Goal: Complete application form: Complete application form

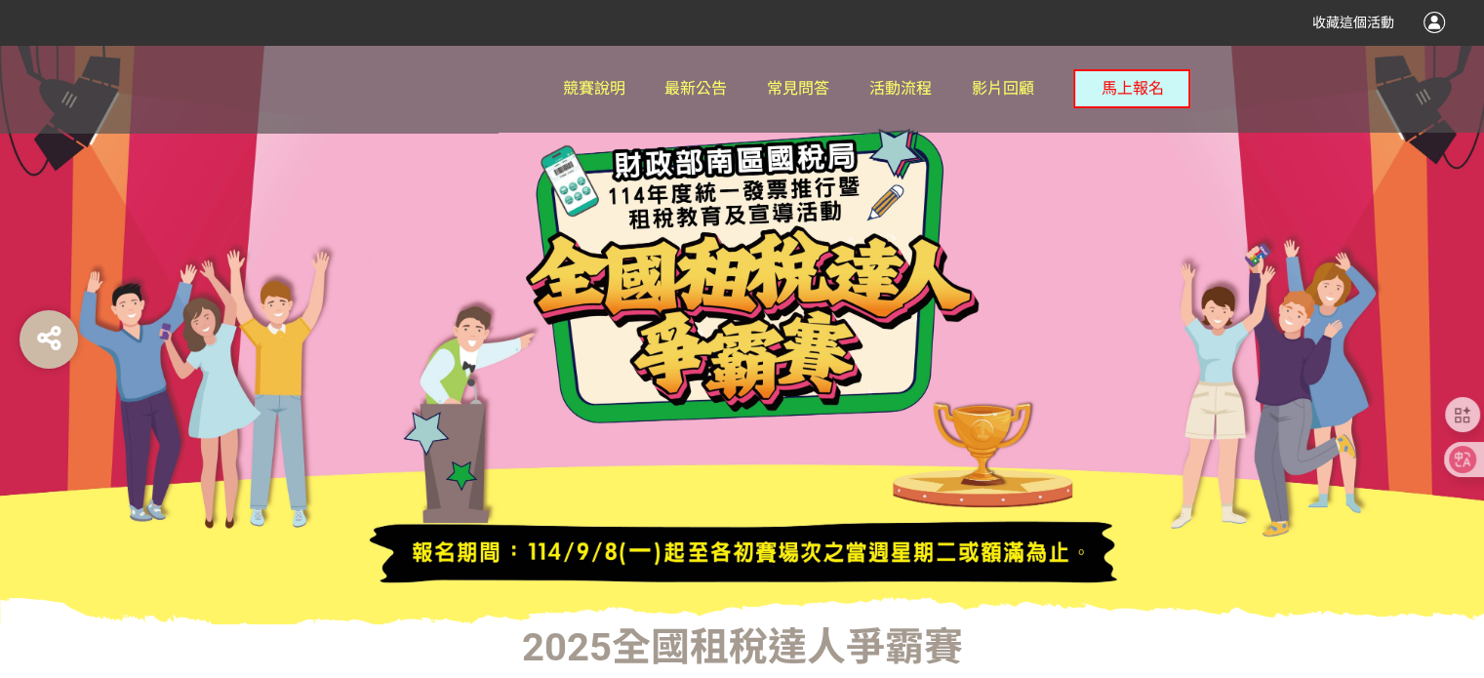
click at [1143, 87] on span "馬上報名" at bounding box center [1132, 88] width 62 height 19
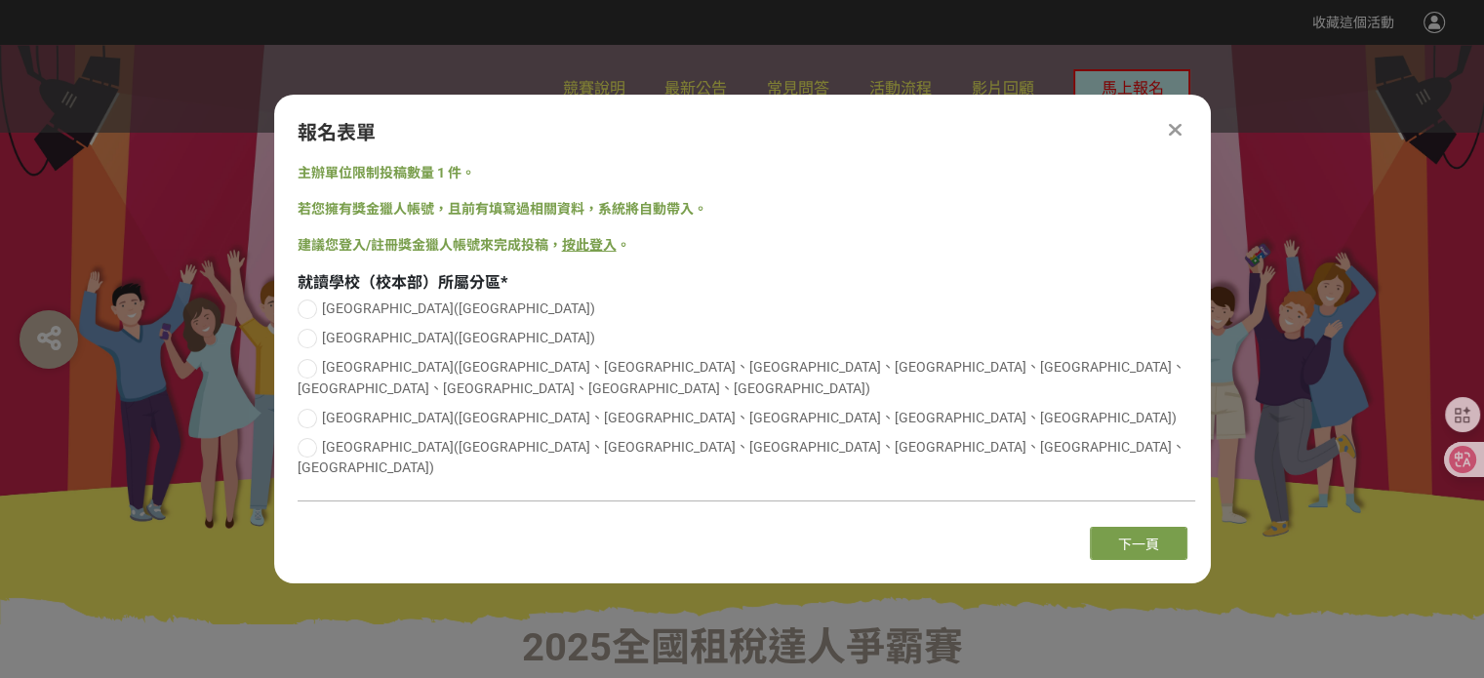
click at [392, 421] on span "[GEOGRAPHIC_DATA]([GEOGRAPHIC_DATA]、[GEOGRAPHIC_DATA]、[GEOGRAPHIC_DATA]、[GEOGRA…" at bounding box center [749, 418] width 855 height 16
click at [311, 421] on input "[GEOGRAPHIC_DATA]([GEOGRAPHIC_DATA]、[GEOGRAPHIC_DATA]、[GEOGRAPHIC_DATA]、[GEOGRA…" at bounding box center [305, 418] width 13 height 13
radio input "false"
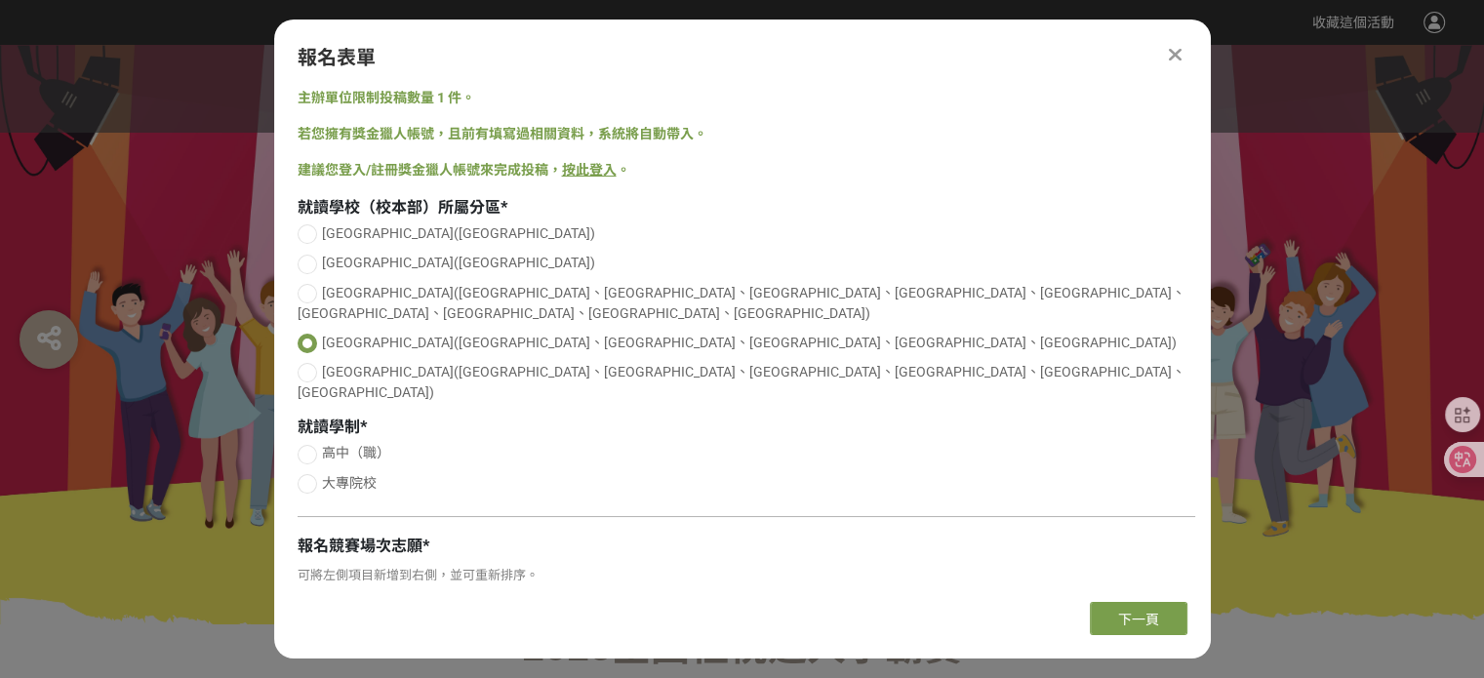
click at [306, 474] on div at bounding box center [308, 484] width 20 height 20
radio input "true"
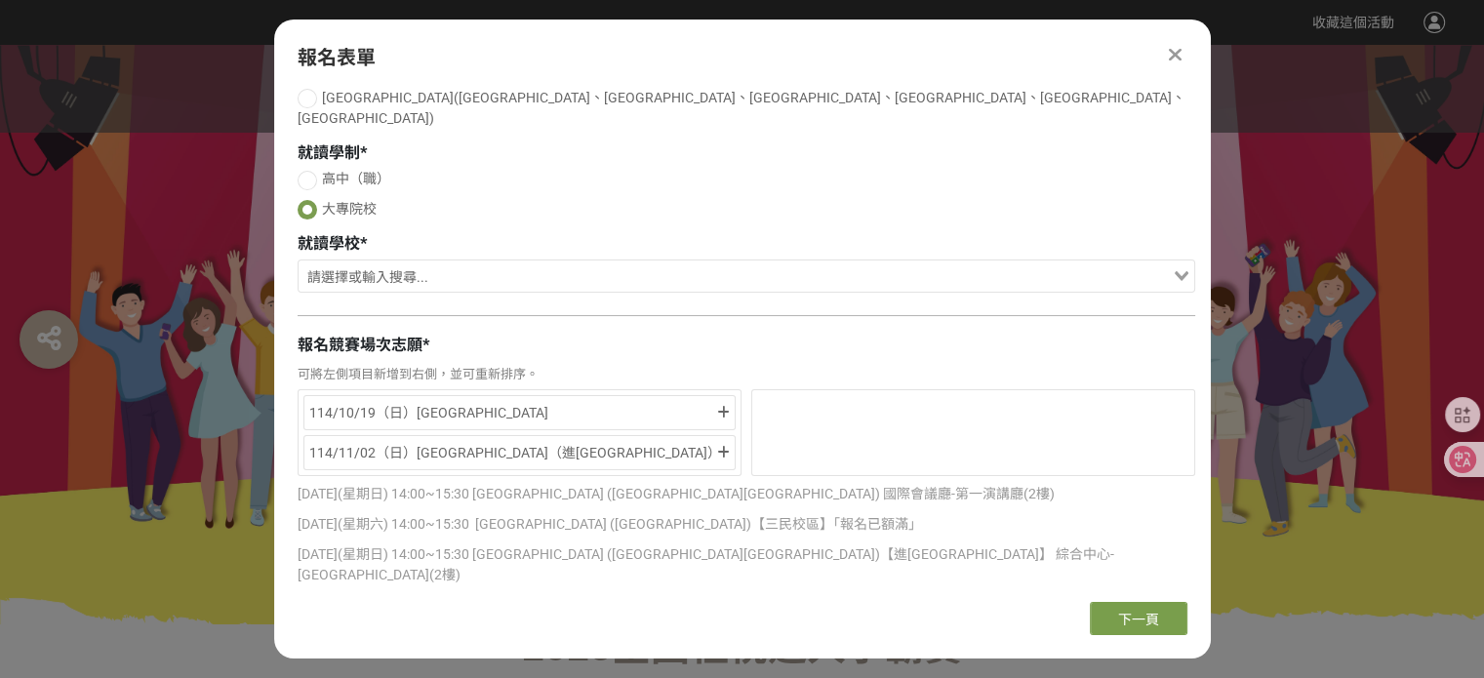
scroll to position [277, 0]
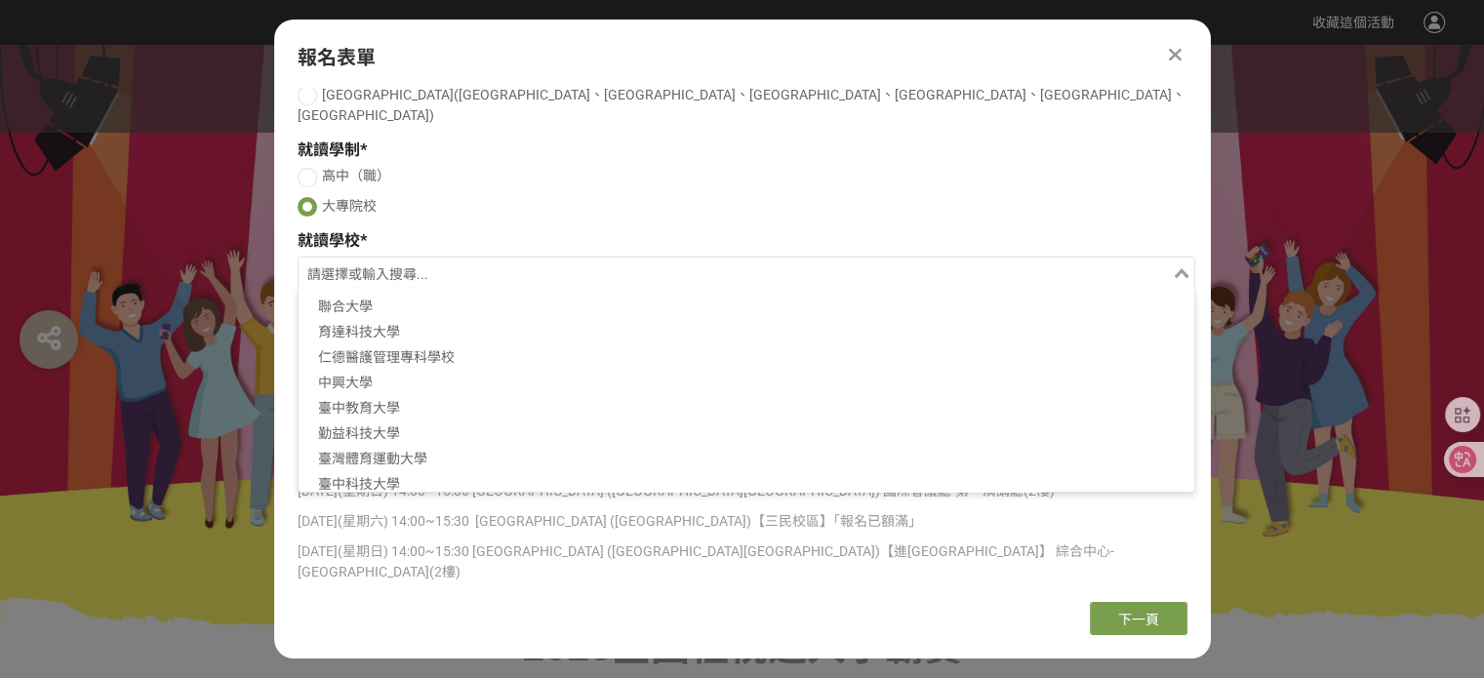
click at [568, 262] on input "Search for option" at bounding box center [736, 275] width 870 height 27
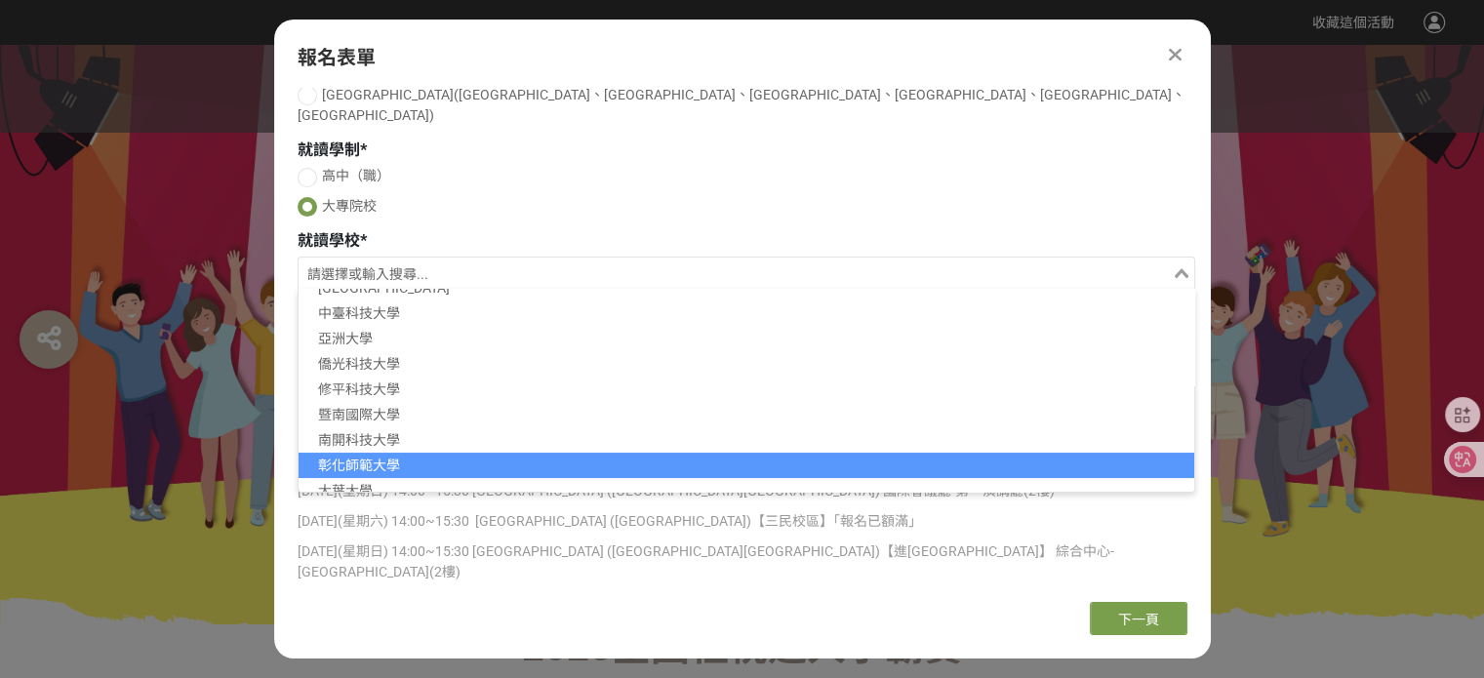
scroll to position [417, 0]
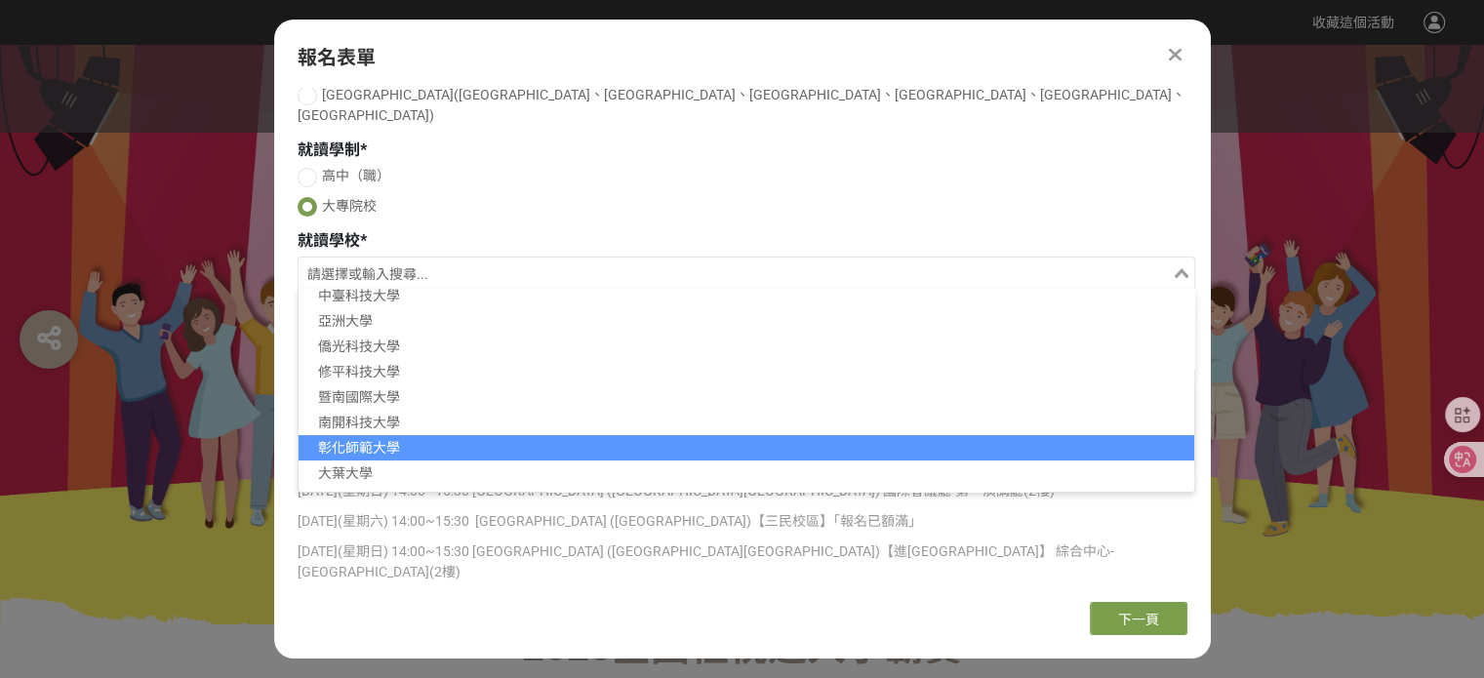
click at [478, 435] on li "彰化師範大學" at bounding box center [747, 447] width 896 height 25
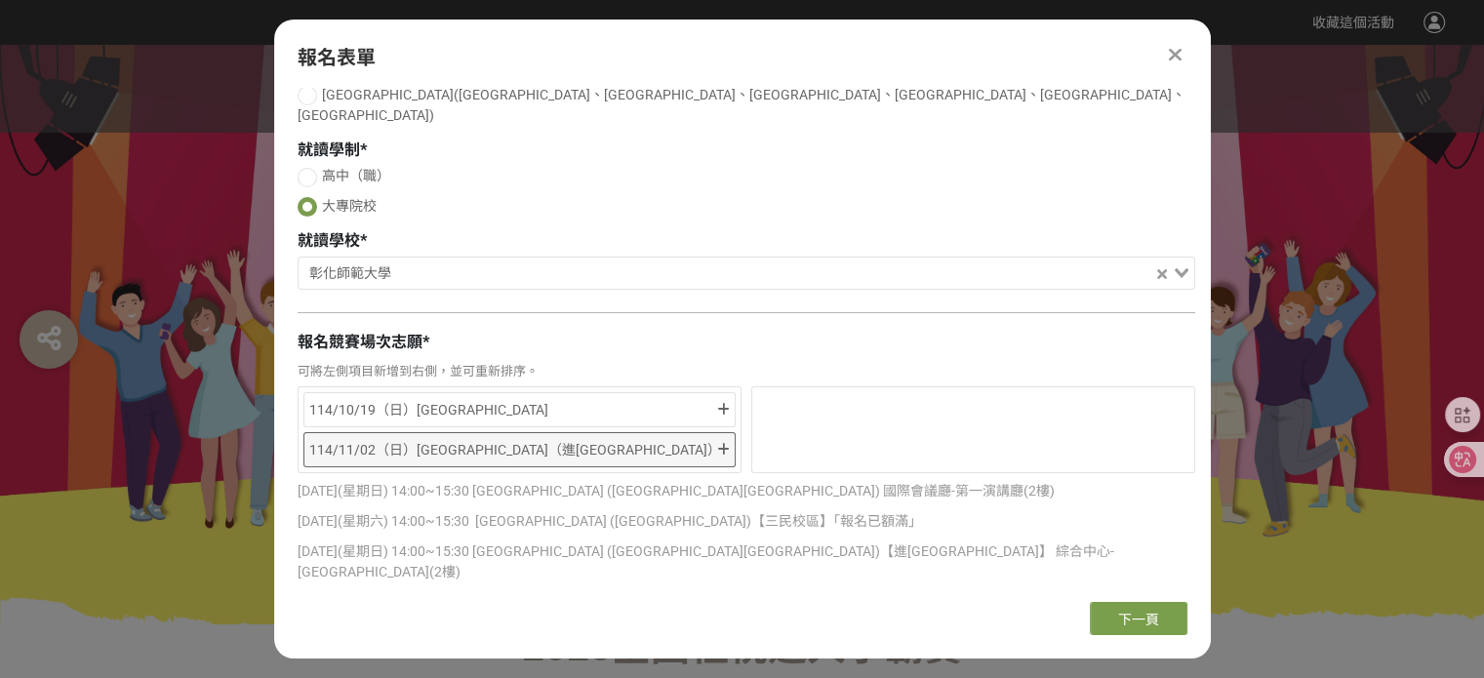
click at [515, 438] on div "114/11/02（日）[GEOGRAPHIC_DATA]（進[GEOGRAPHIC_DATA]）" at bounding box center [511, 449] width 405 height 23
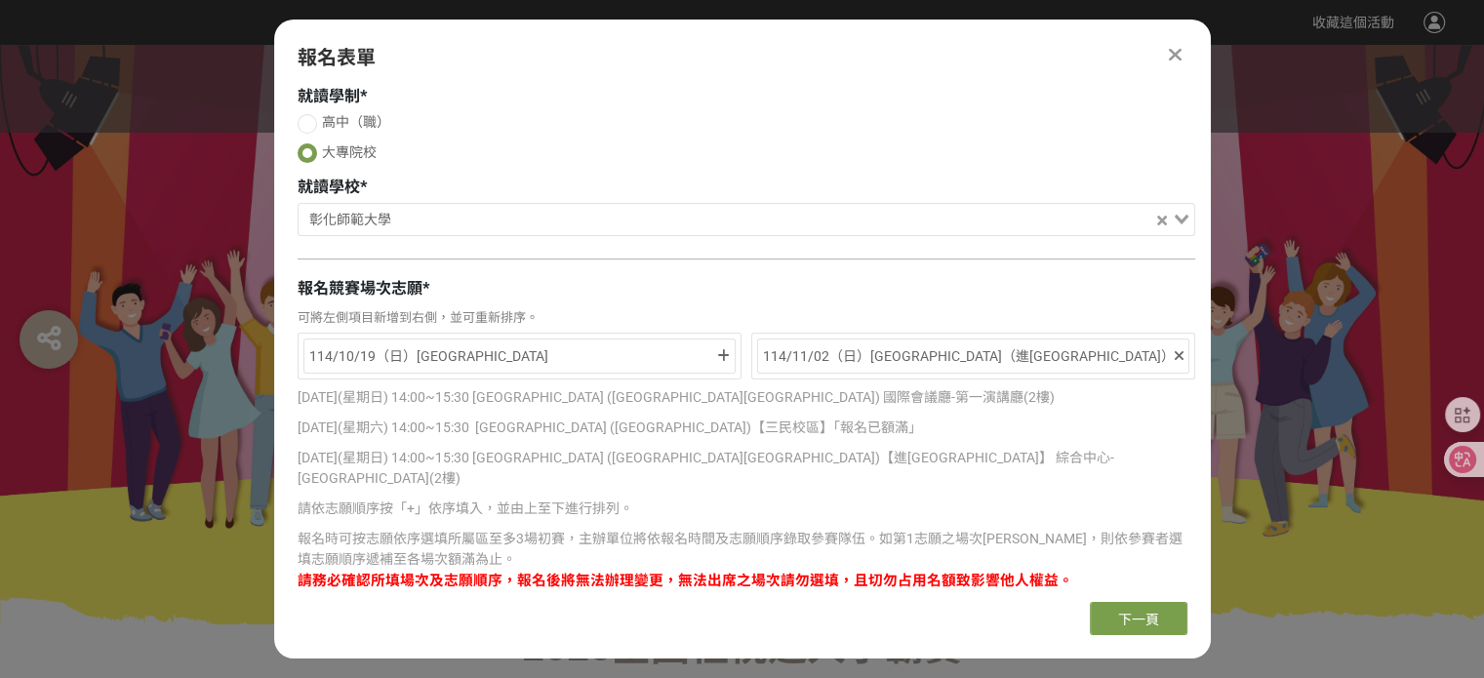
scroll to position [336, 0]
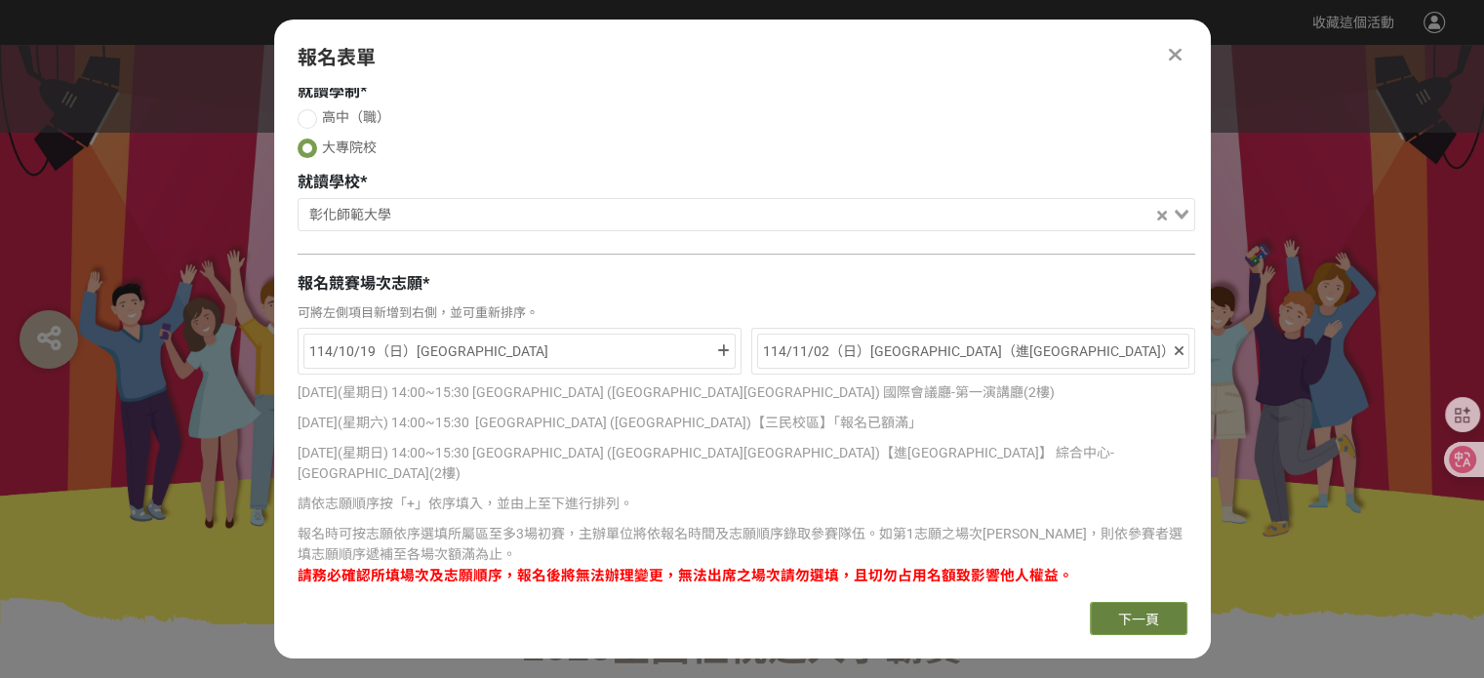
click at [1153, 612] on span "下一頁" at bounding box center [1138, 620] width 41 height 16
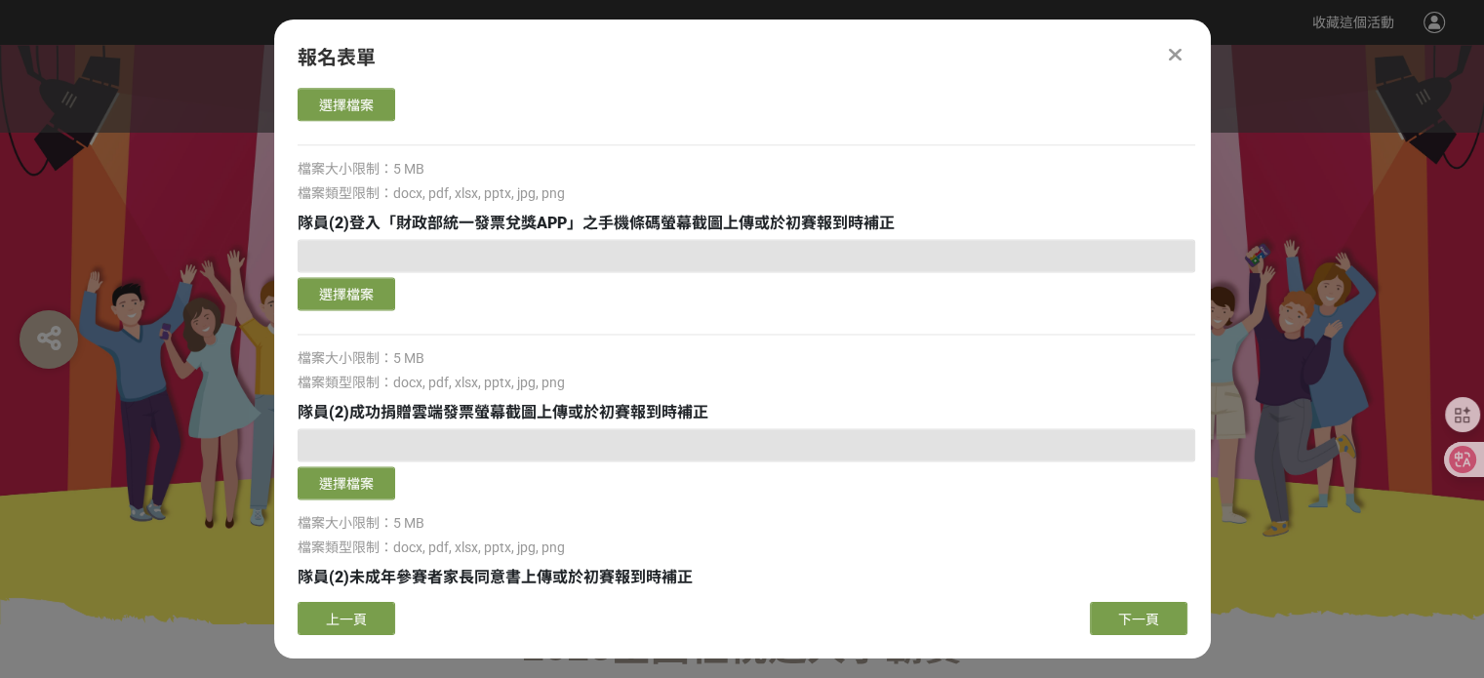
scroll to position [2717, 0]
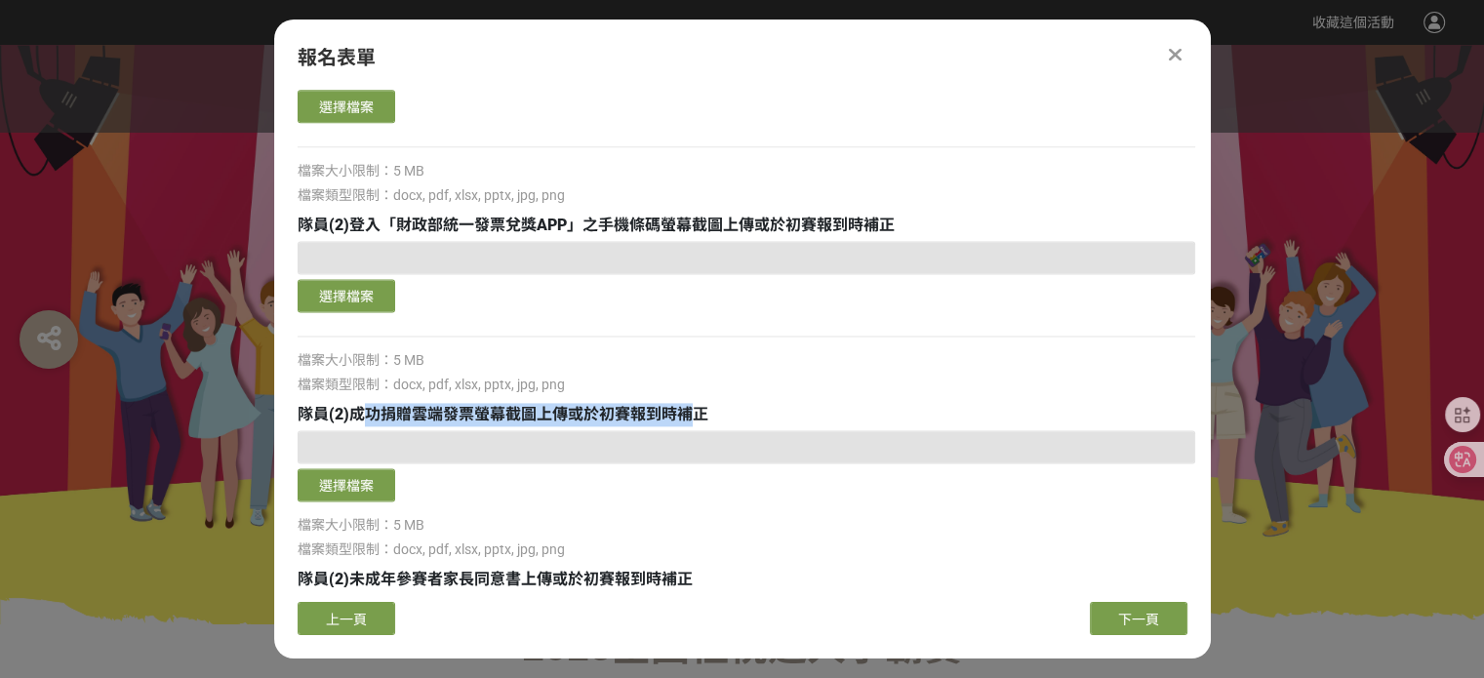
drag, startPoint x: 360, startPoint y: 401, endPoint x: 700, endPoint y: 418, distance: 340.0
click at [700, 418] on span "隊員(2)成功捐贈雲端發票螢幕截圖上傳或於初賽報到時補正" at bounding box center [503, 414] width 411 height 19
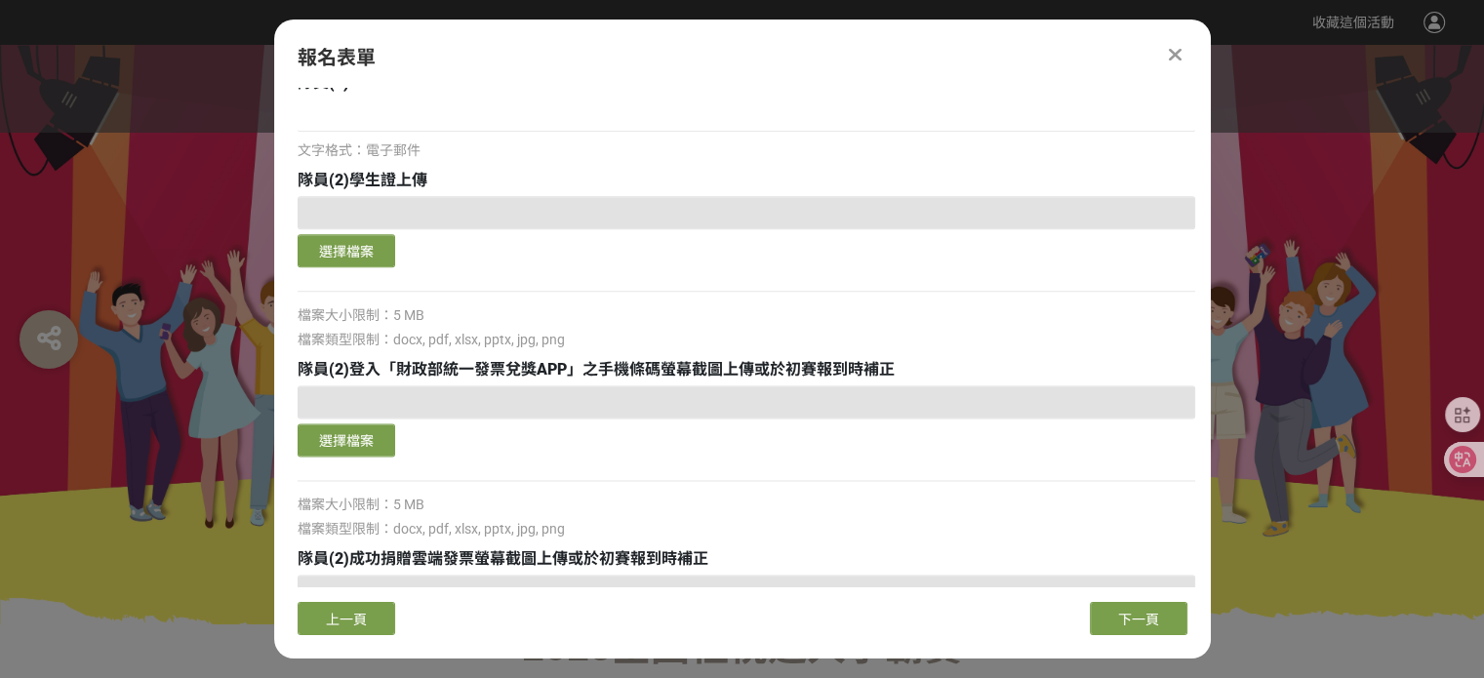
scroll to position [2569, 0]
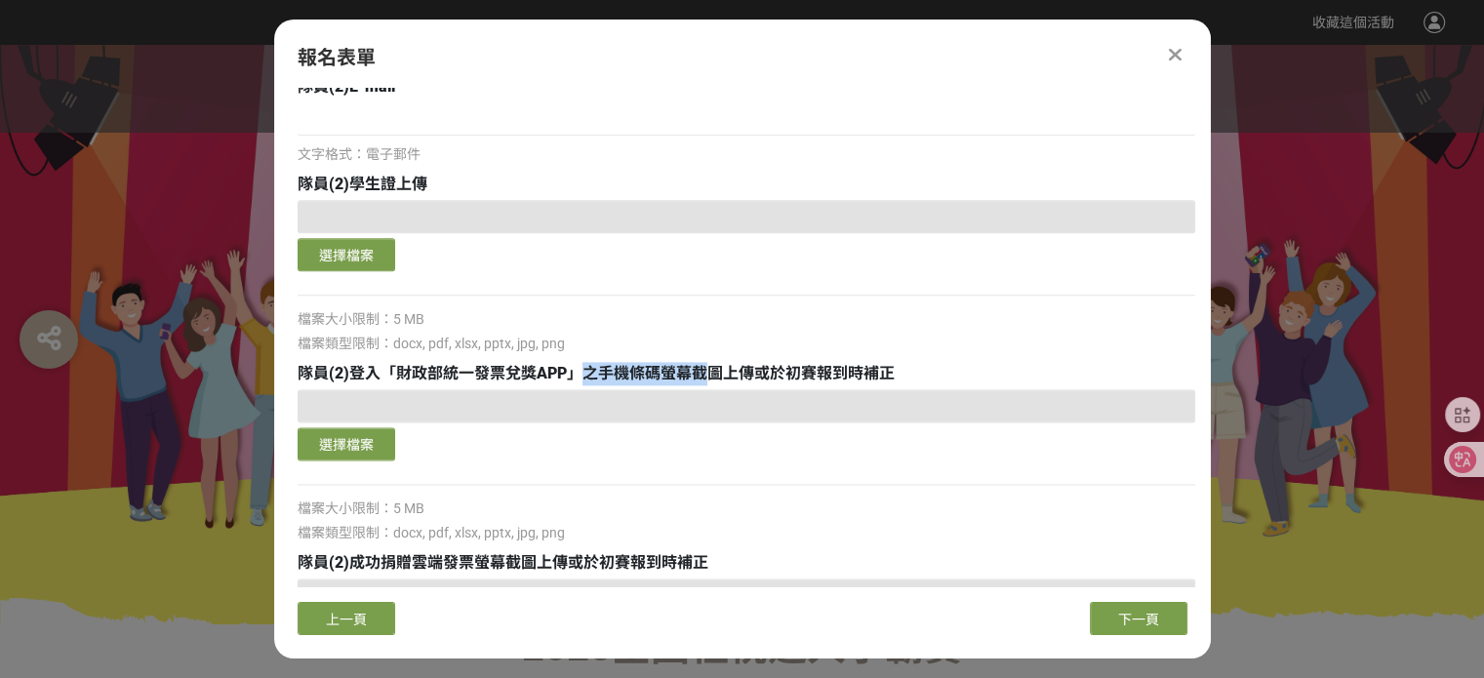
drag, startPoint x: 584, startPoint y: 367, endPoint x: 713, endPoint y: 372, distance: 129.9
click at [713, 372] on span "隊員(2)登入「財政部統一發票兌獎APP」之手機條碼螢幕截圖上傳或於初賽報到時補正" at bounding box center [596, 373] width 597 height 19
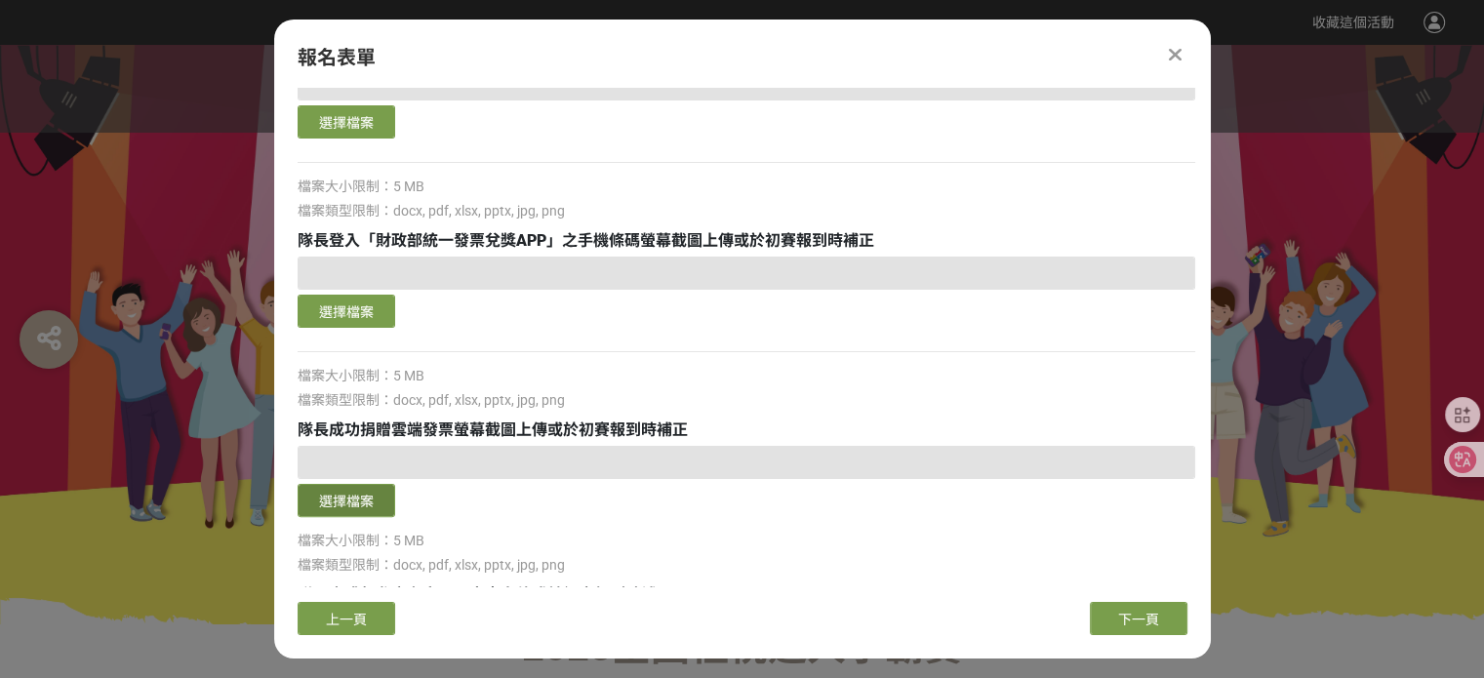
scroll to position [499, 0]
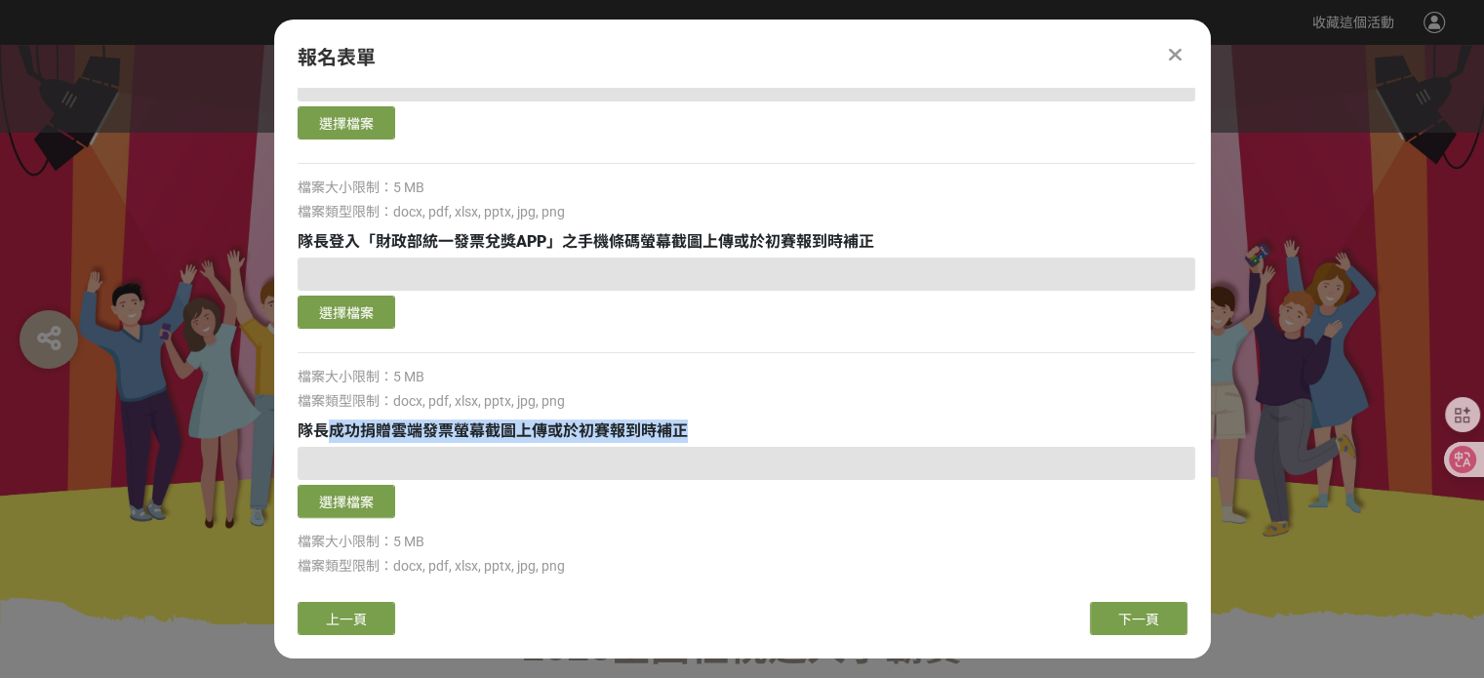
drag, startPoint x: 322, startPoint y: 439, endPoint x: 691, endPoint y: 427, distance: 369.1
click at [691, 427] on div "隊長成功捐贈雲端發票螢幕截圖上傳或於初賽報到時補正" at bounding box center [747, 431] width 898 height 23
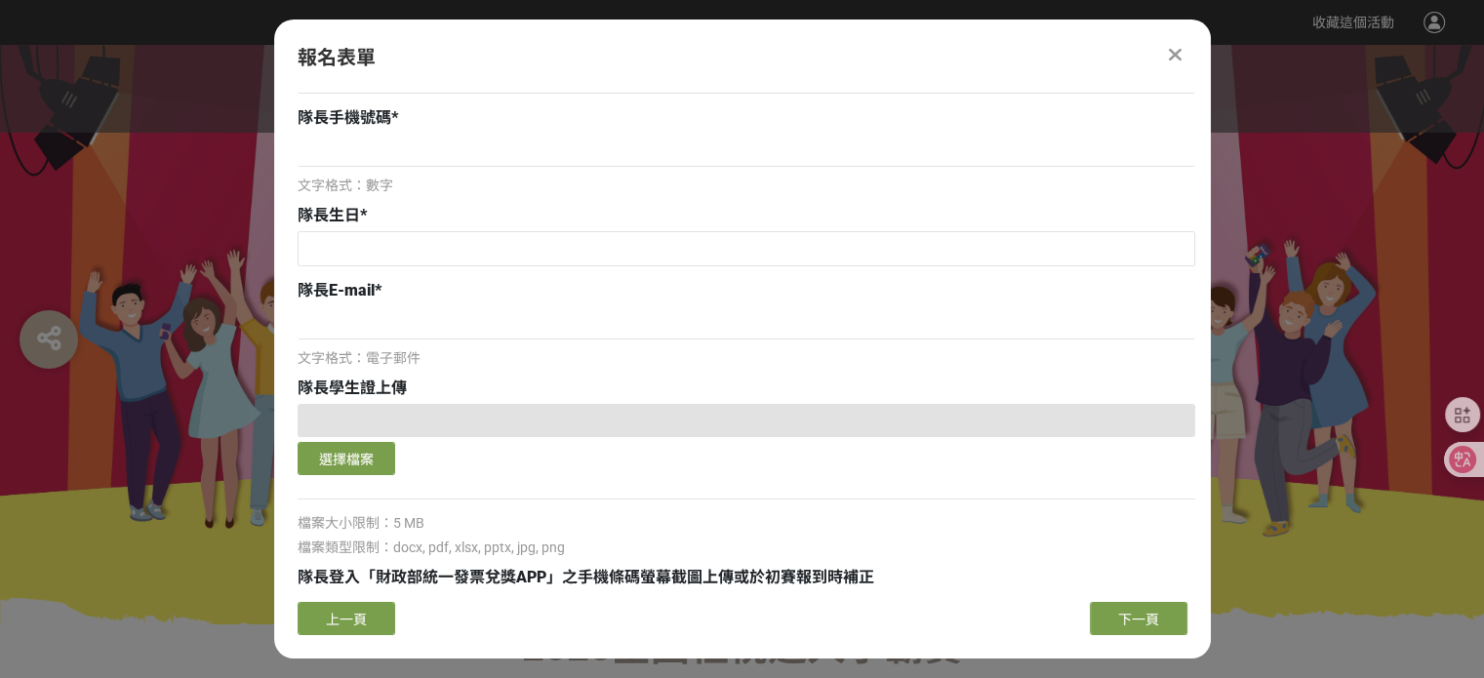
scroll to position [151, 0]
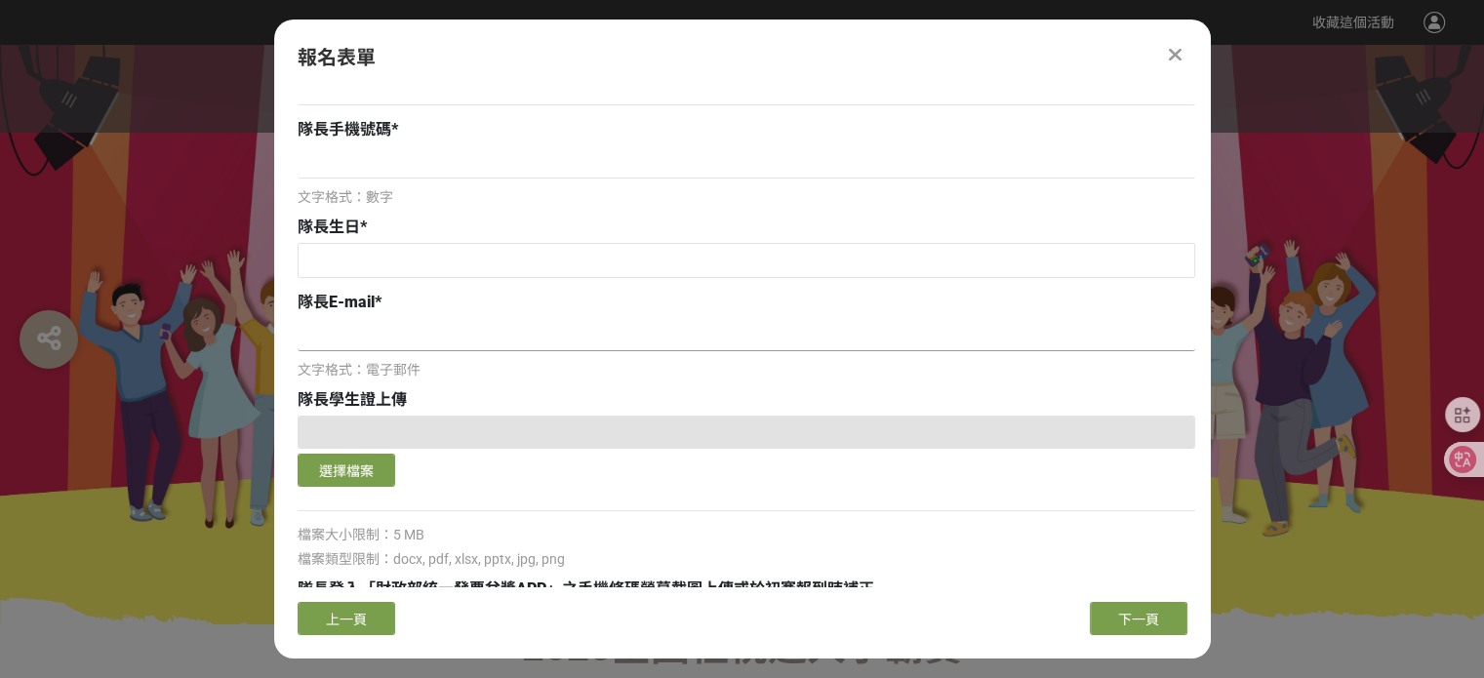
click at [1137, 343] on input at bounding box center [747, 334] width 898 height 33
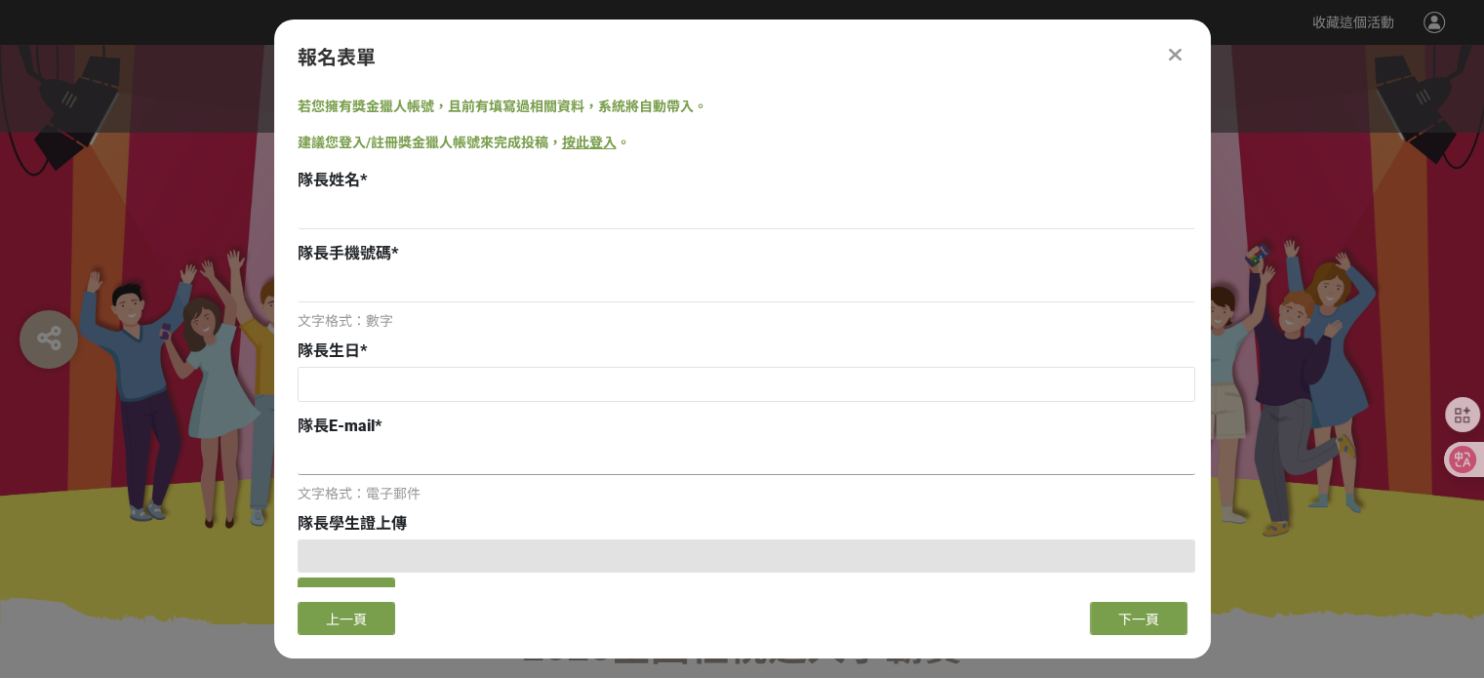
scroll to position [0, 0]
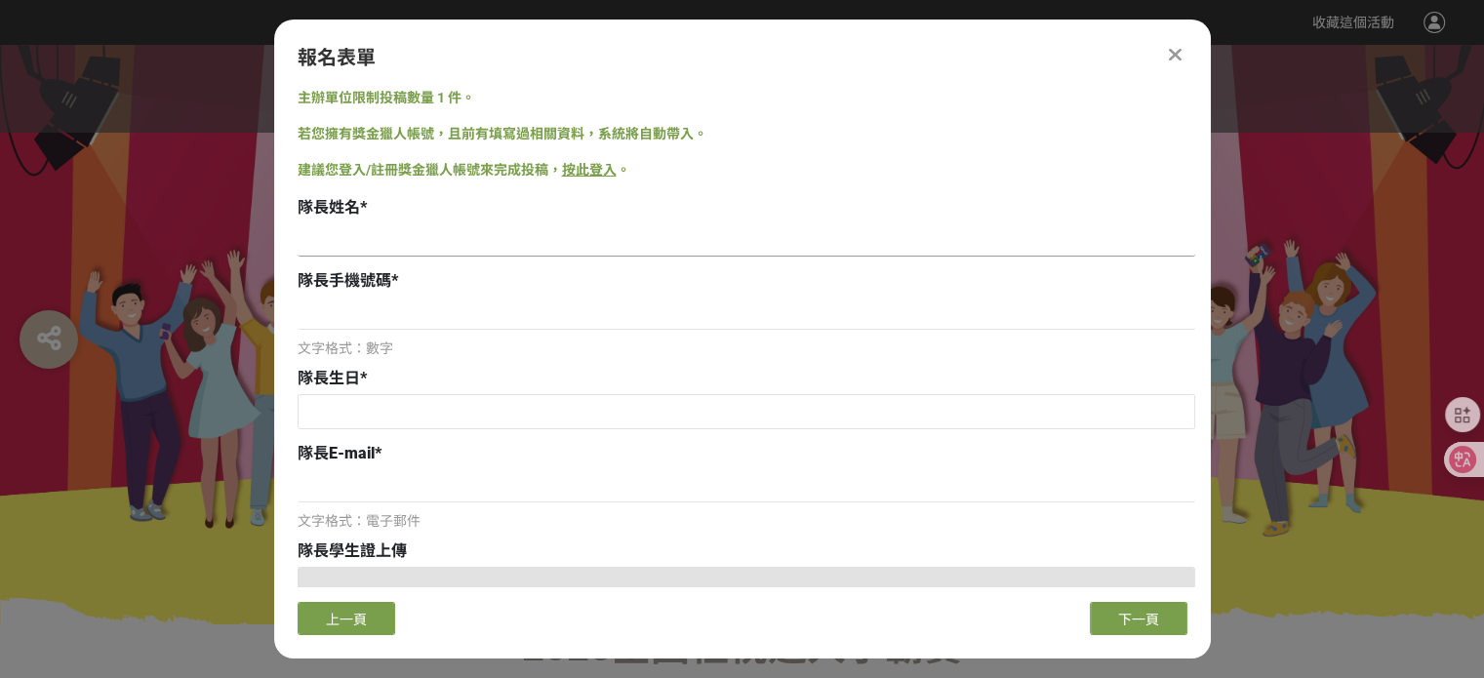
click at [780, 236] on input at bounding box center [747, 239] width 898 height 33
type input "[PERSON_NAME]"
drag, startPoint x: 733, startPoint y: 284, endPoint x: 718, endPoint y: 307, distance: 27.6
click at [718, 307] on div "隊長手機號碼 * 文字格式：數字" at bounding box center [747, 314] width 898 height 90
click at [718, 307] on input at bounding box center [747, 313] width 898 height 33
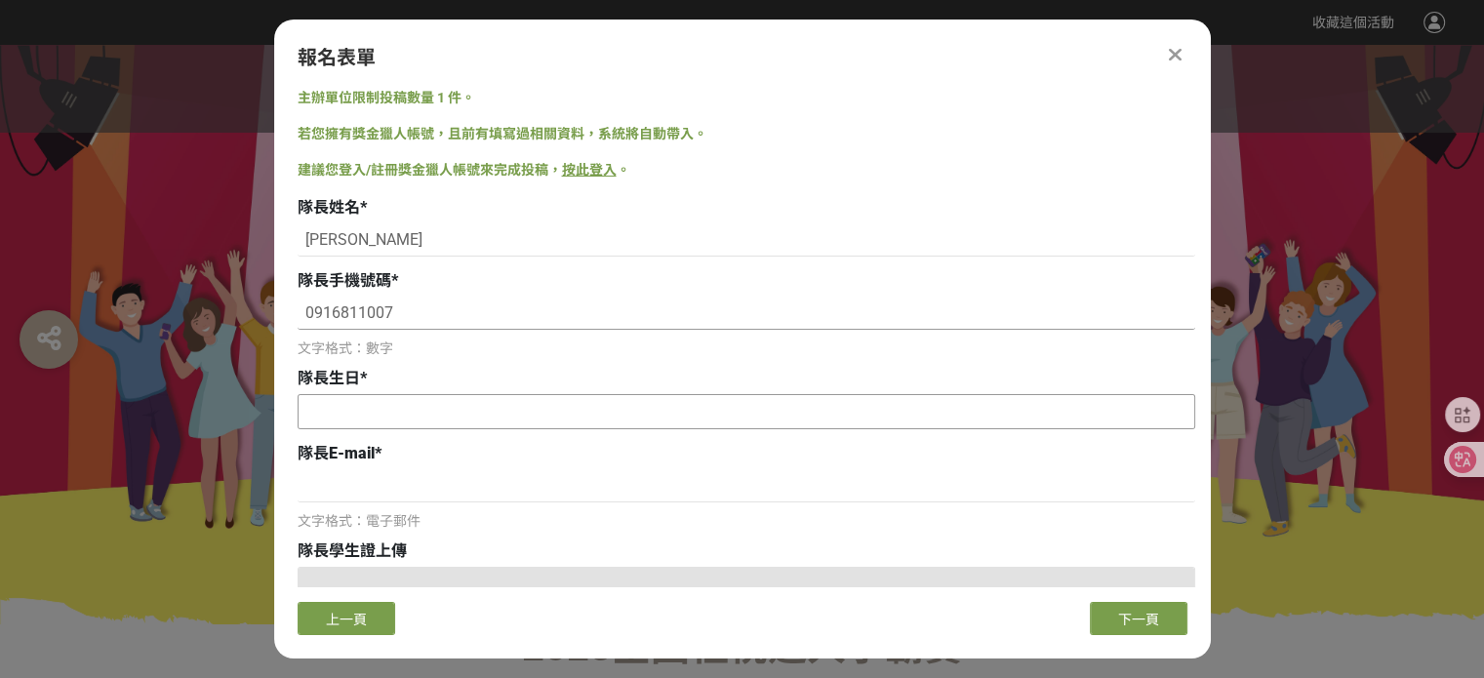
type input "0916811007"
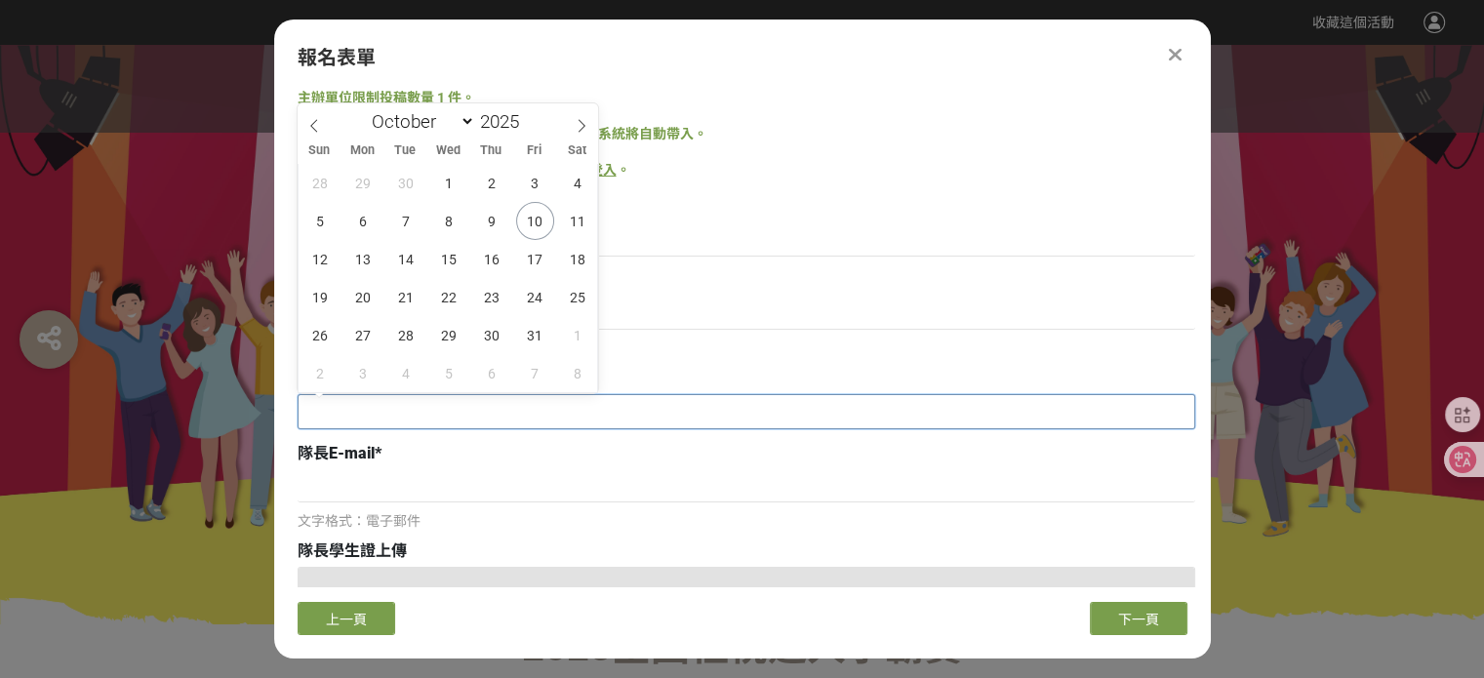
click at [636, 408] on input "text" at bounding box center [747, 411] width 896 height 33
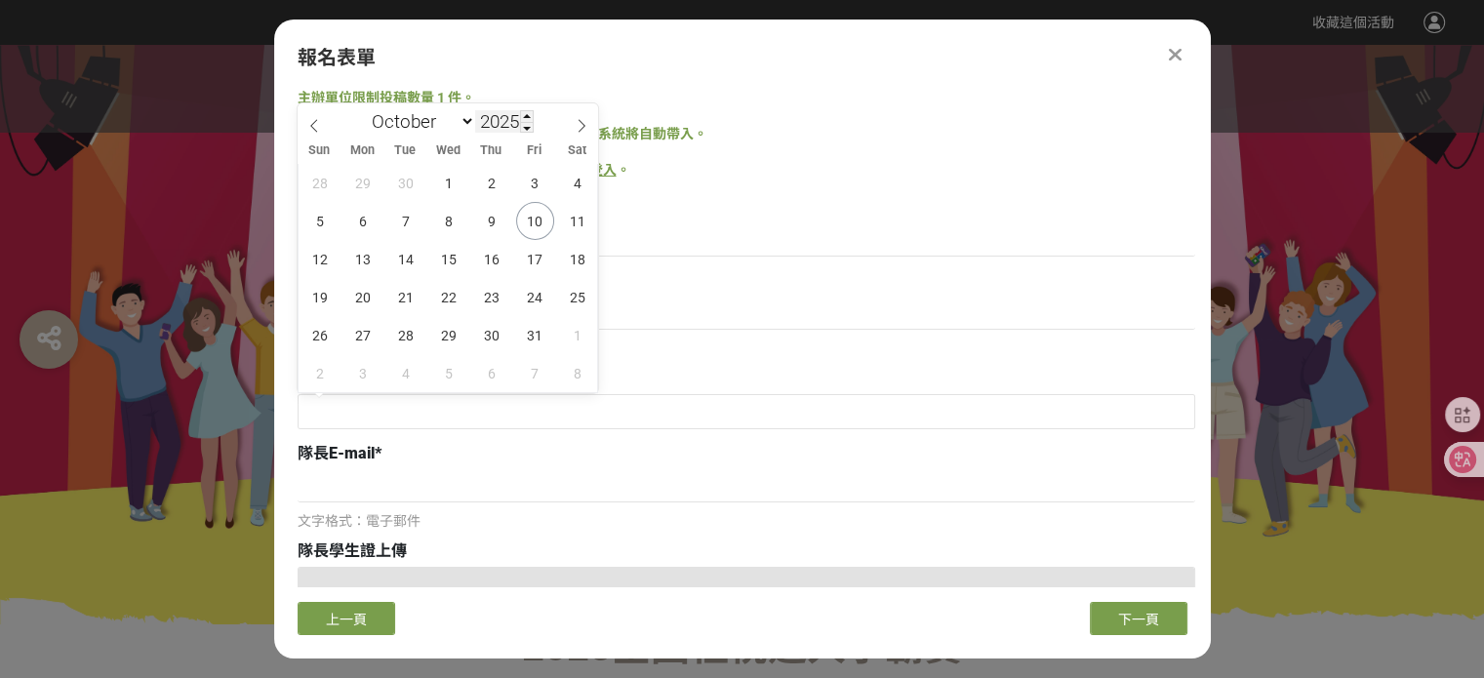
click at [512, 122] on input "2025" at bounding box center [504, 121] width 59 height 22
type input "2004"
click at [424, 128] on select "January February March April May June July August September October November De…" at bounding box center [419, 121] width 112 height 24
select select "8"
click at [363, 109] on select "January February March April May June July August September October November De…" at bounding box center [419, 121] width 112 height 24
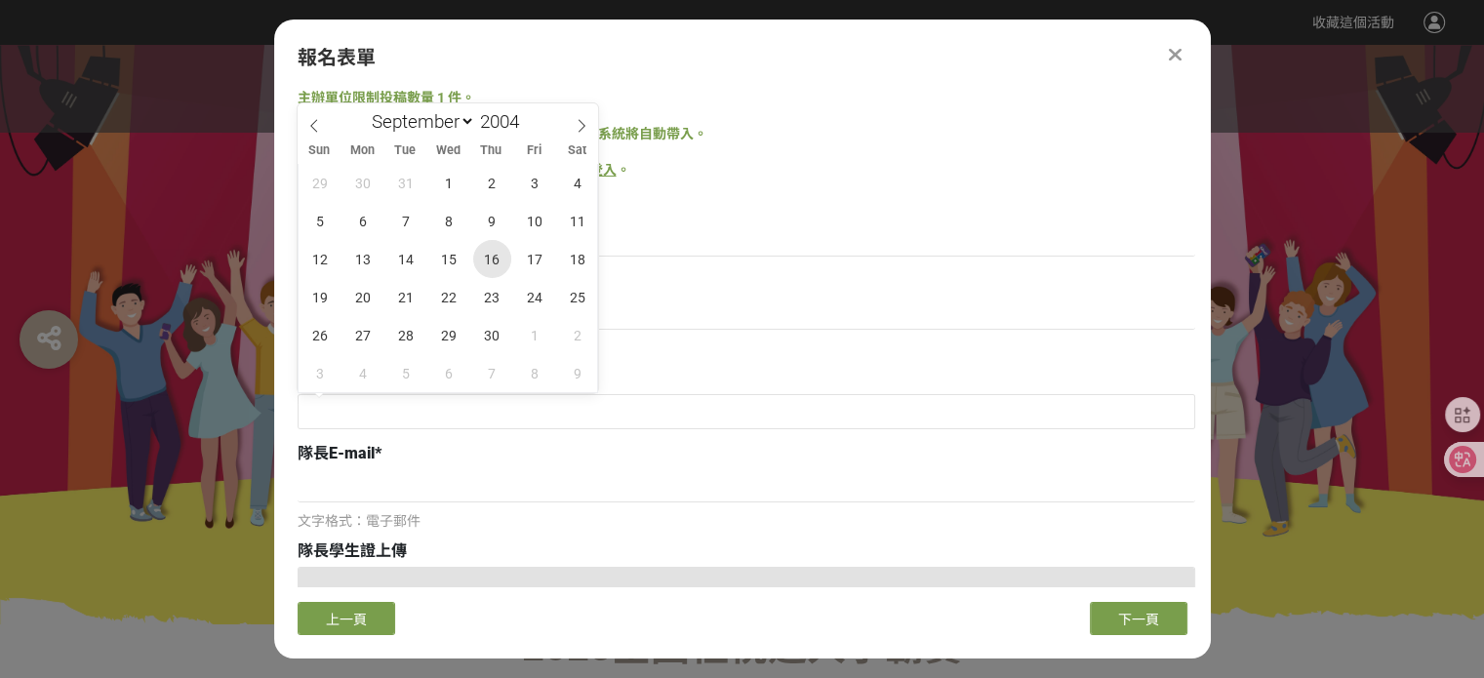
click at [499, 271] on span "16" at bounding box center [492, 259] width 38 height 38
type input "[DATE]"
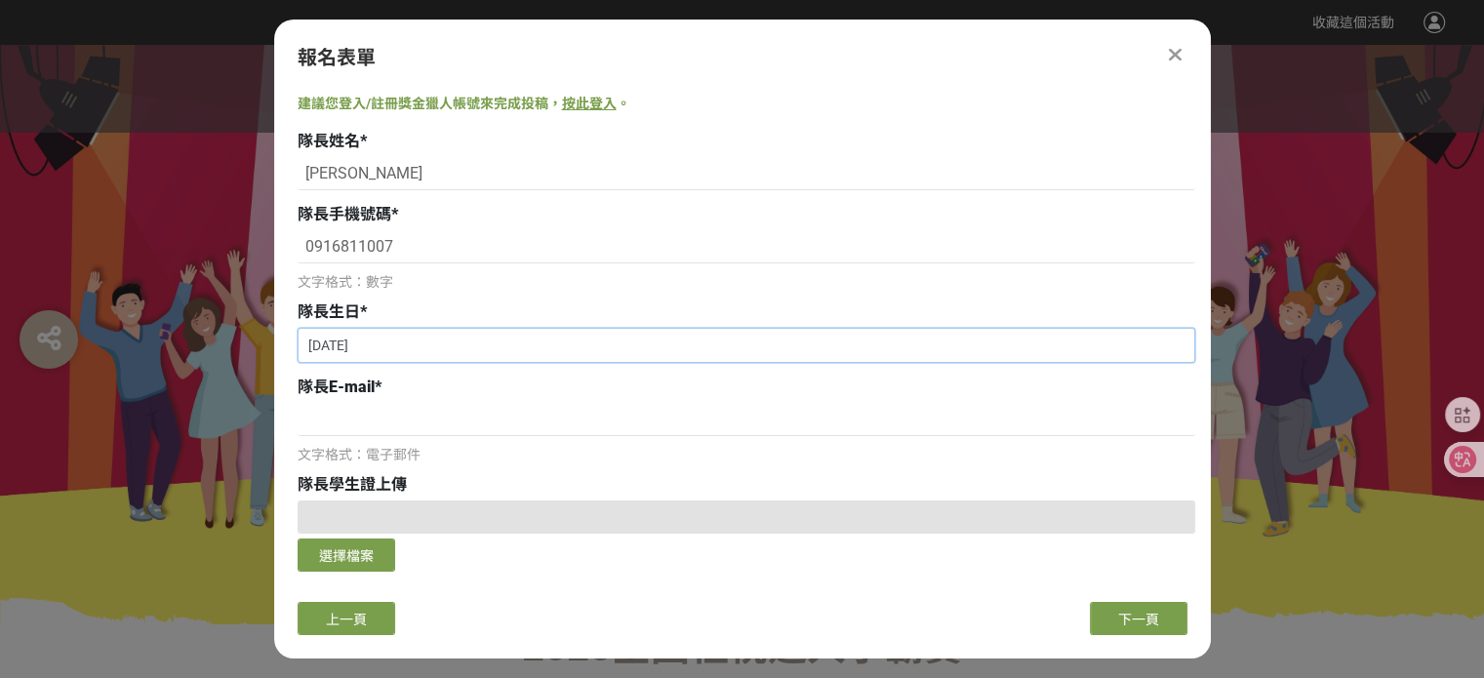
scroll to position [68, 0]
click at [425, 425] on input at bounding box center [747, 417] width 898 height 33
type input "ㄐ"
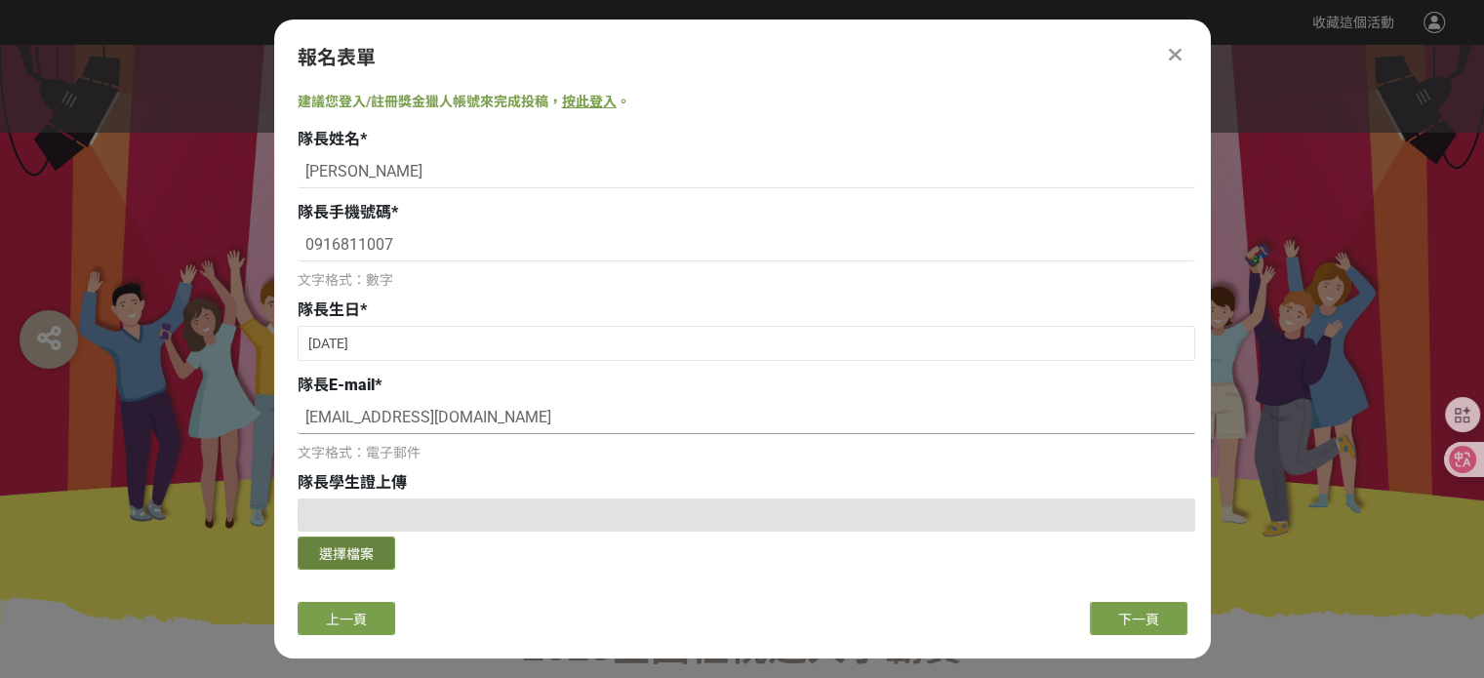
type input "[EMAIL_ADDRESS][DOMAIN_NAME]"
click at [364, 551] on button "選擇檔案" at bounding box center [347, 553] width 98 height 33
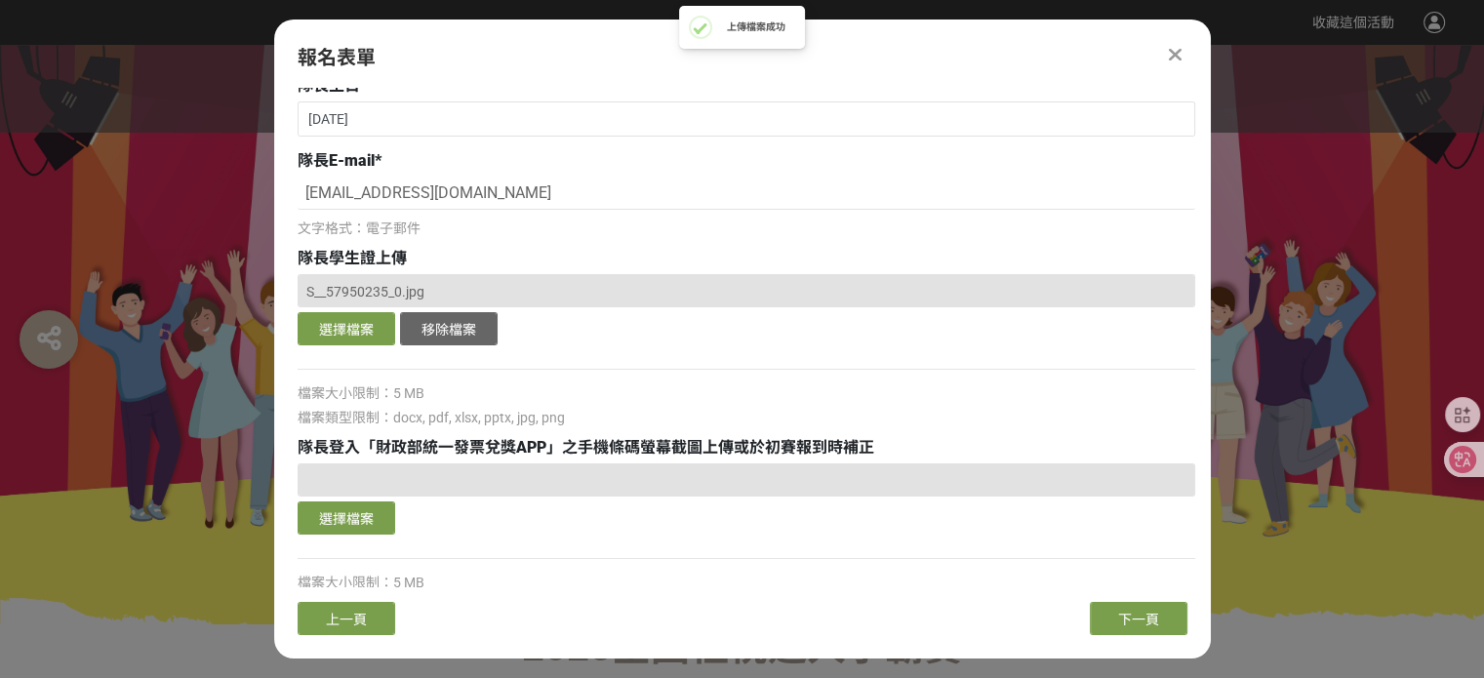
scroll to position [397, 0]
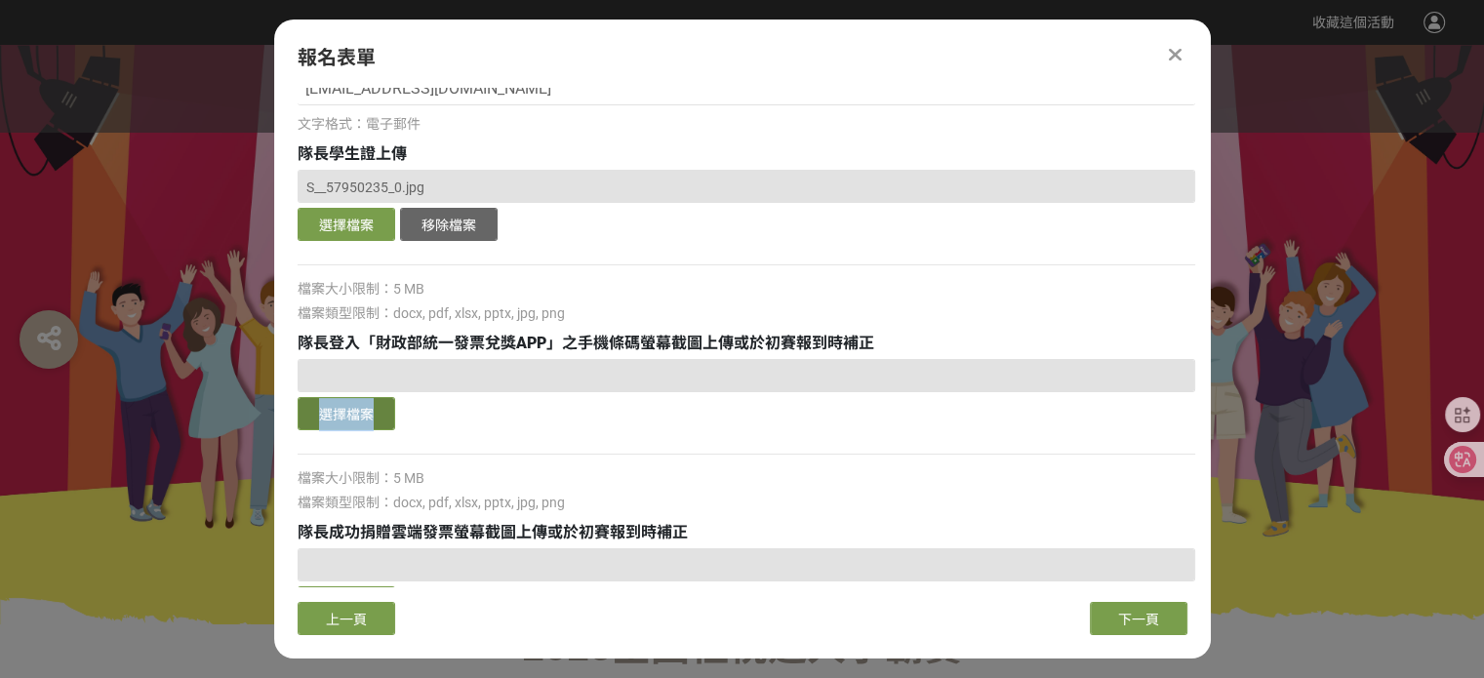
drag, startPoint x: 448, startPoint y: 385, endPoint x: 377, endPoint y: 410, distance: 75.3
click at [377, 410] on div "選擇檔案" at bounding box center [747, 397] width 898 height 76
click at [377, 410] on button "選擇檔案" at bounding box center [347, 413] width 98 height 33
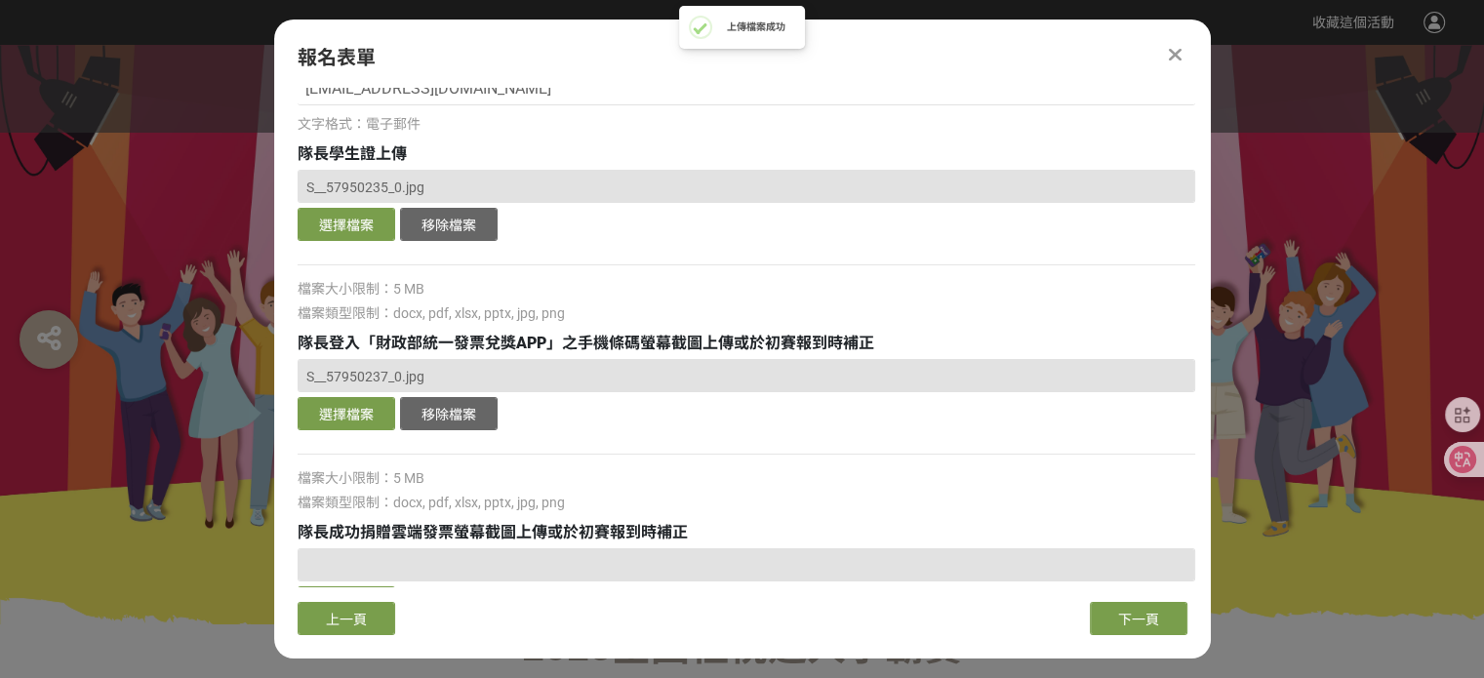
click at [516, 444] on div at bounding box center [747, 454] width 898 height 20
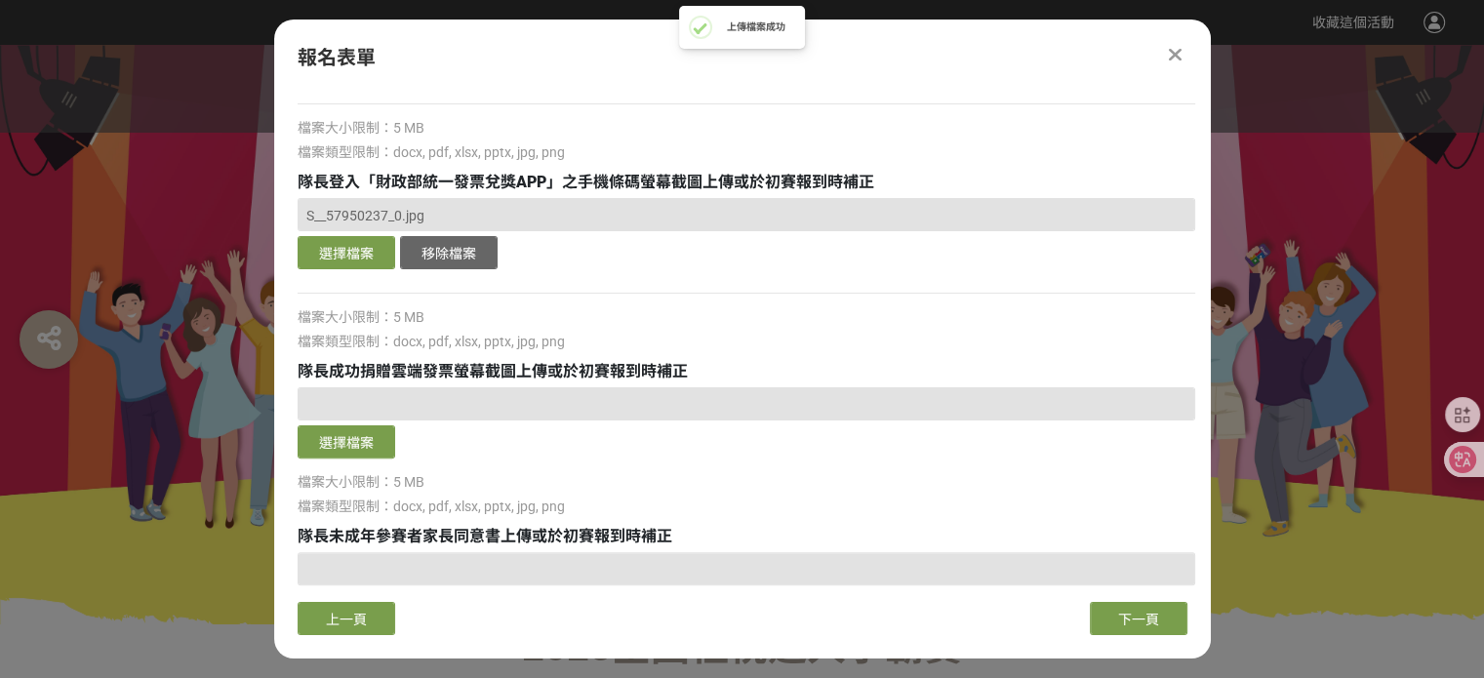
scroll to position [559, 0]
click at [370, 426] on button "選擇檔案" at bounding box center [347, 441] width 98 height 33
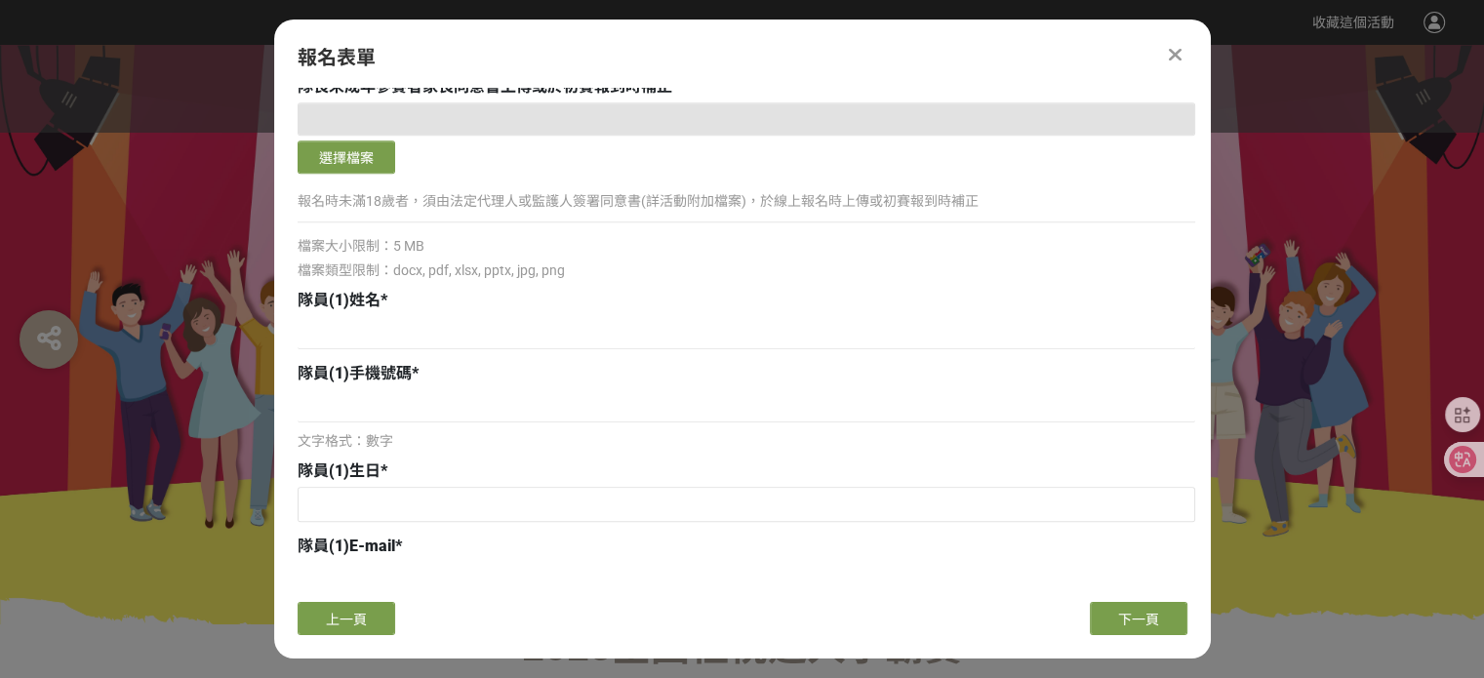
scroll to position [1066, 0]
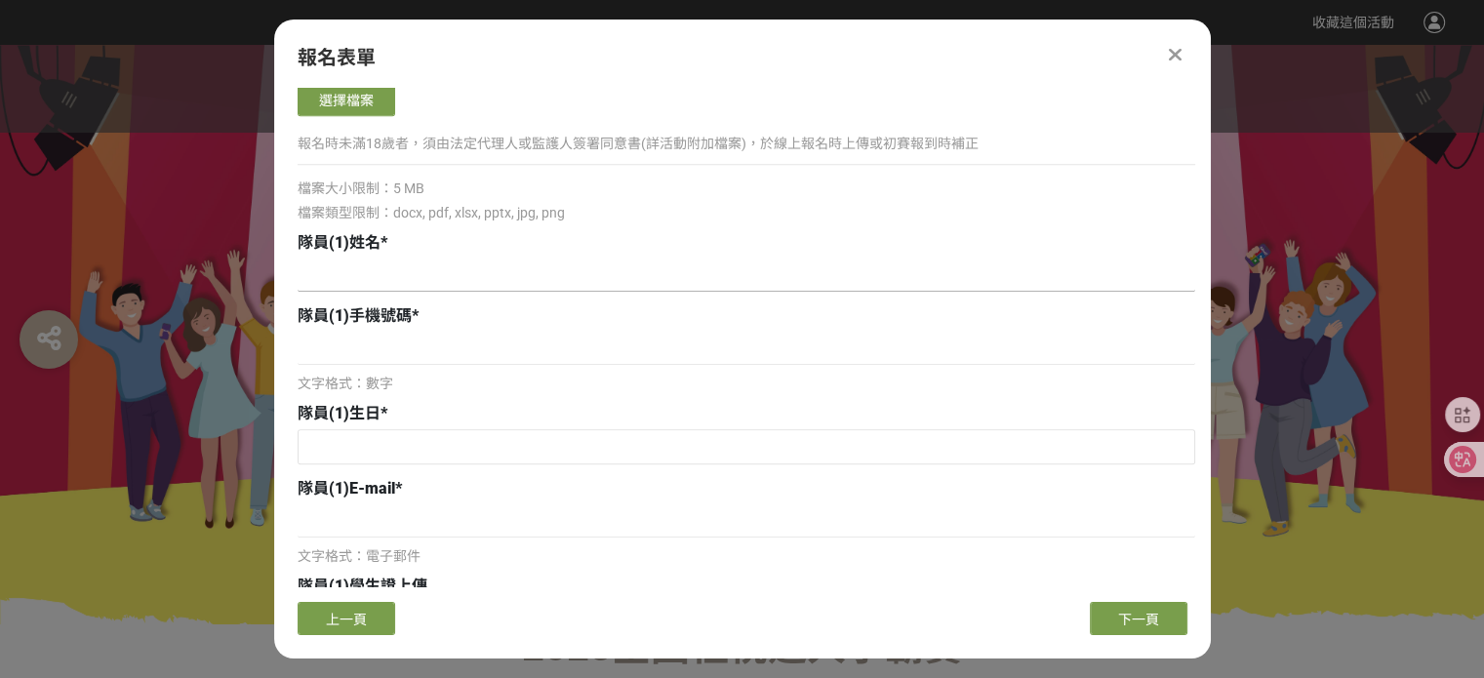
click at [625, 264] on input at bounding box center [747, 275] width 898 height 33
type input "x"
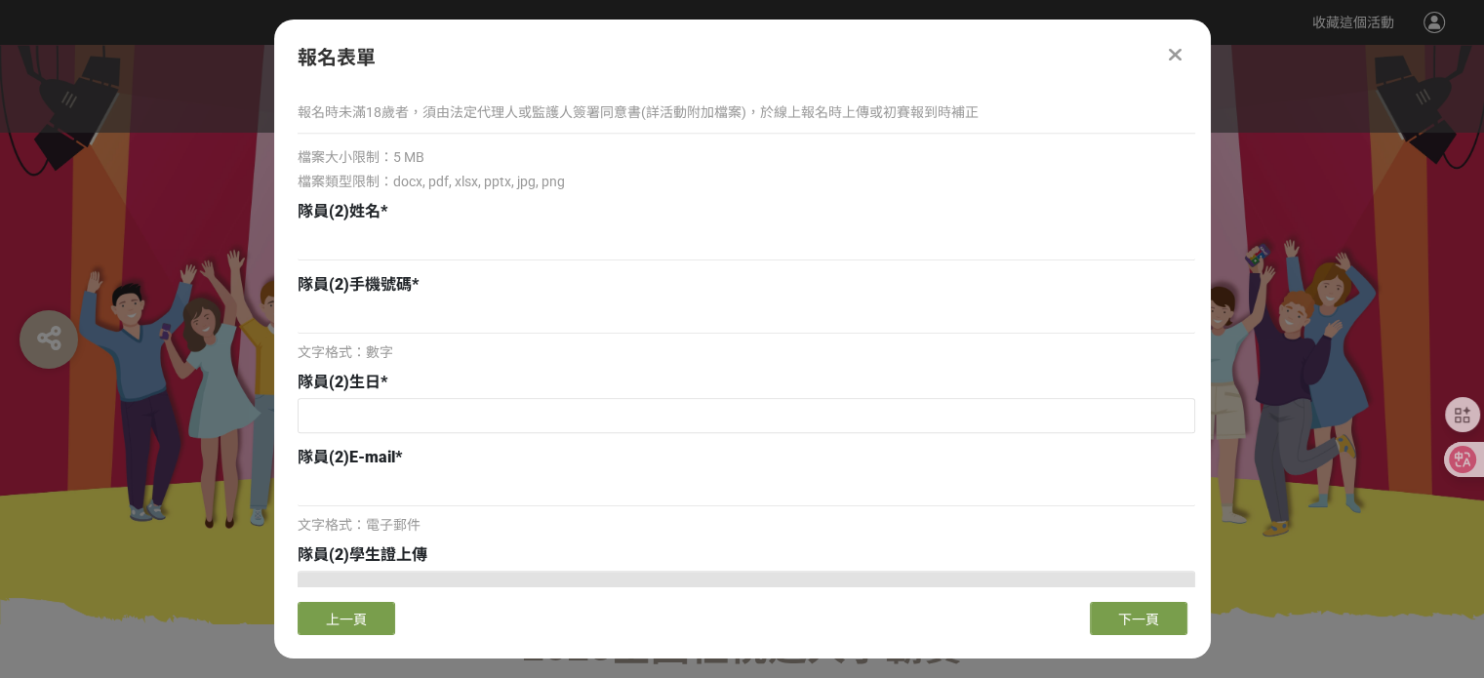
scroll to position [2193, 0]
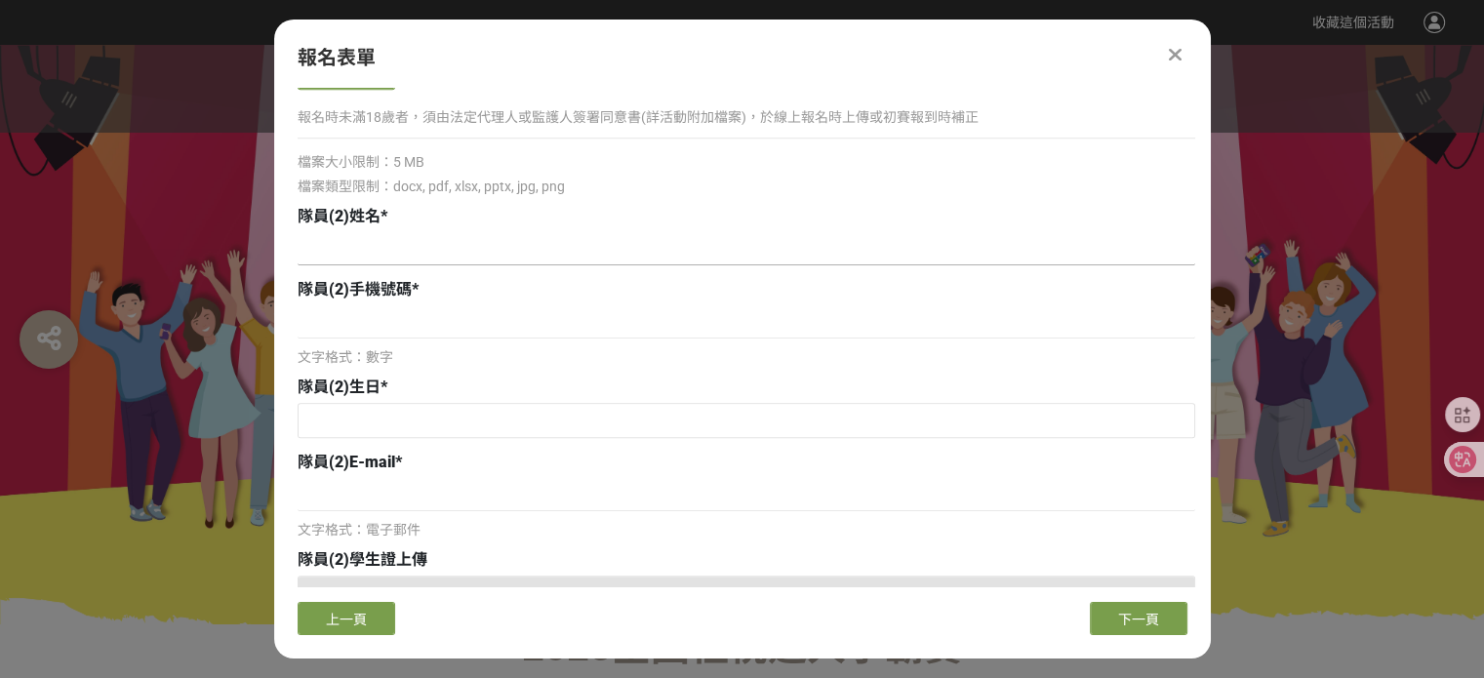
type input "[PERSON_NAME]"
click at [628, 255] on input at bounding box center [747, 248] width 898 height 33
type input "[PERSON_NAME]"
click at [578, 333] on input at bounding box center [747, 321] width 898 height 33
type input "ㄞ"
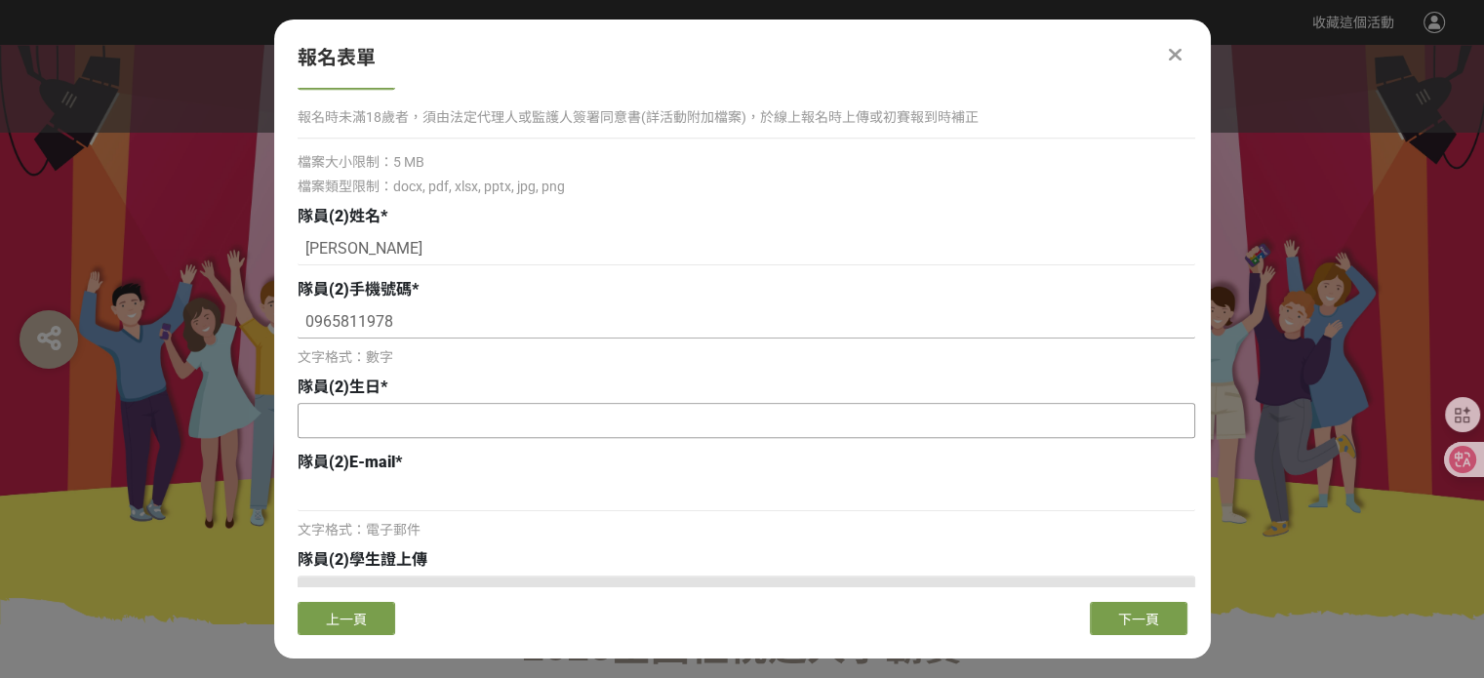
type input "0965811978"
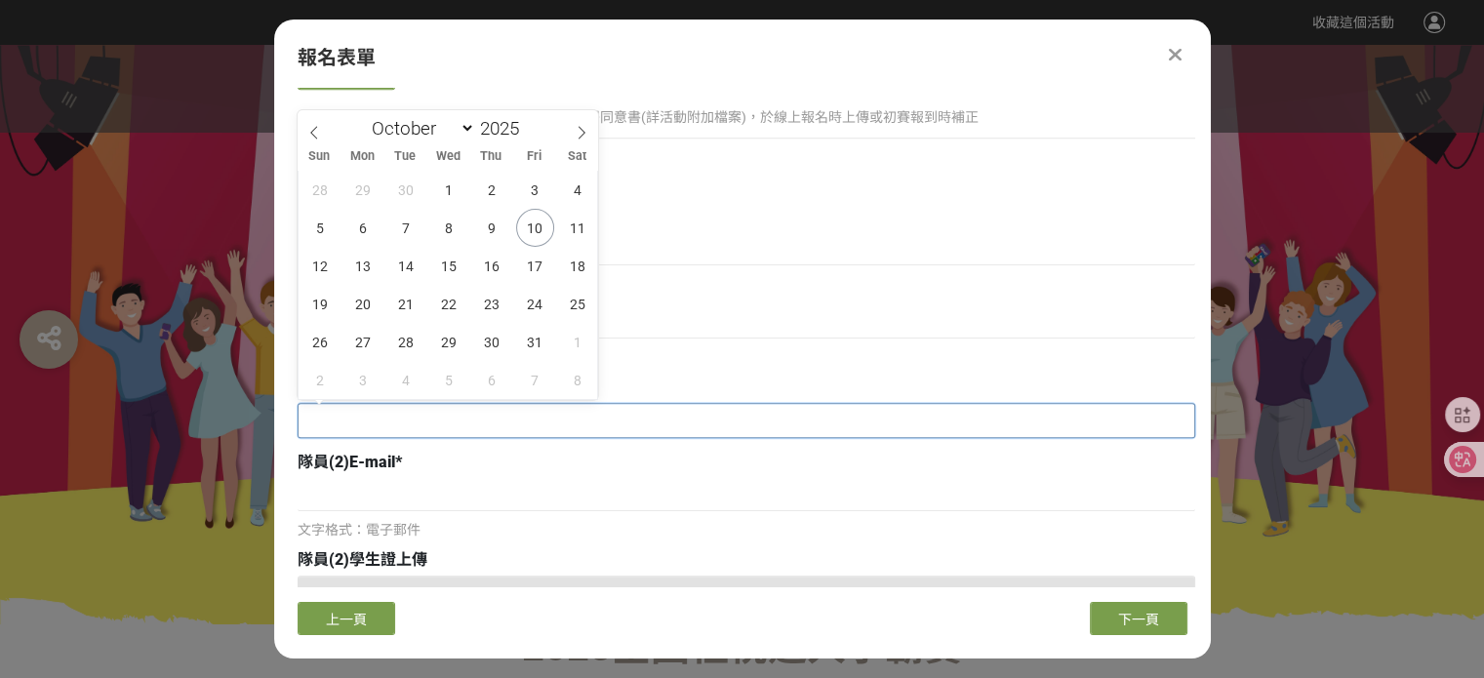
click at [344, 425] on input "text" at bounding box center [747, 420] width 896 height 33
click at [549, 127] on div "January February March April May June July August September October November [D…" at bounding box center [448, 126] width 225 height 33
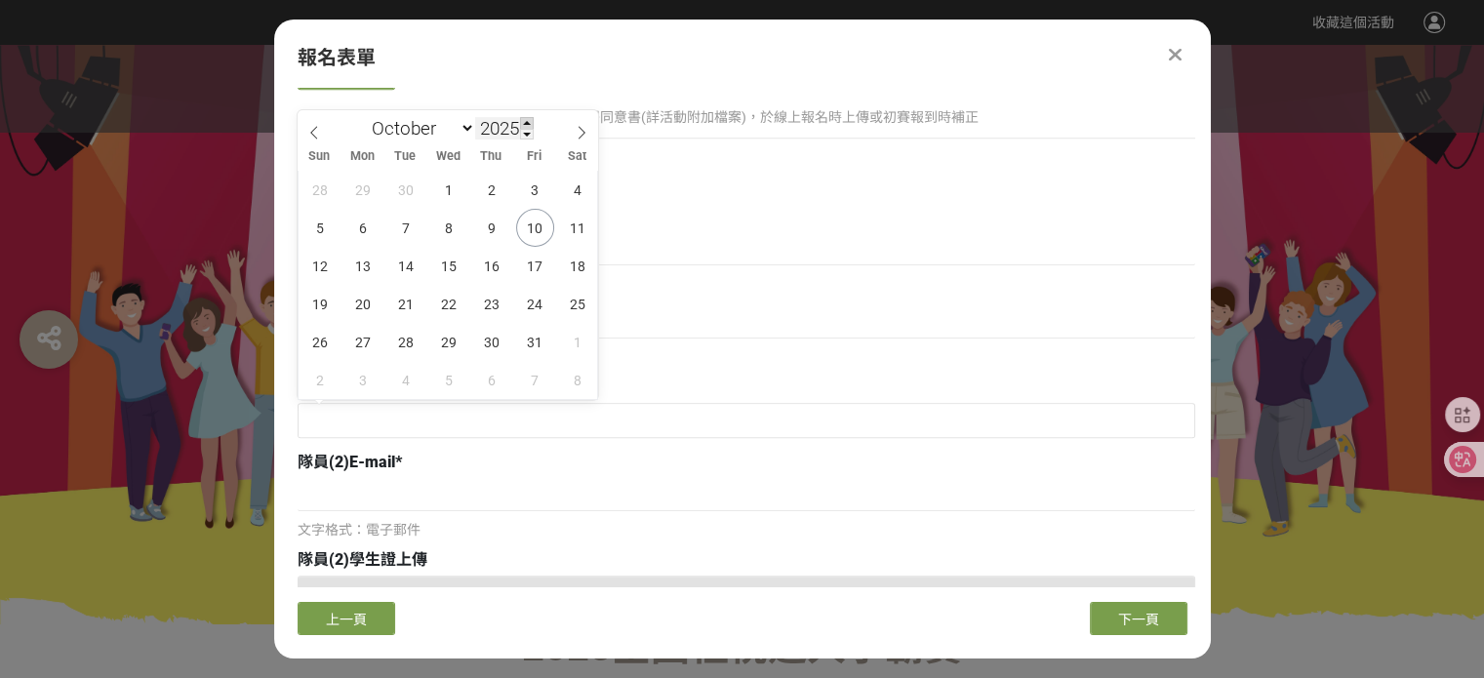
click at [523, 127] on span at bounding box center [527, 123] width 14 height 12
click at [510, 130] on input "2026" at bounding box center [504, 128] width 59 height 22
type input "2005"
click at [424, 131] on select "January February March April May June July August September October November De…" at bounding box center [419, 128] width 112 height 24
select select "5"
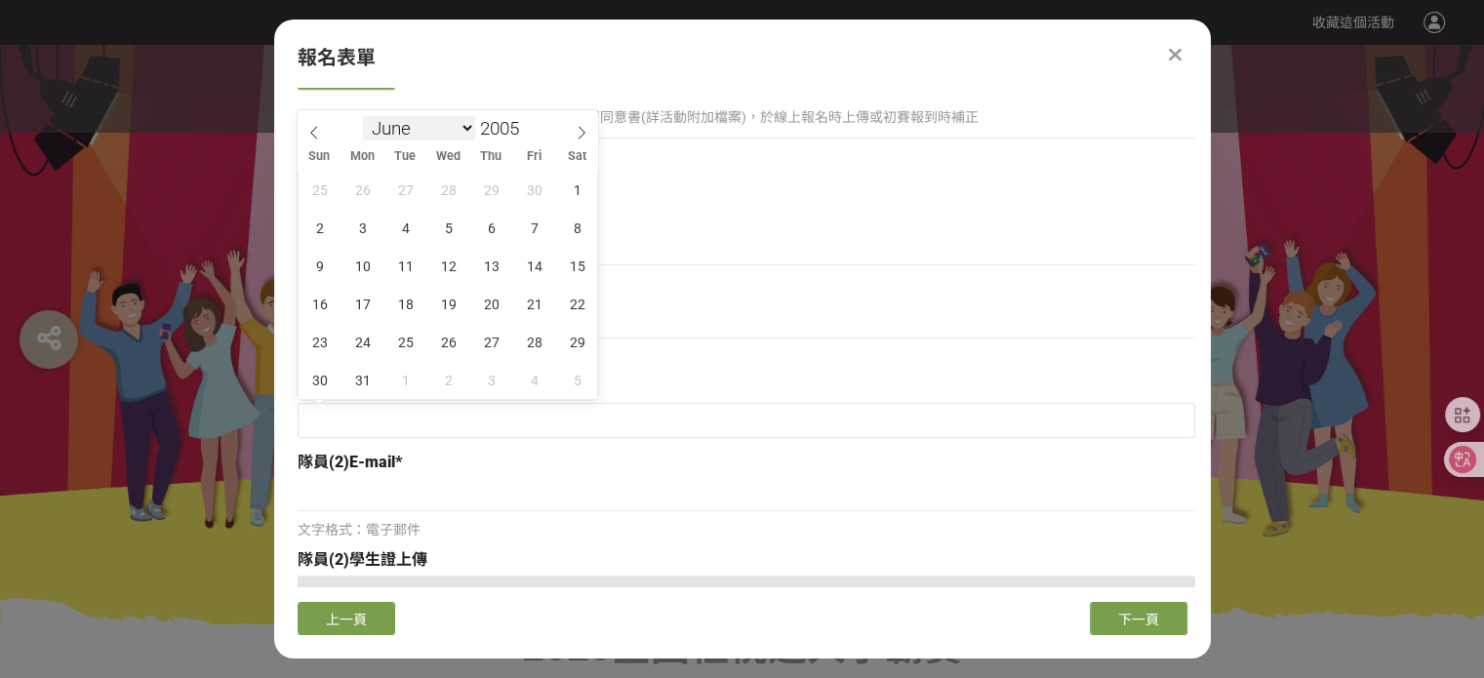
click at [363, 116] on select "January February March April May June July August September October November De…" at bounding box center [419, 128] width 112 height 24
click at [369, 309] on span "20" at bounding box center [363, 304] width 38 height 38
type input "[DATE]"
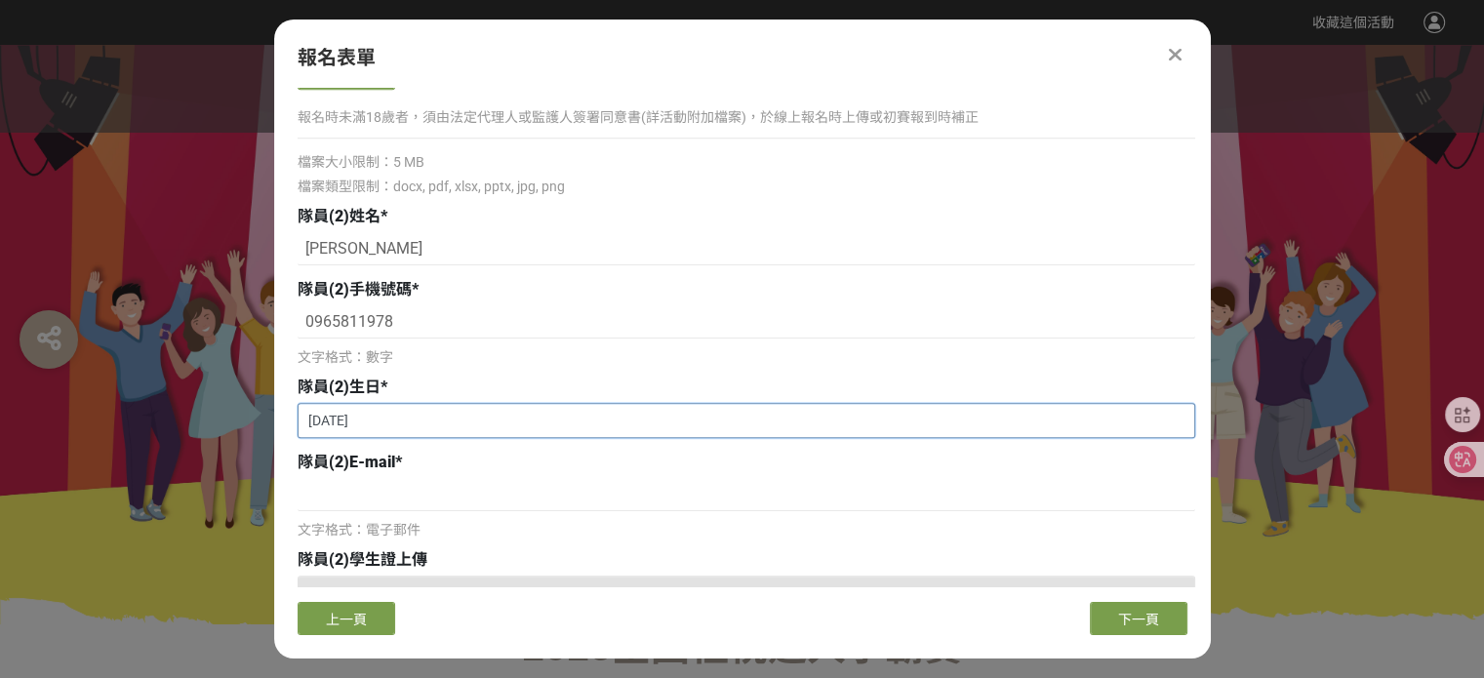
scroll to position [2271, 0]
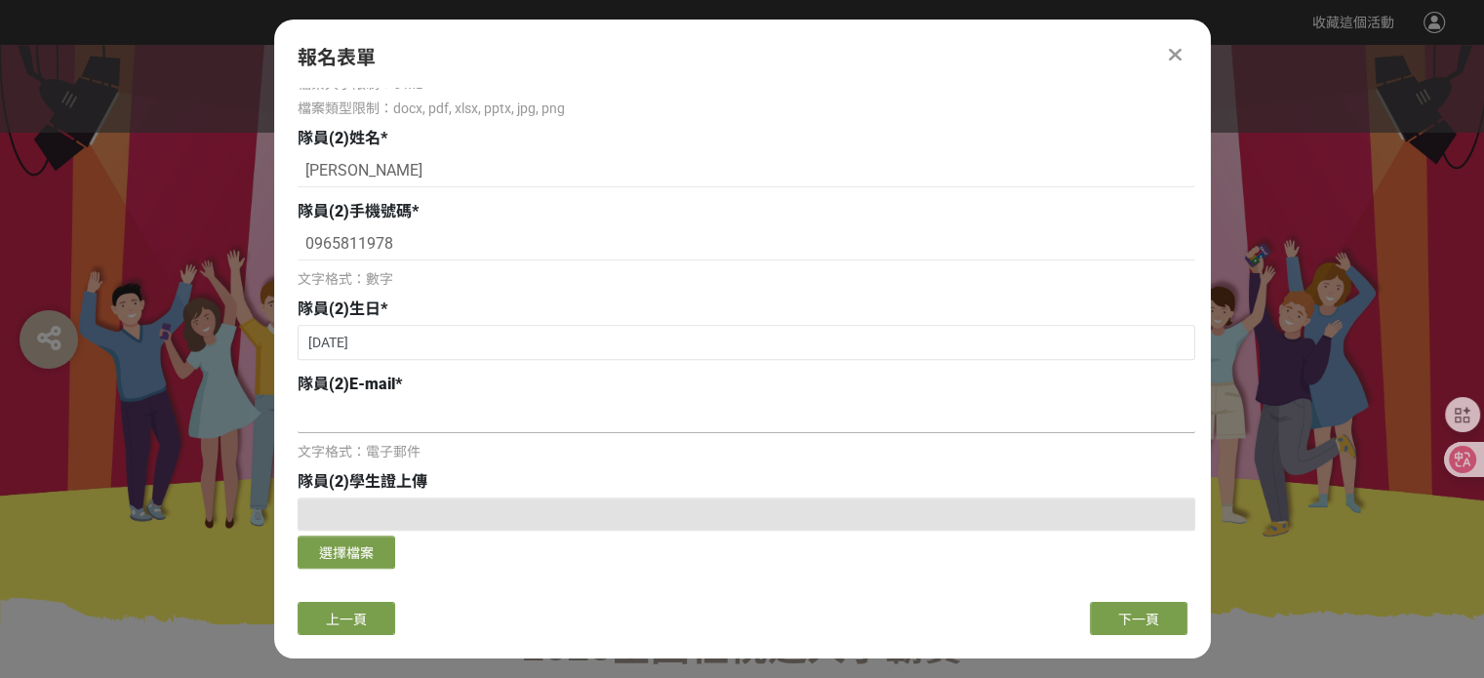
click at [427, 424] on input at bounding box center [747, 416] width 898 height 33
type input "[EMAIL_ADDRESS][DOMAIN_NAME]"
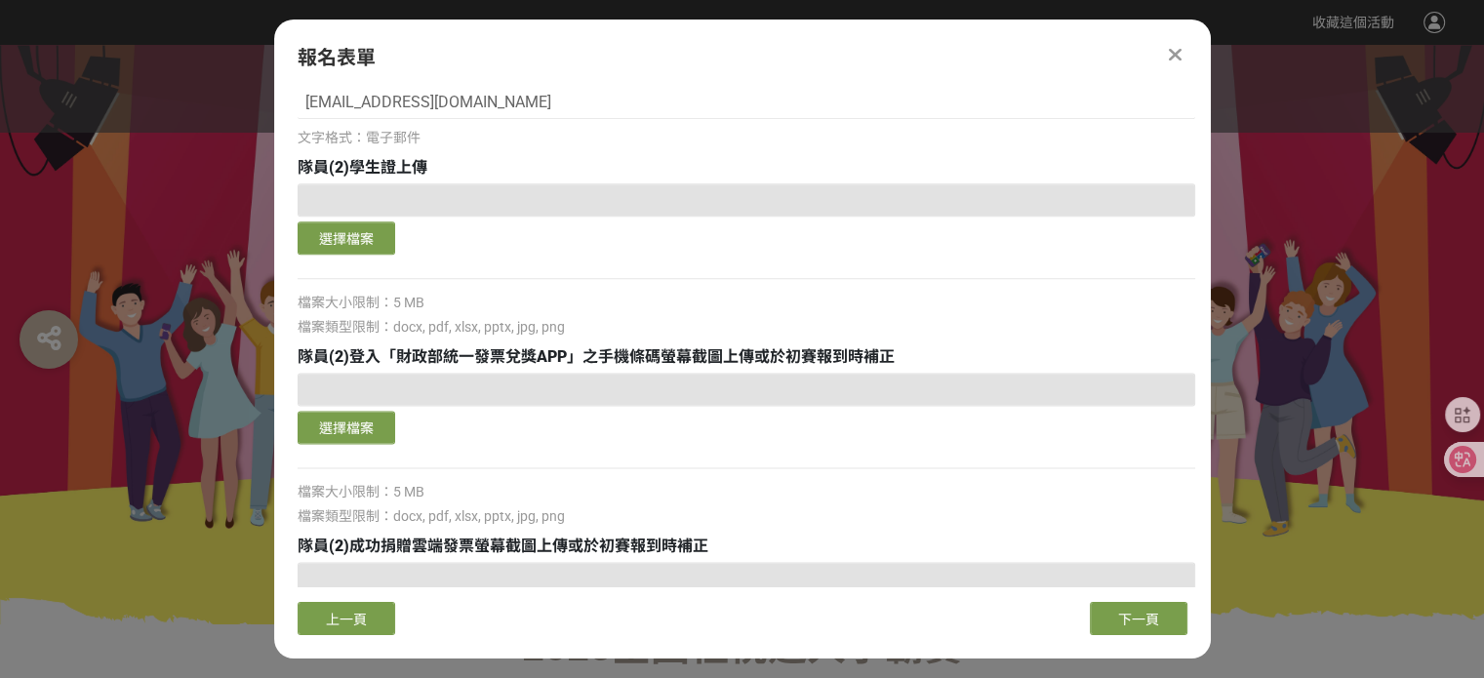
scroll to position [2577, 0]
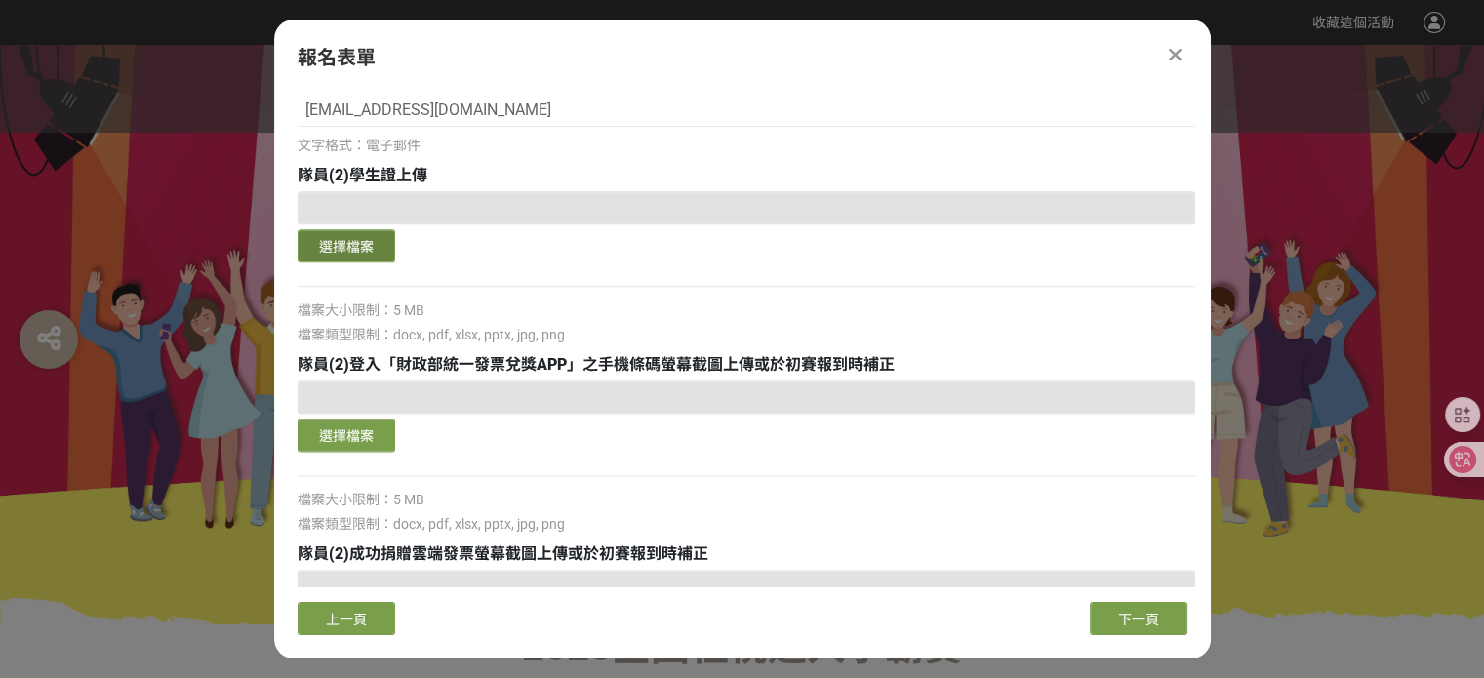
click at [369, 249] on button "選擇檔案" at bounding box center [347, 245] width 98 height 33
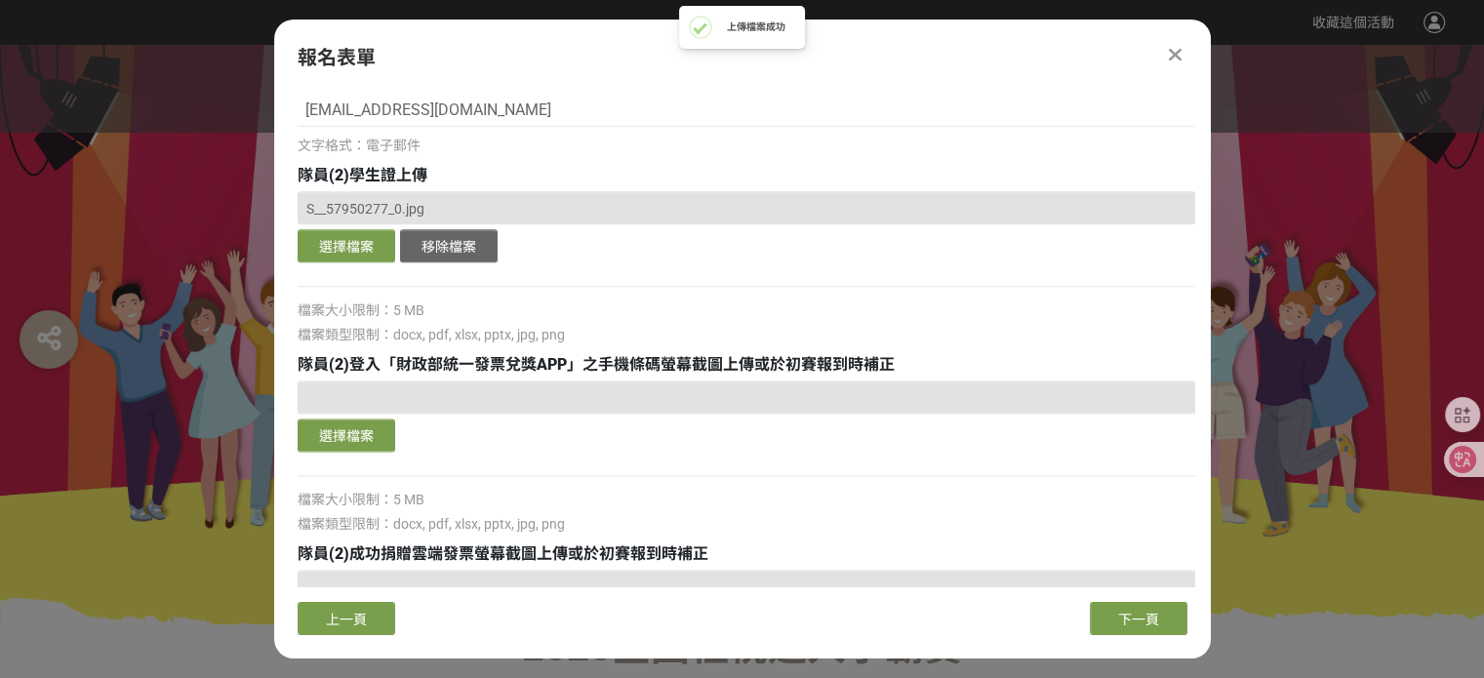
click at [562, 402] on div at bounding box center [747, 397] width 898 height 33
click at [357, 437] on button "選擇檔案" at bounding box center [347, 435] width 98 height 33
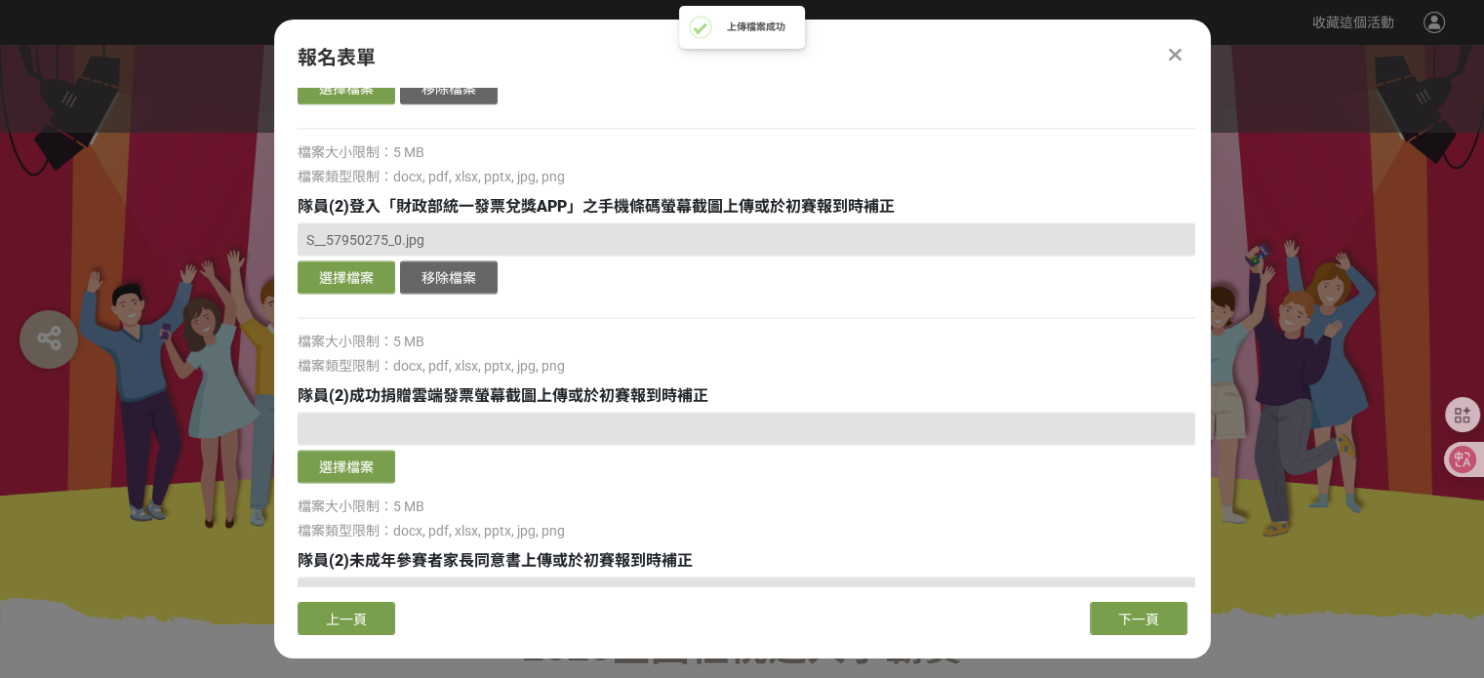
scroll to position [2742, 0]
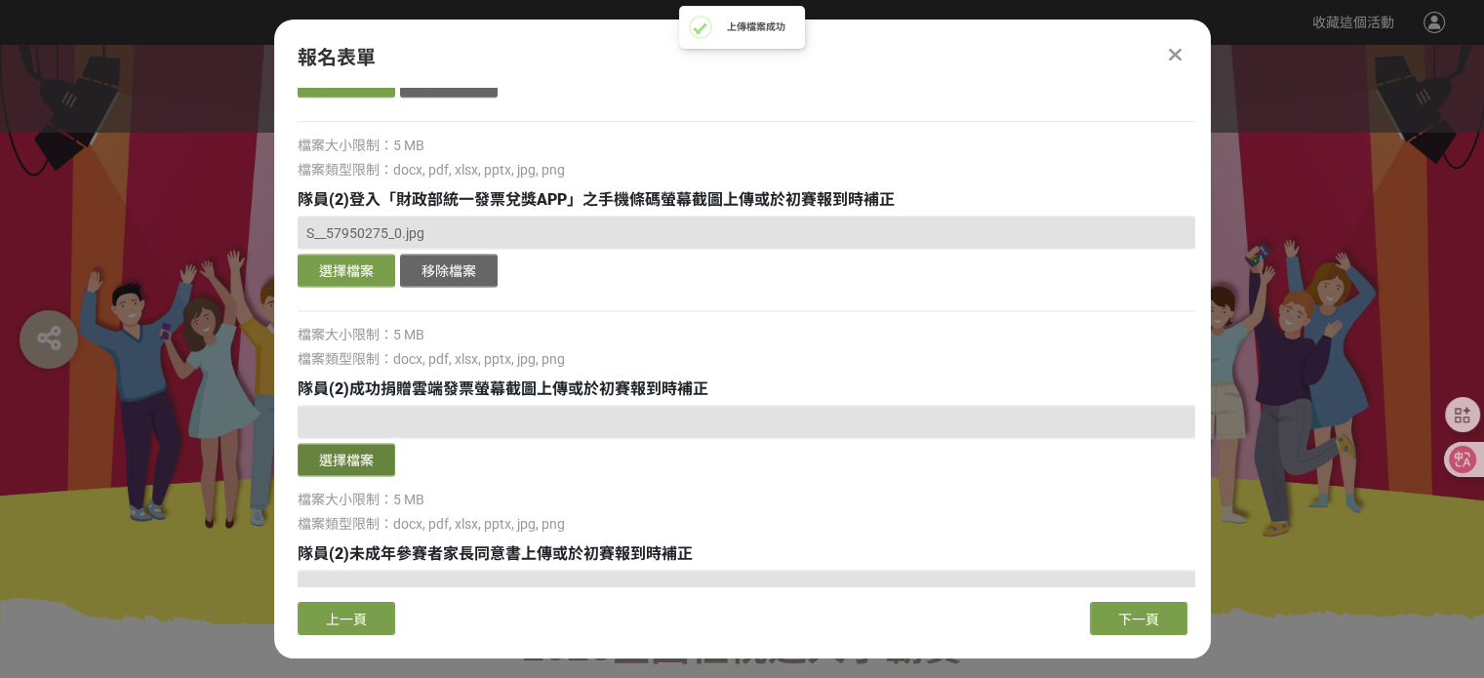
click at [376, 462] on button "選擇檔案" at bounding box center [347, 459] width 98 height 33
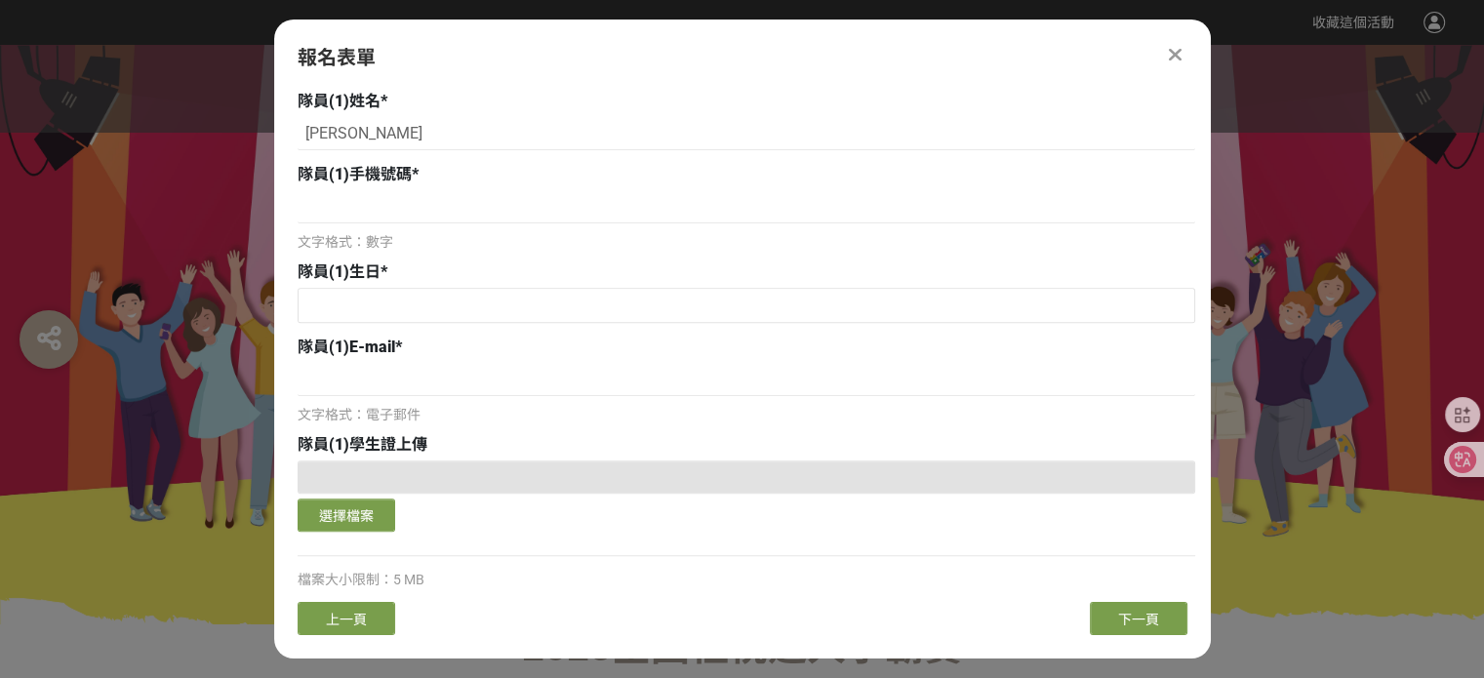
scroll to position [1222, 0]
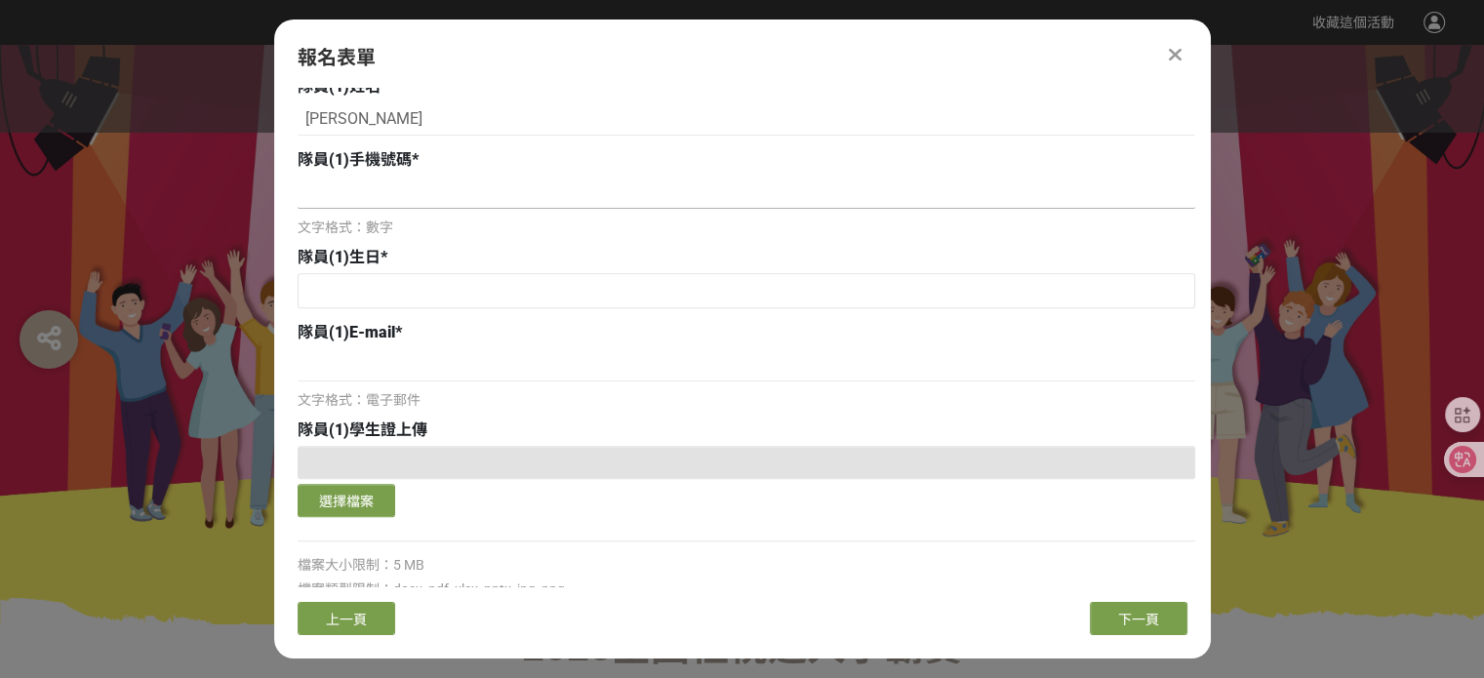
click at [461, 189] on input at bounding box center [747, 192] width 898 height 33
type input "0961113199"
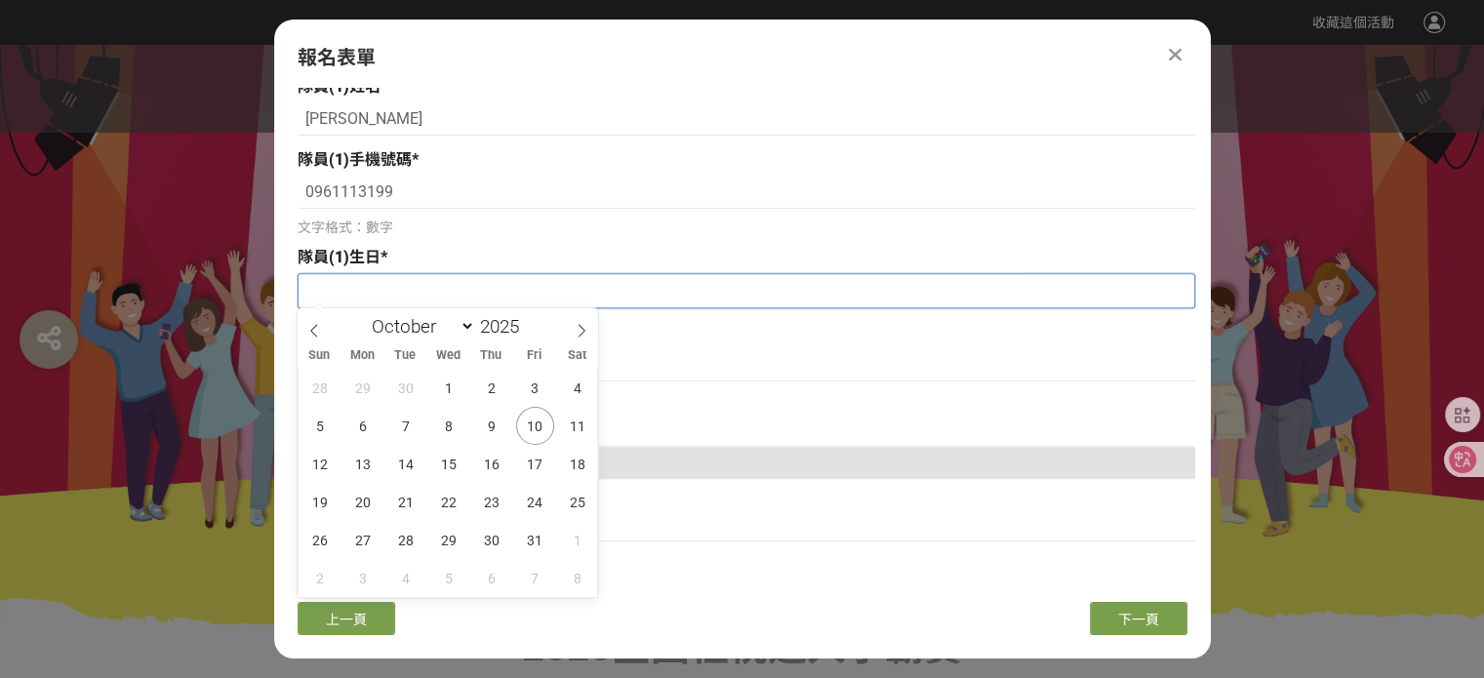
click at [417, 290] on input "text" at bounding box center [747, 290] width 896 height 33
click at [530, 329] on span at bounding box center [527, 333] width 14 height 12
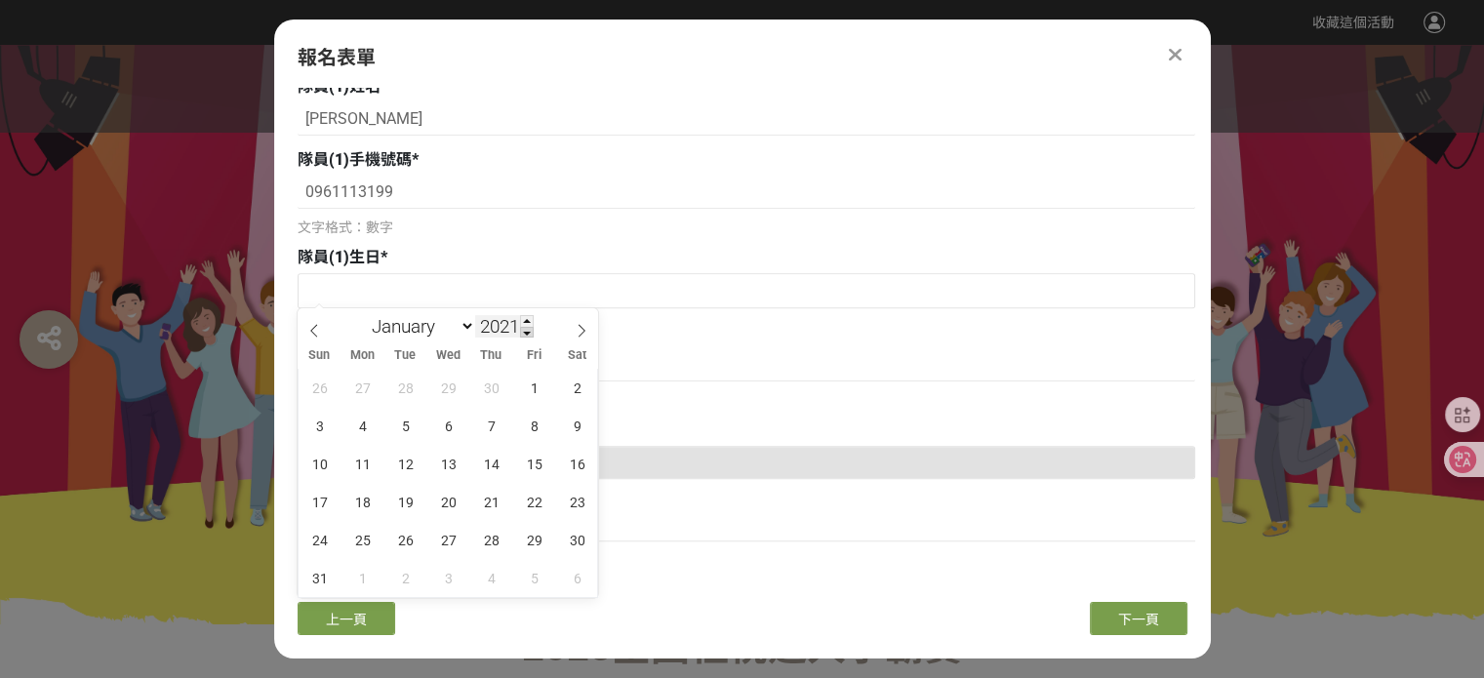
click at [530, 329] on span at bounding box center [527, 333] width 14 height 12
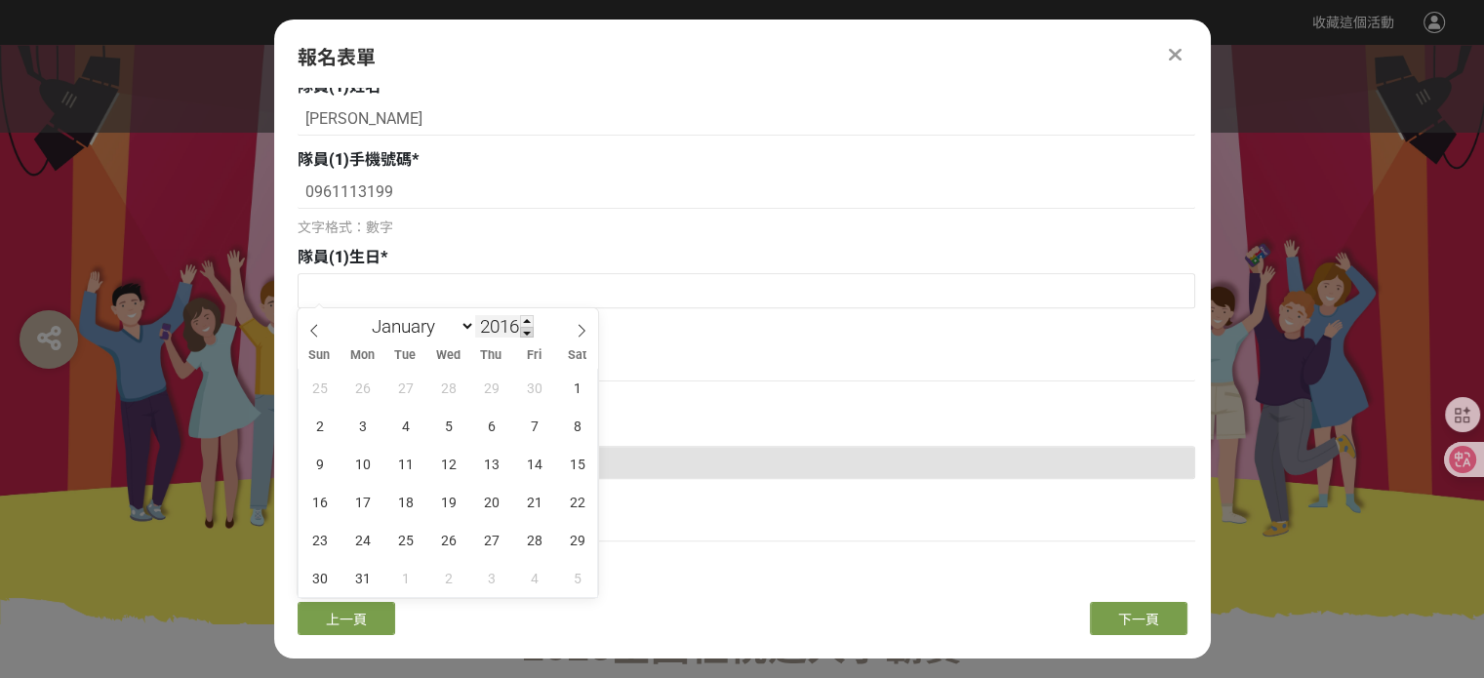
click at [530, 329] on span at bounding box center [527, 333] width 14 height 12
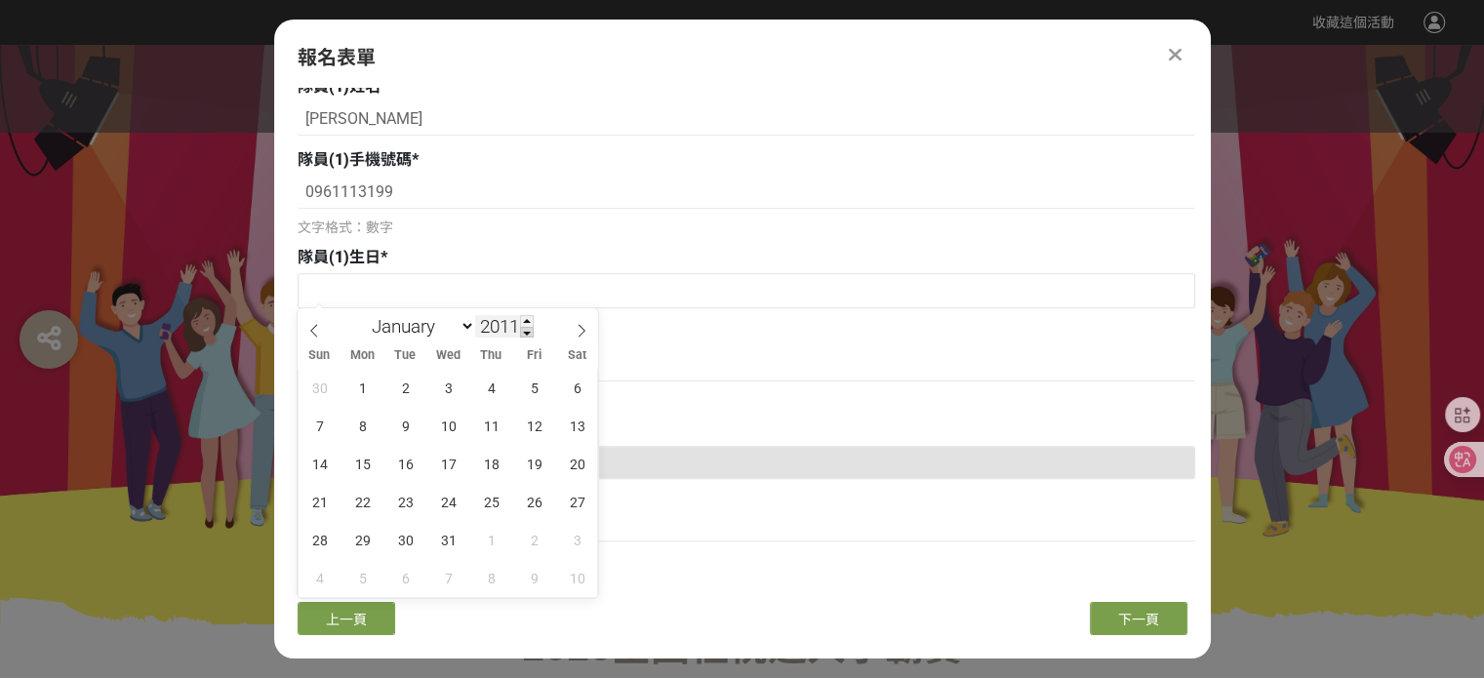
click at [530, 329] on span at bounding box center [527, 333] width 14 height 12
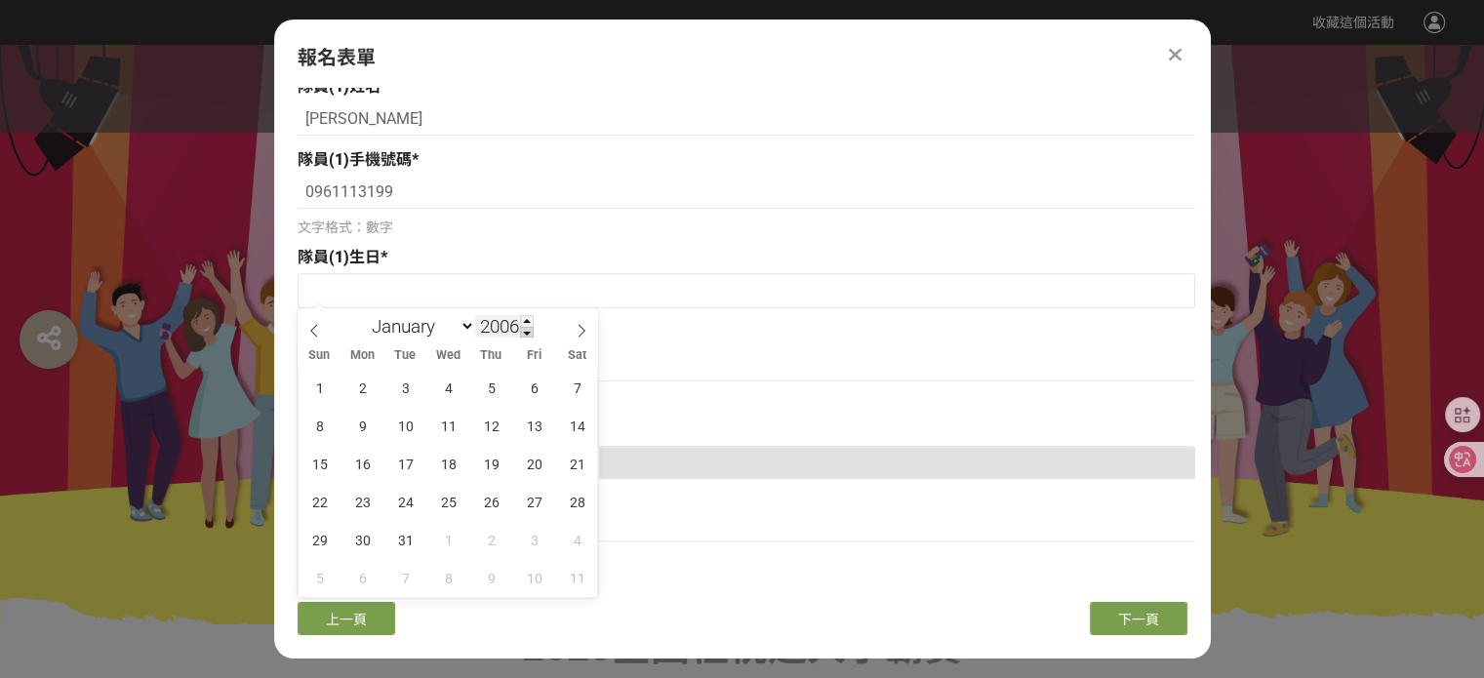
click at [530, 329] on span at bounding box center [527, 333] width 14 height 12
click at [530, 315] on span at bounding box center [527, 321] width 14 height 12
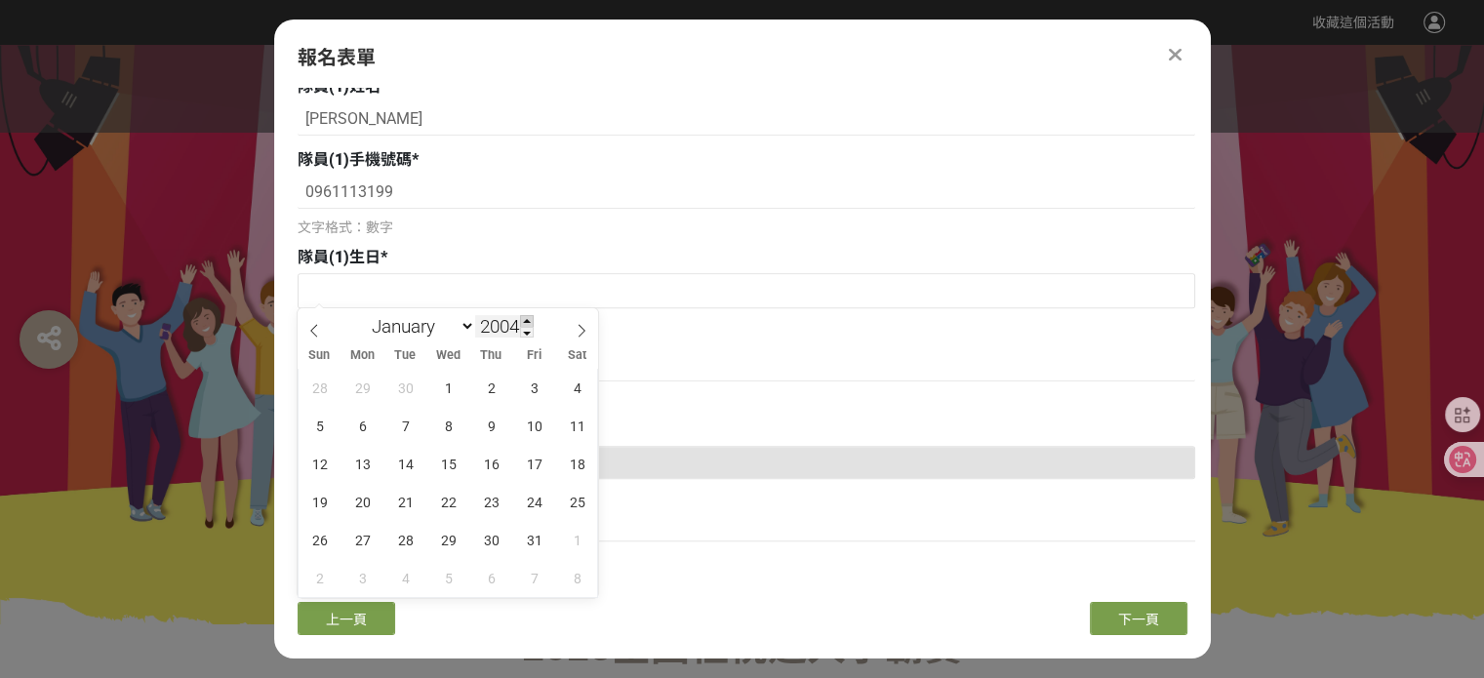
type input "2005"
click at [423, 327] on select "January February March April May June July August September October November De…" at bounding box center [419, 326] width 112 height 24
select select "0"
click at [363, 314] on select "January February March April May June July August September October November De…" at bounding box center [419, 326] width 112 height 24
click at [448, 460] on span "12" at bounding box center [449, 464] width 38 height 38
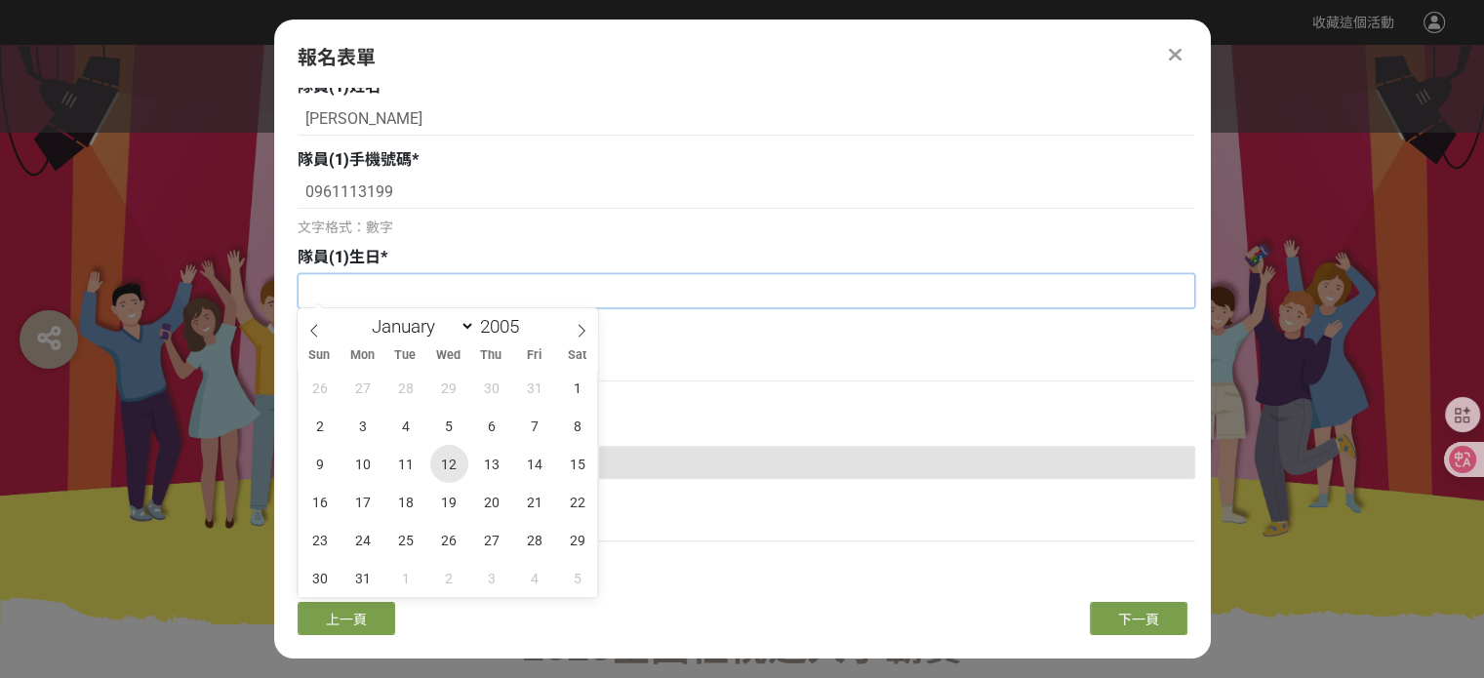
type input "[DATE]"
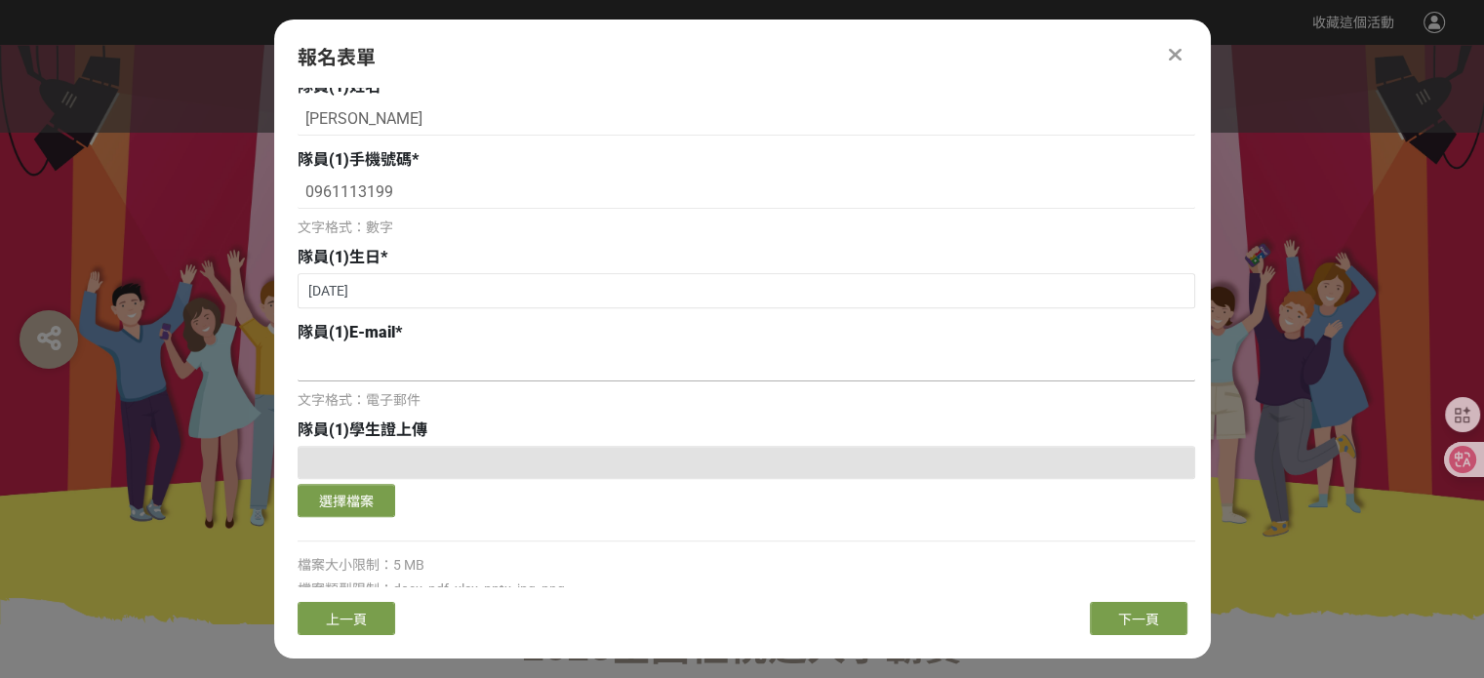
click at [437, 366] on input at bounding box center [747, 364] width 898 height 33
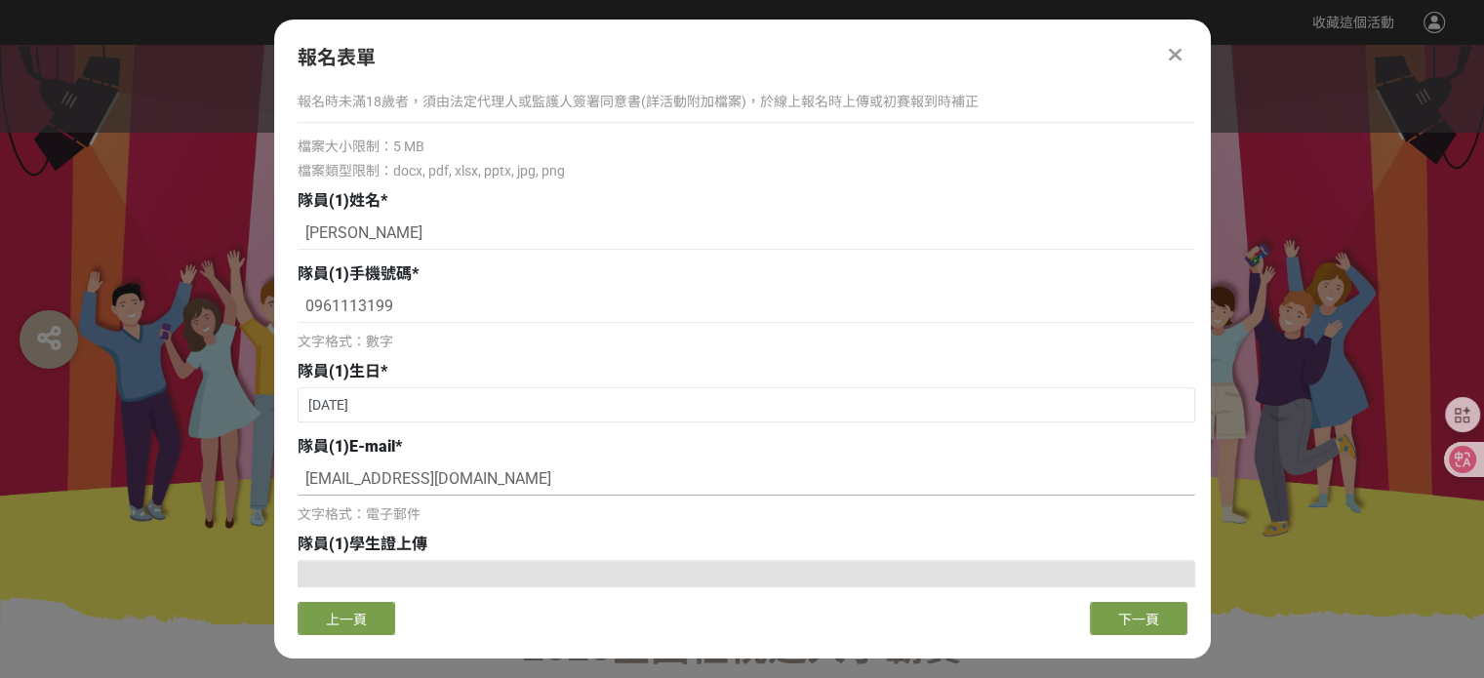
scroll to position [1107, 0]
type input "[EMAIL_ADDRESS][DOMAIN_NAME]"
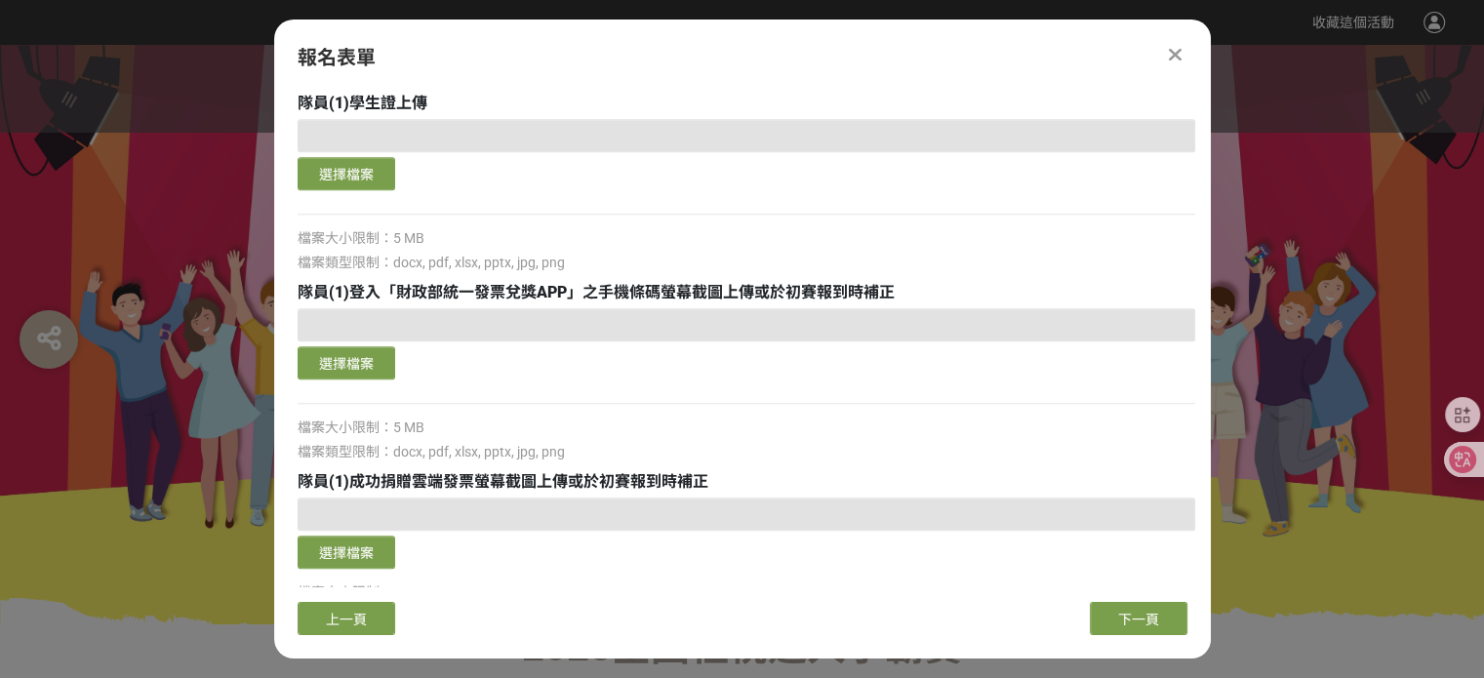
scroll to position [1552, 0]
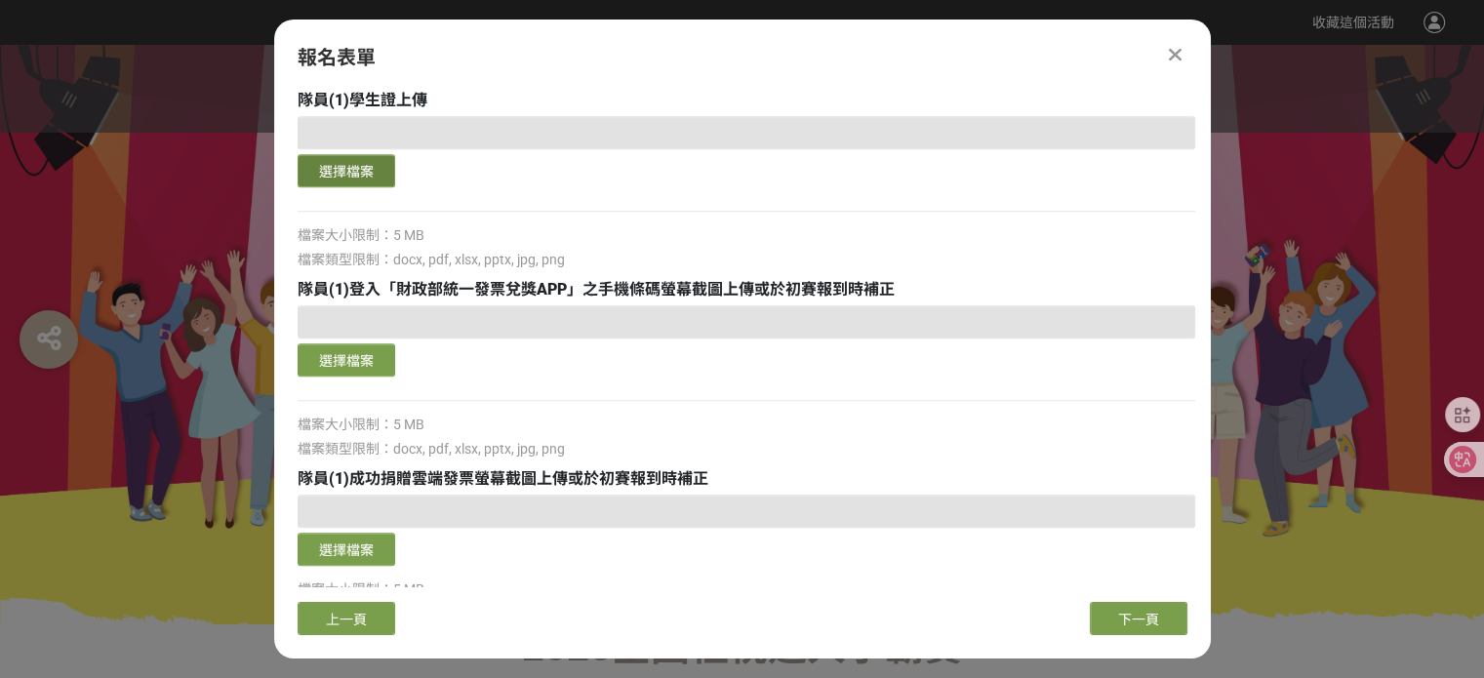
click at [372, 164] on button "選擇檔案" at bounding box center [347, 170] width 98 height 33
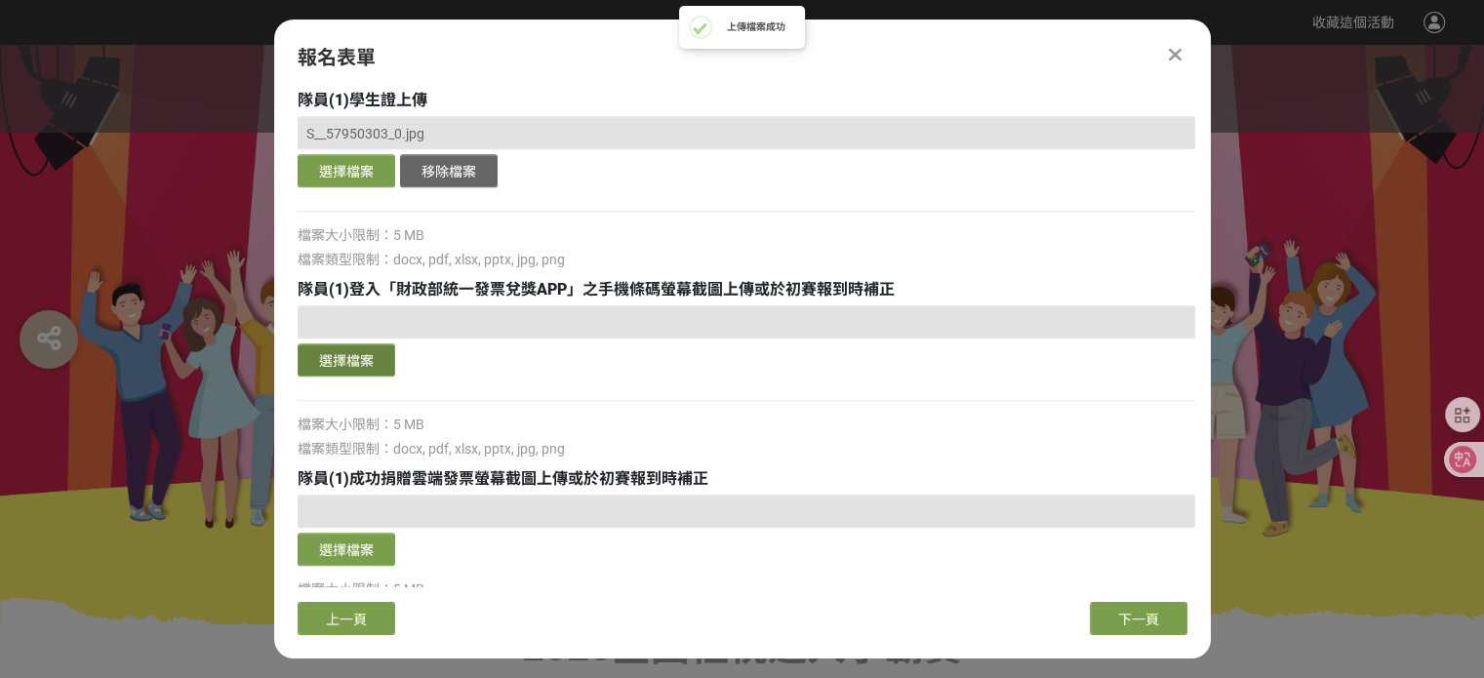
click at [356, 361] on button "選擇檔案" at bounding box center [347, 360] width 98 height 33
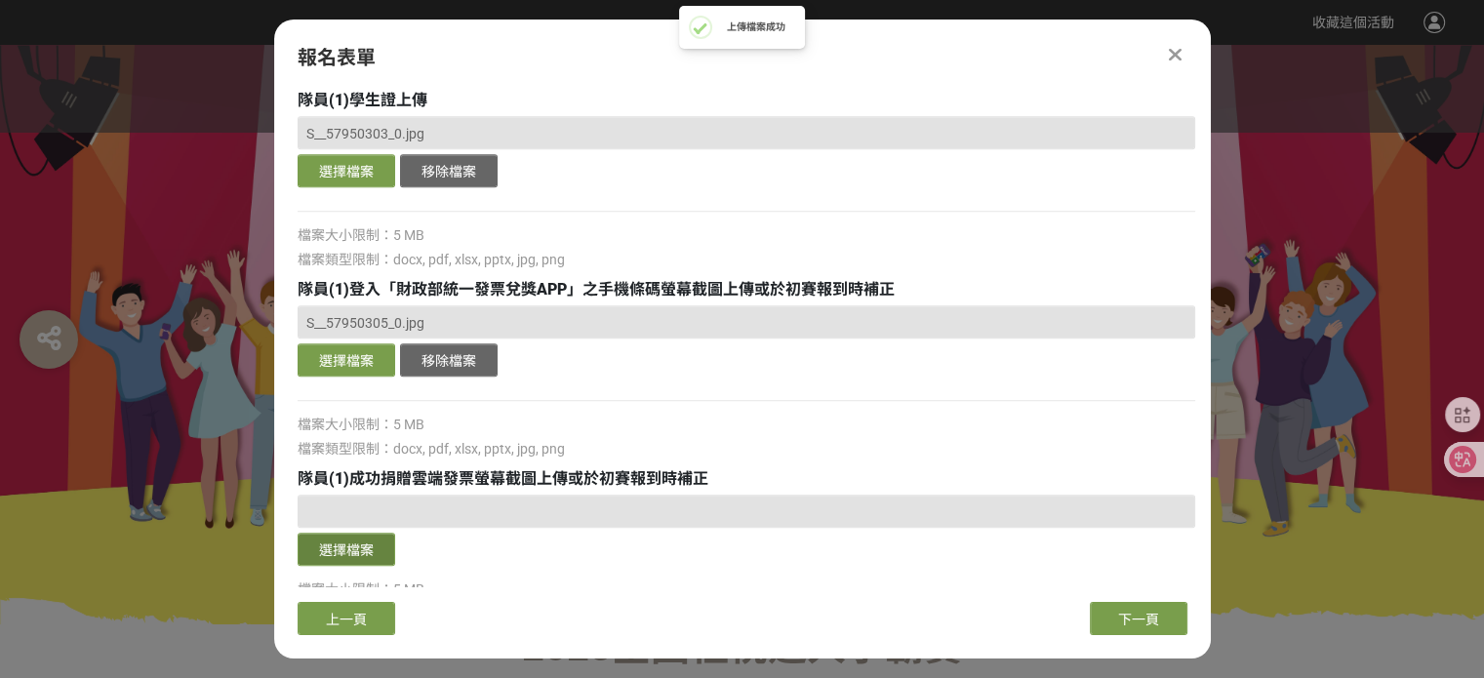
click at [357, 551] on button "選擇檔案" at bounding box center [347, 549] width 98 height 33
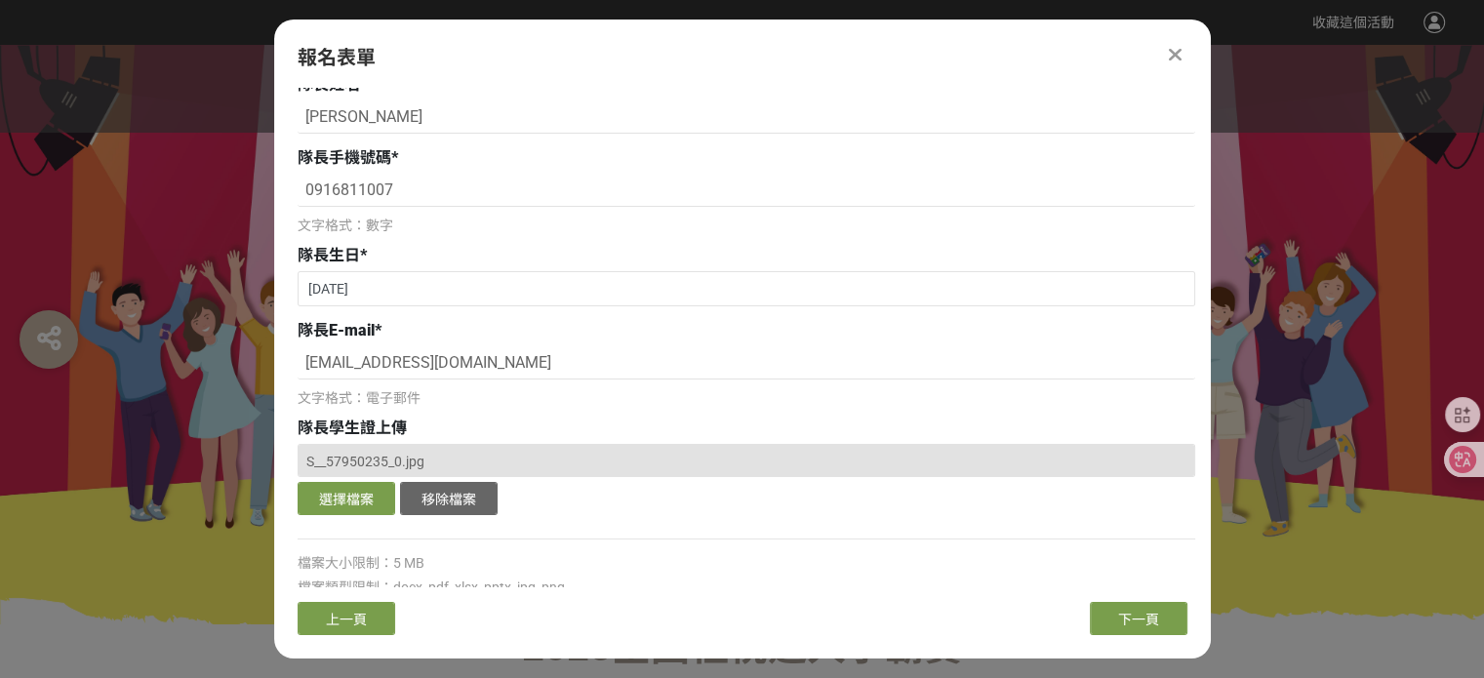
scroll to position [0, 0]
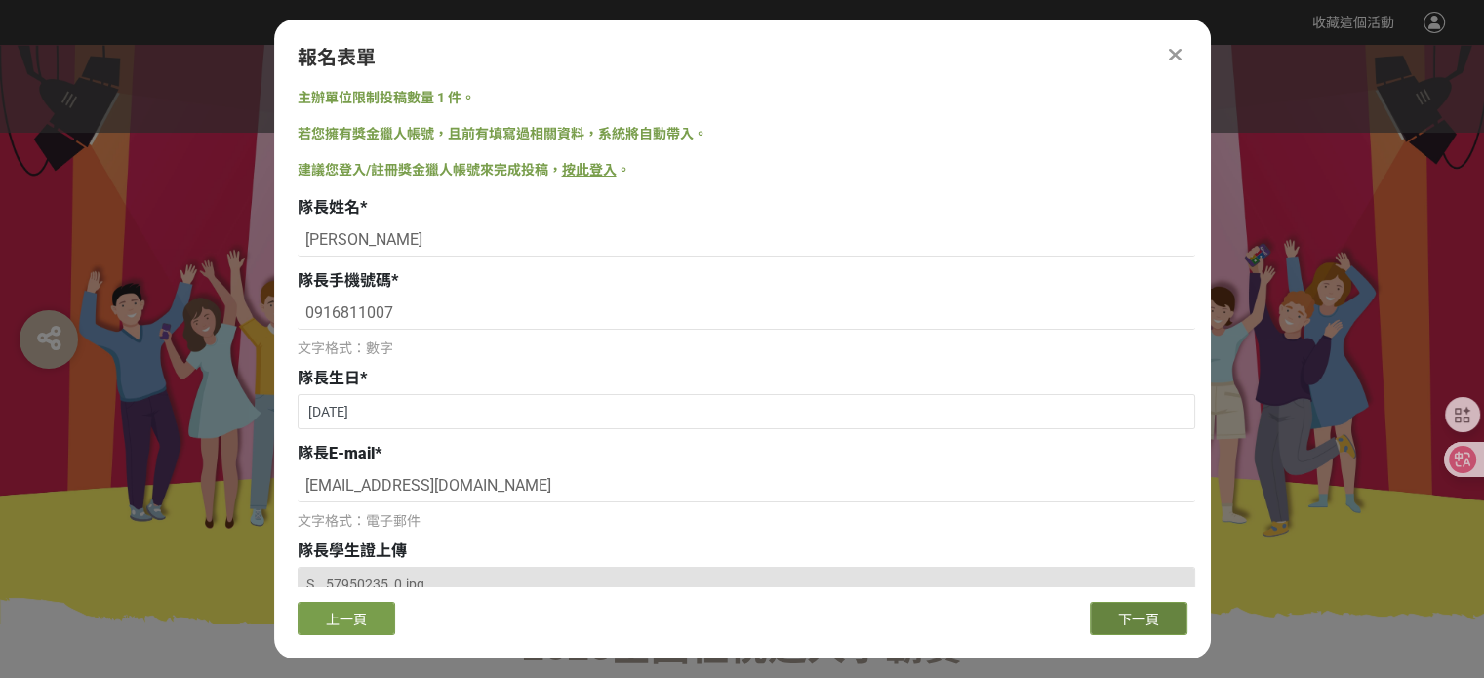
click at [1131, 608] on button "下一頁" at bounding box center [1139, 618] width 98 height 33
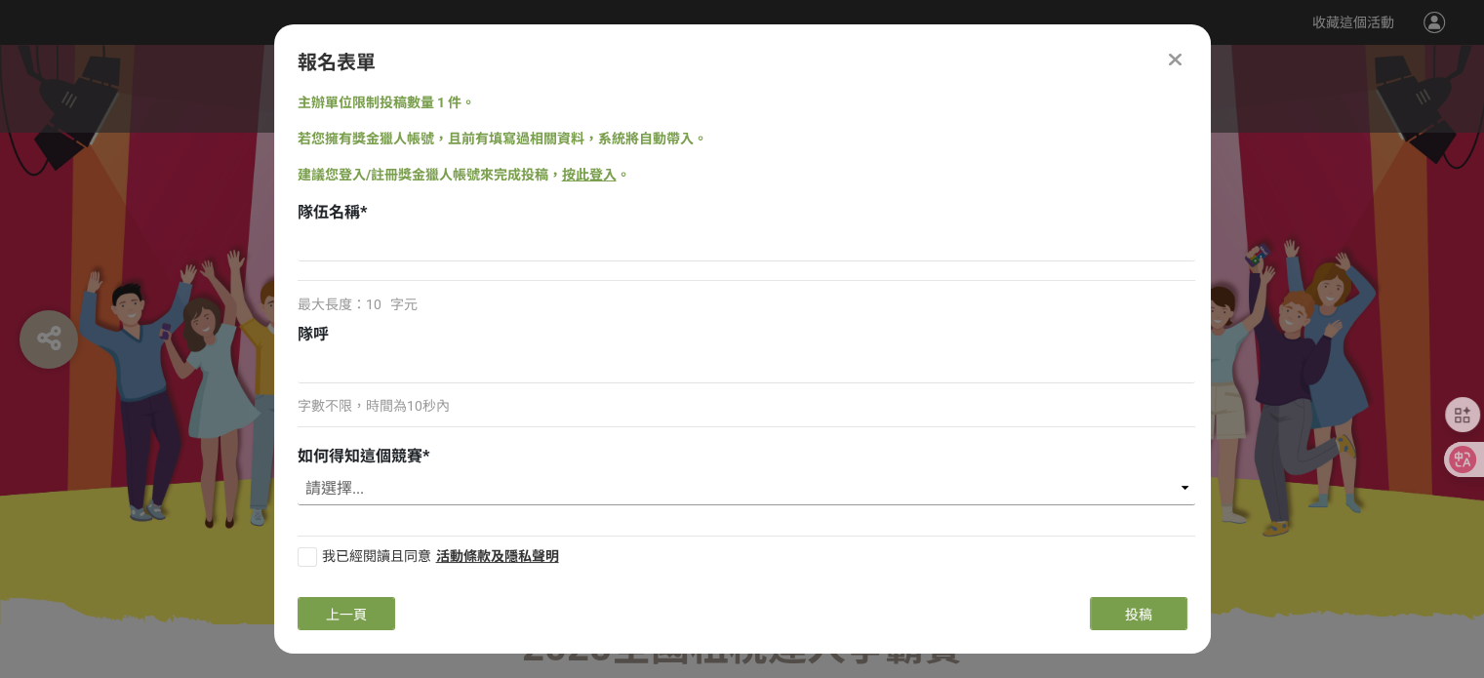
click at [715, 473] on select "請選擇... 國稅局推薦 校園講座 / 老師系上推薦 Facebook / Instagram 獎金獵人網站 活動海報 其他" at bounding box center [747, 488] width 898 height 33
select select "校園講座 / 老師系上推薦"
click at [298, 472] on select "請選擇... 國稅局推薦 校園講座 / 老師系上推薦 Facebook / Instagram 獎金獵人網站 活動海報 其他" at bounding box center [747, 488] width 898 height 33
click at [309, 557] on div at bounding box center [308, 557] width 20 height 20
checkbox input "true"
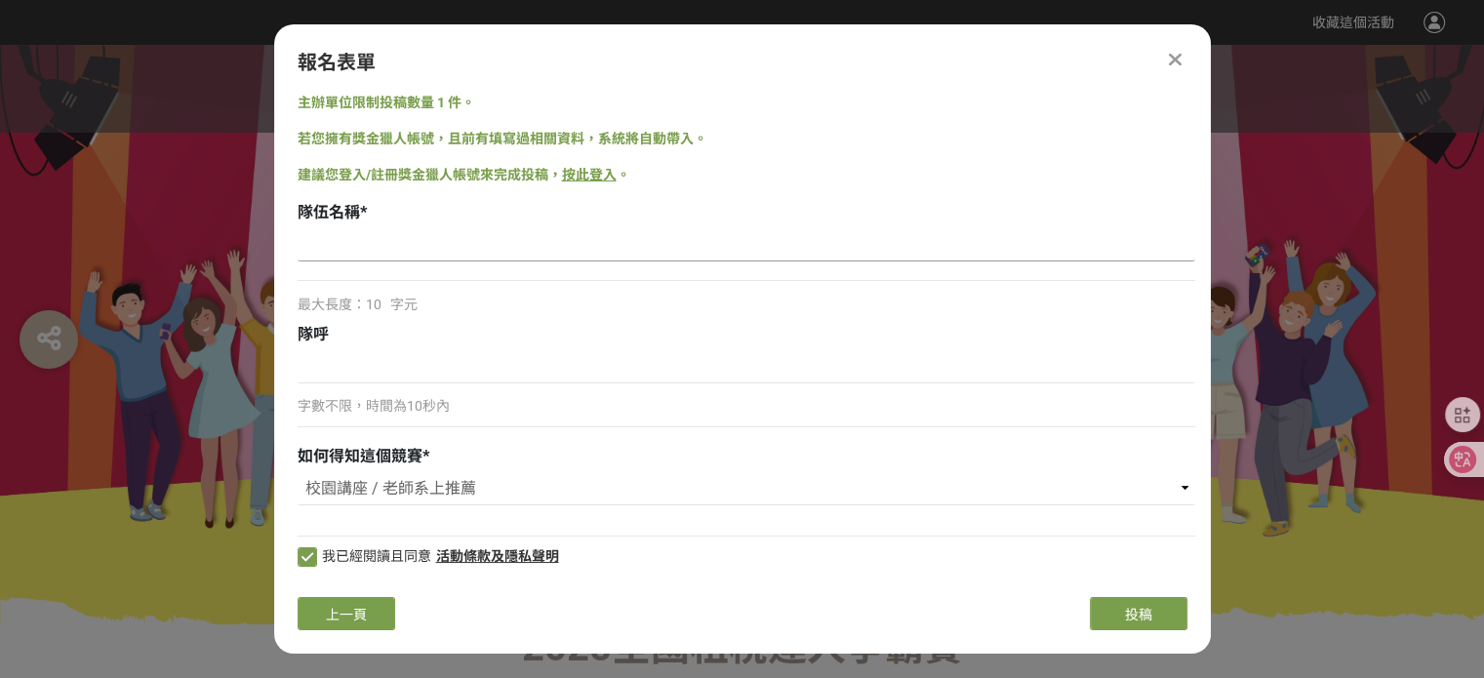
click at [615, 241] on input at bounding box center [747, 244] width 898 height 33
type input "[PERSON_NAME]"
click at [1141, 618] on span "投稿" at bounding box center [1138, 615] width 27 height 16
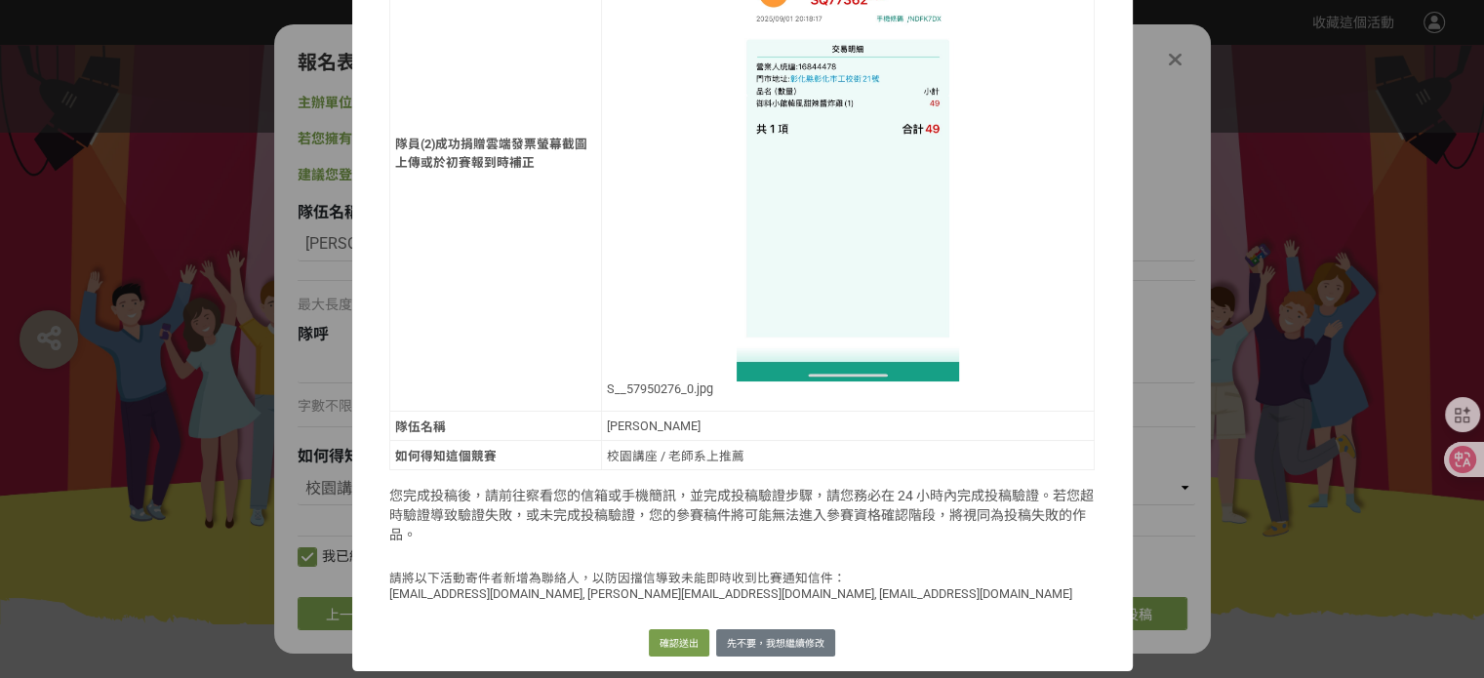
scroll to position [4884, 0]
click at [687, 644] on button "確認送出" at bounding box center [679, 642] width 61 height 27
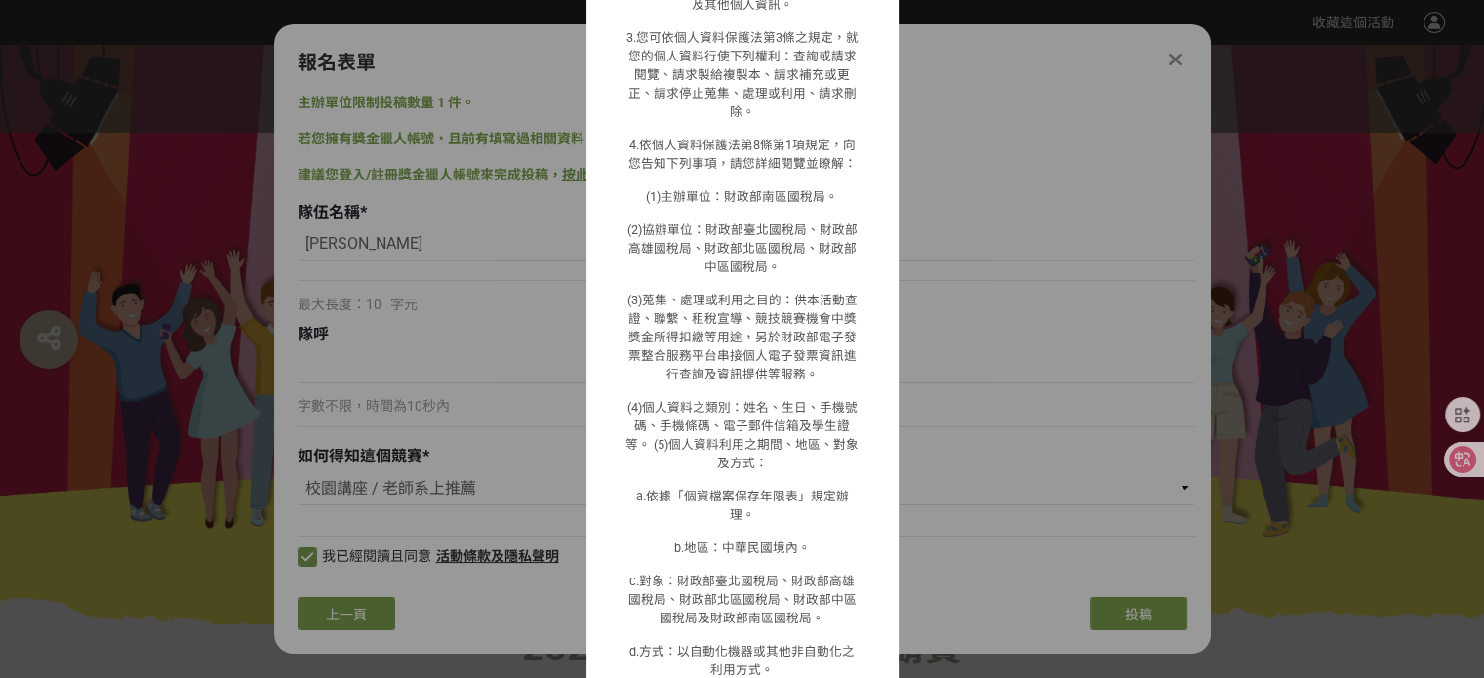
scroll to position [1503, 0]
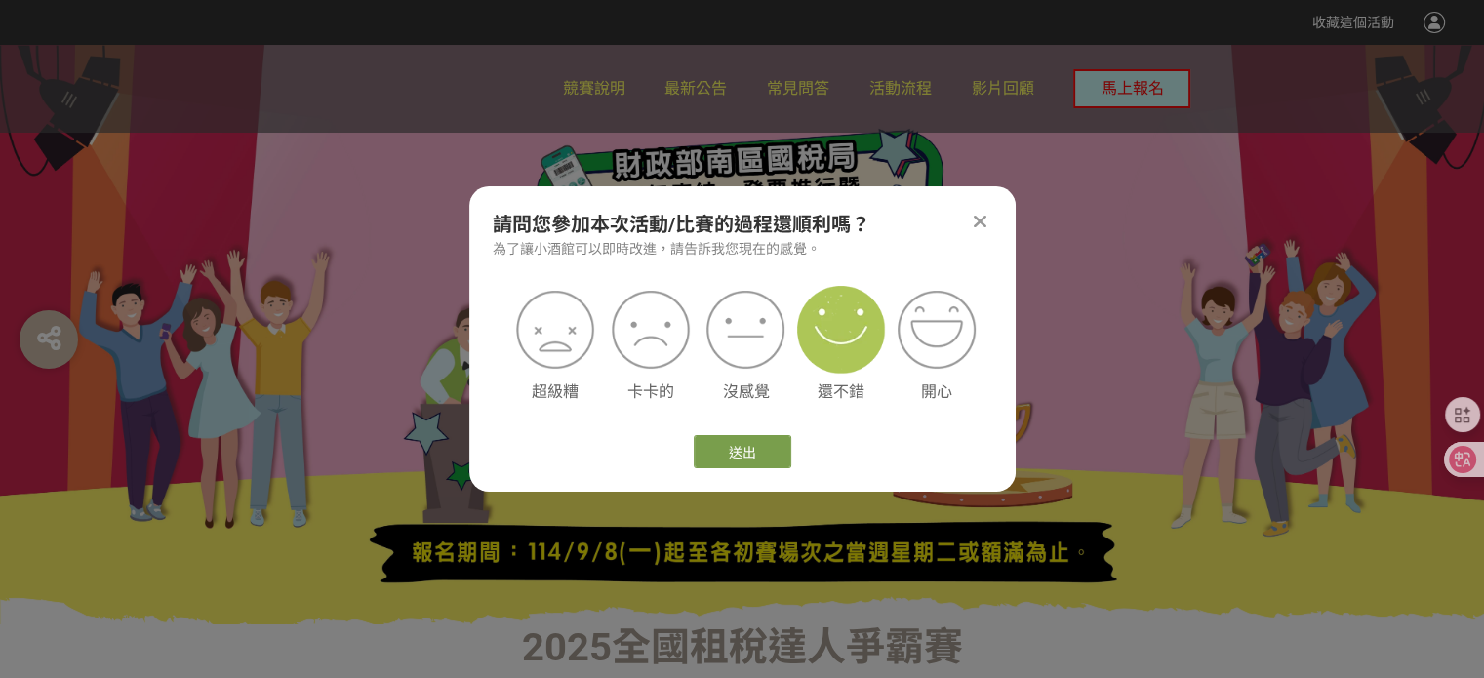
click at [853, 344] on img at bounding box center [841, 330] width 88 height 88
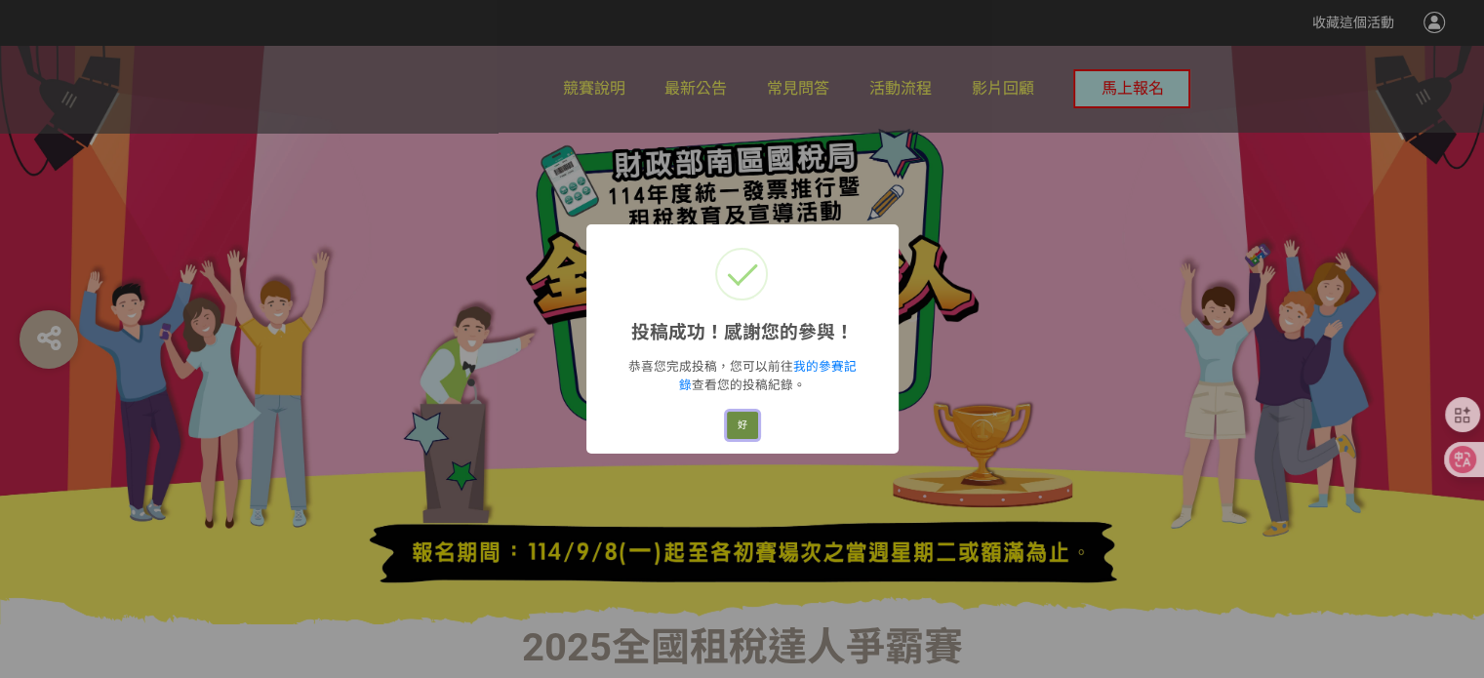
click at [748, 428] on button "好" at bounding box center [742, 425] width 31 height 27
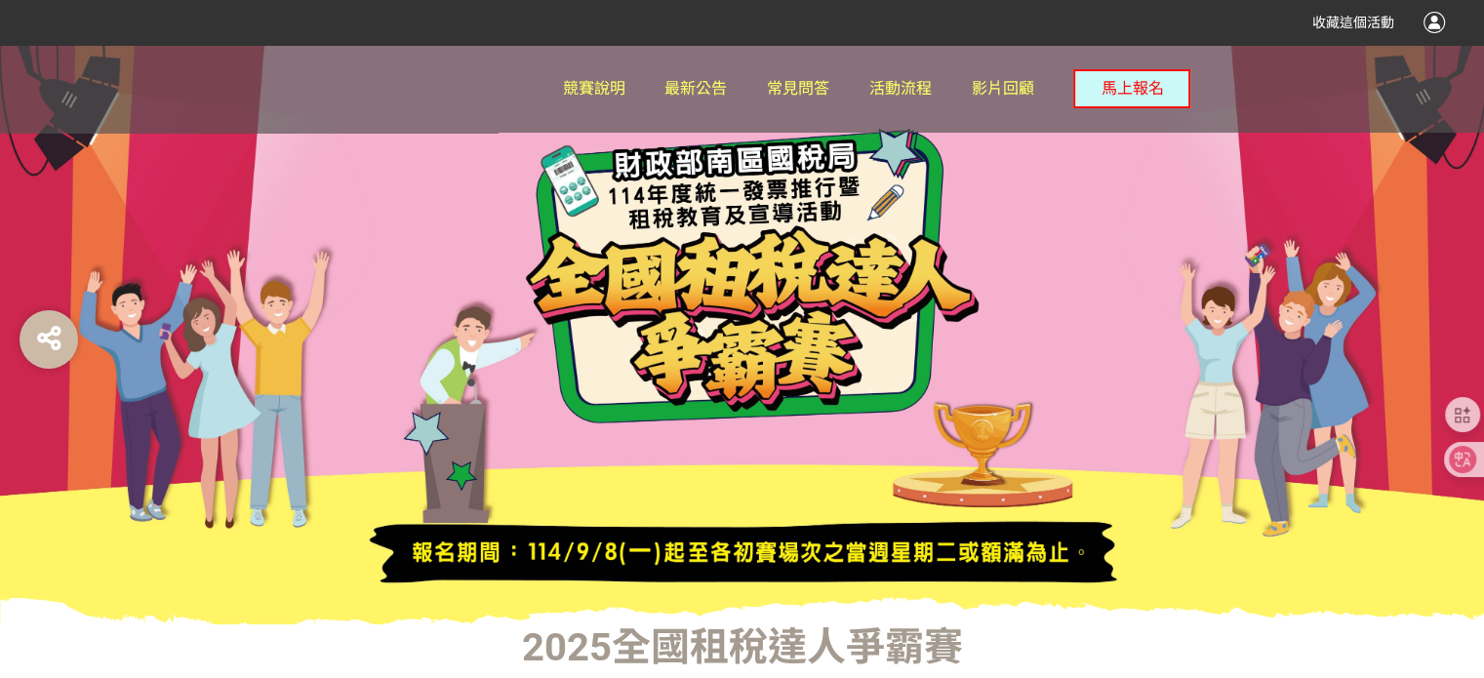
click at [1431, 26] on div at bounding box center [1434, 22] width 21 height 21
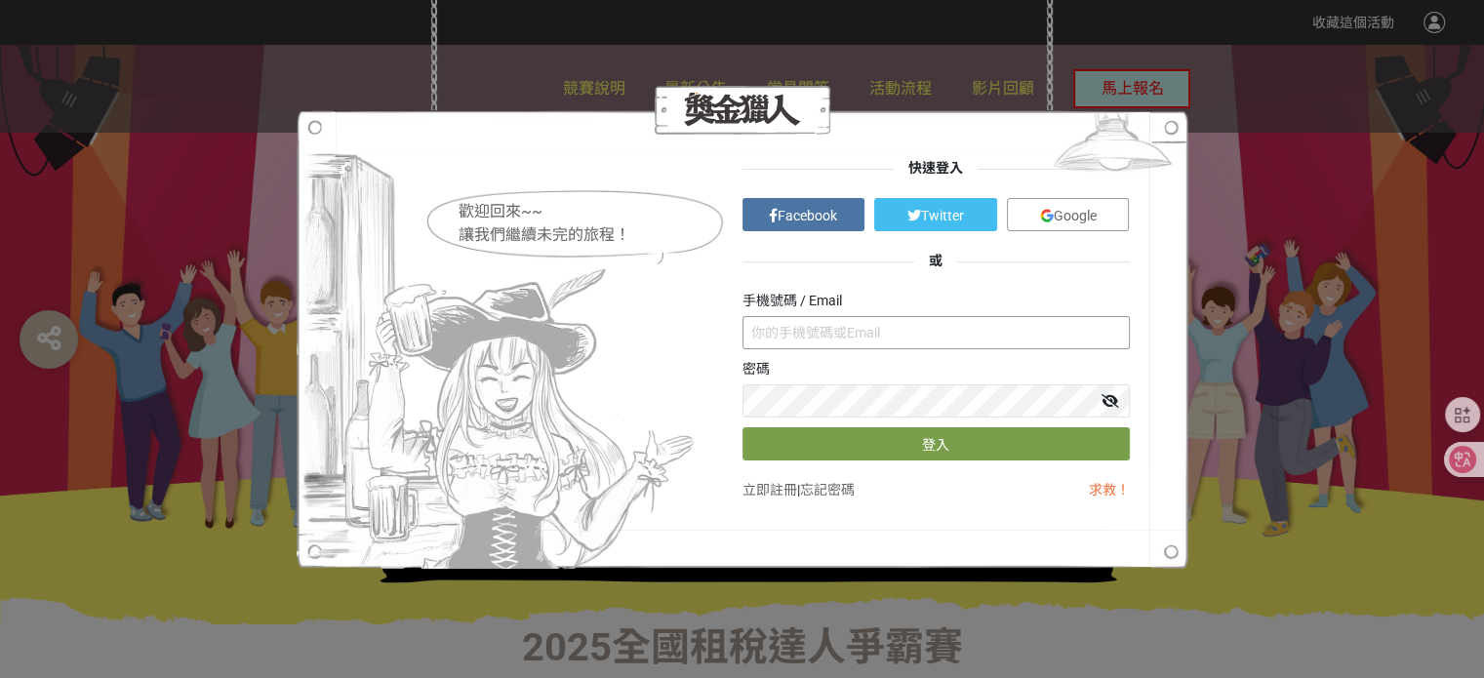
click at [899, 341] on input "text" at bounding box center [936, 332] width 387 height 33
type input "白"
click at [743, 427] on button "登入" at bounding box center [936, 443] width 387 height 33
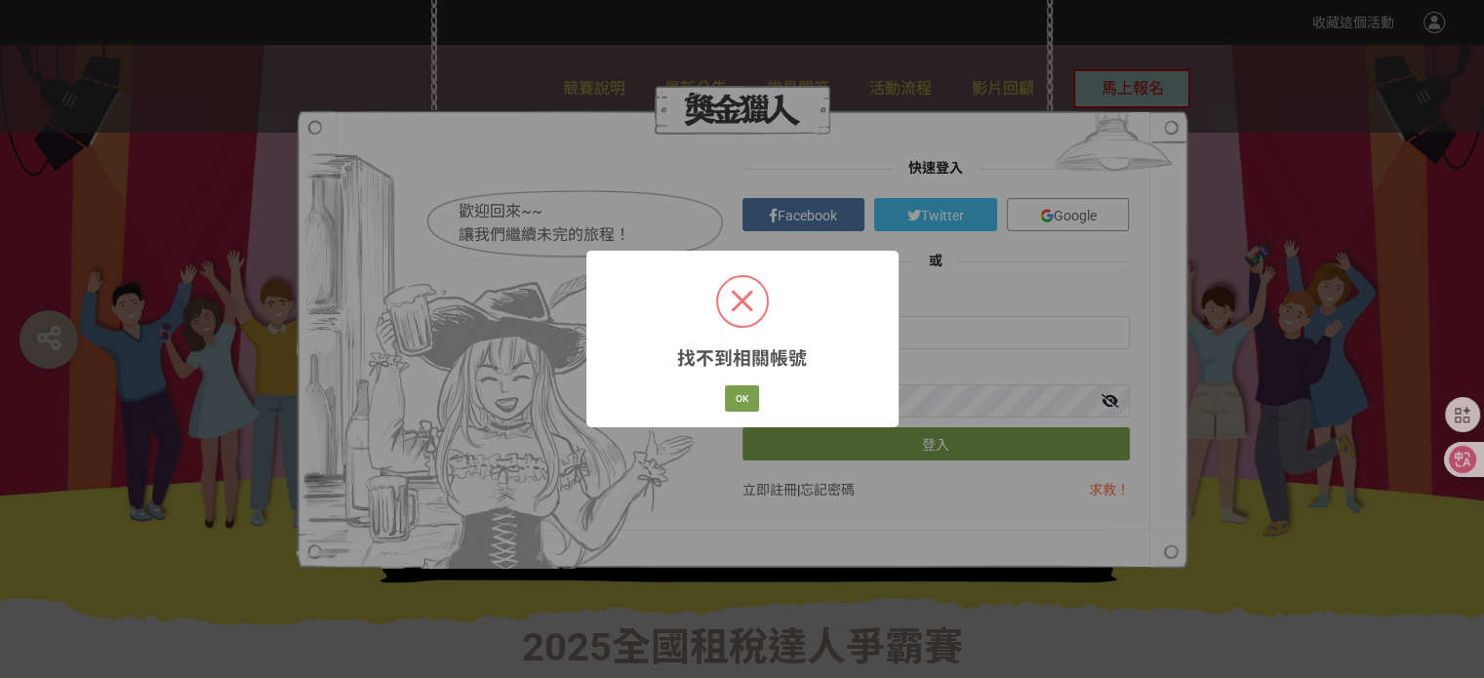
click at [846, 393] on div "找不到相關帳號 × OK Cancel" at bounding box center [743, 339] width 312 height 177
click at [757, 392] on button "OK" at bounding box center [742, 398] width 34 height 27
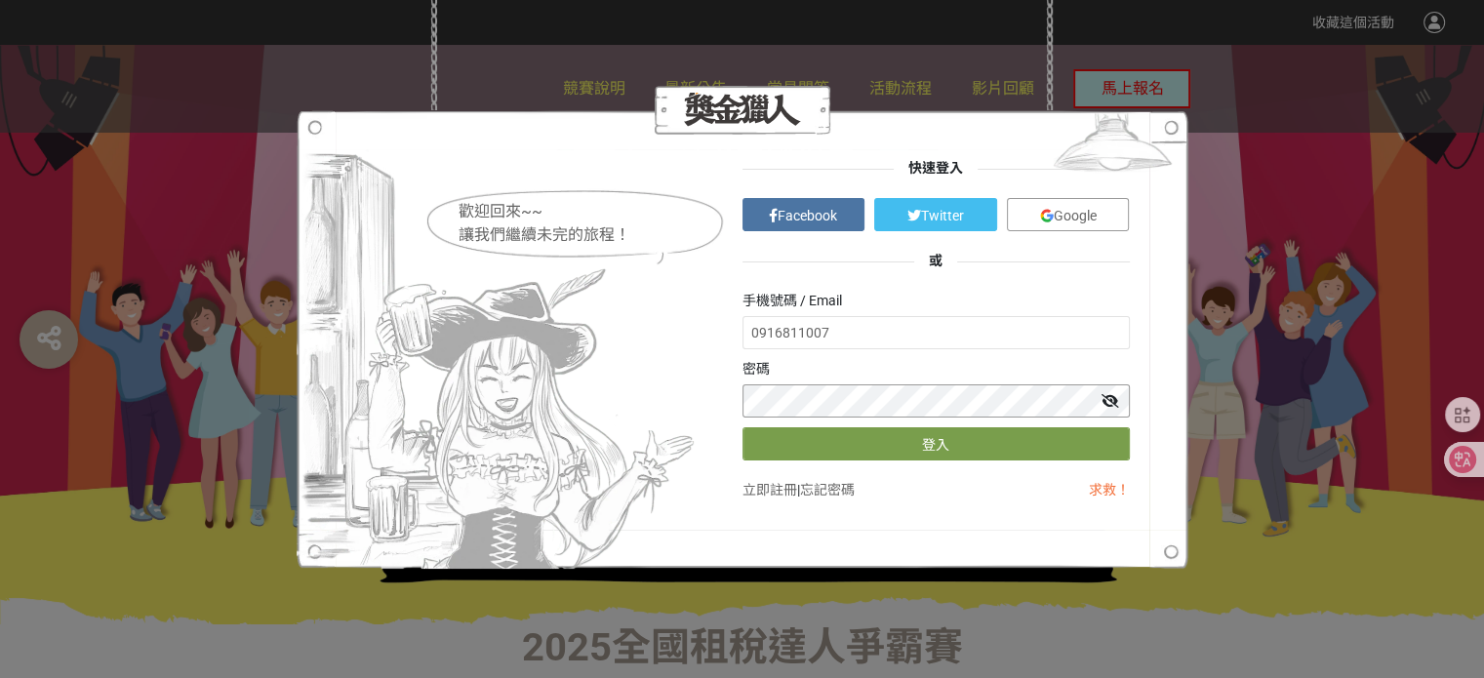
click at [743, 427] on button "登入" at bounding box center [936, 443] width 387 height 33
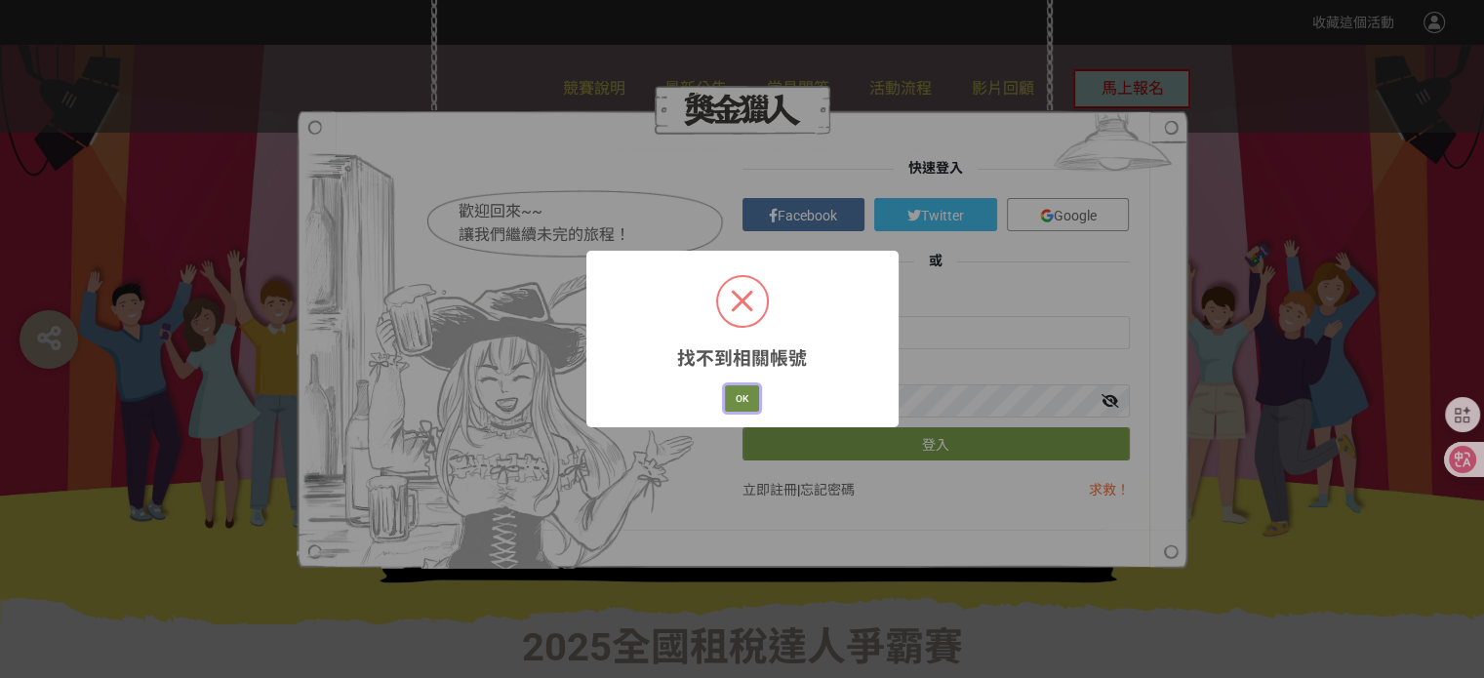
click at [744, 403] on button "OK" at bounding box center [742, 398] width 34 height 27
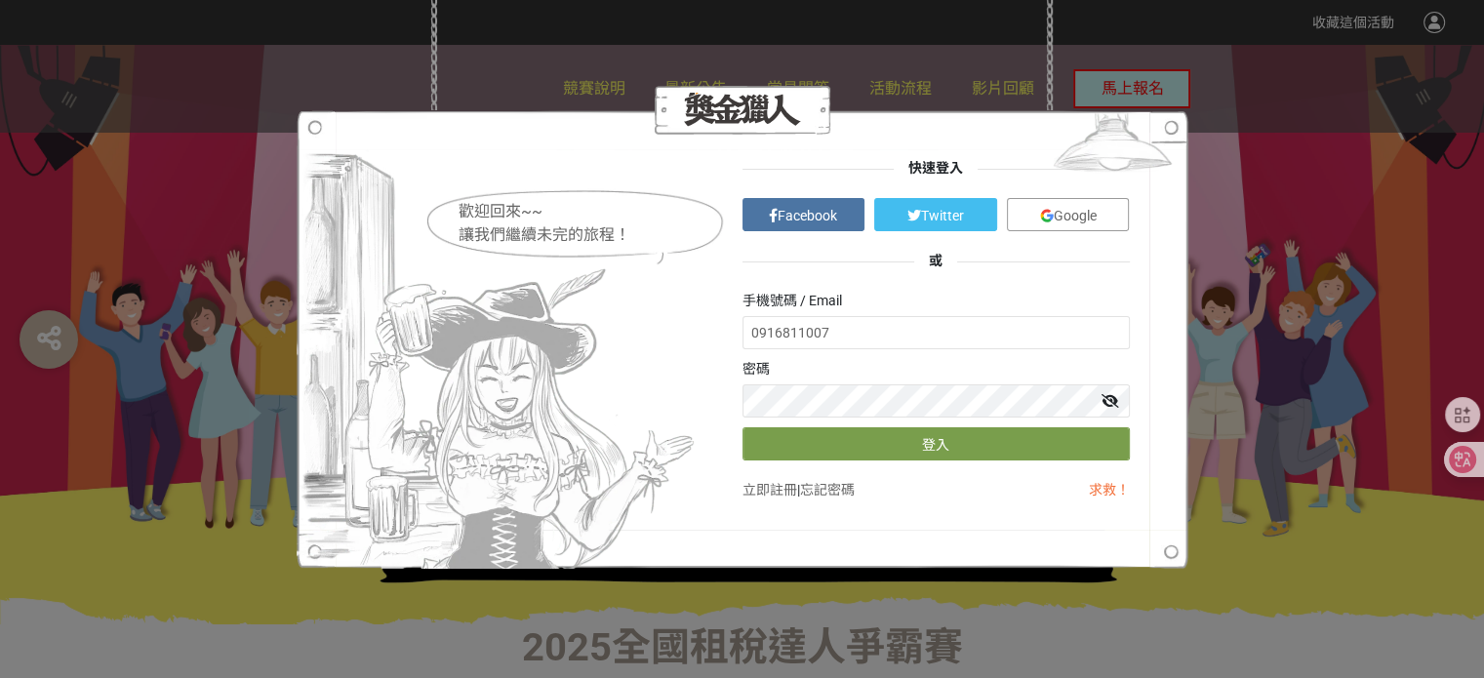
click at [1112, 400] on icon at bounding box center [1111, 401] width 18 height 14
click at [743, 427] on button "登入" at bounding box center [936, 443] width 387 height 33
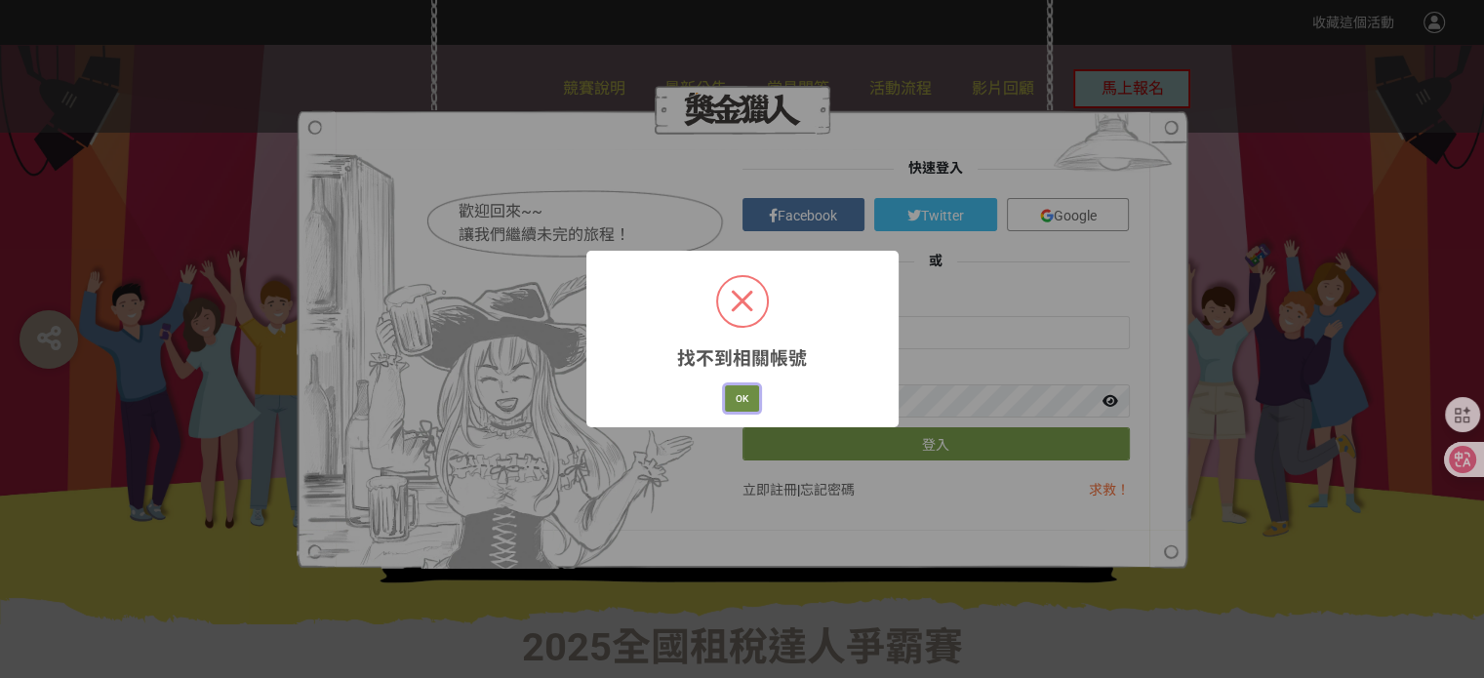
click at [746, 407] on button "OK" at bounding box center [742, 398] width 34 height 27
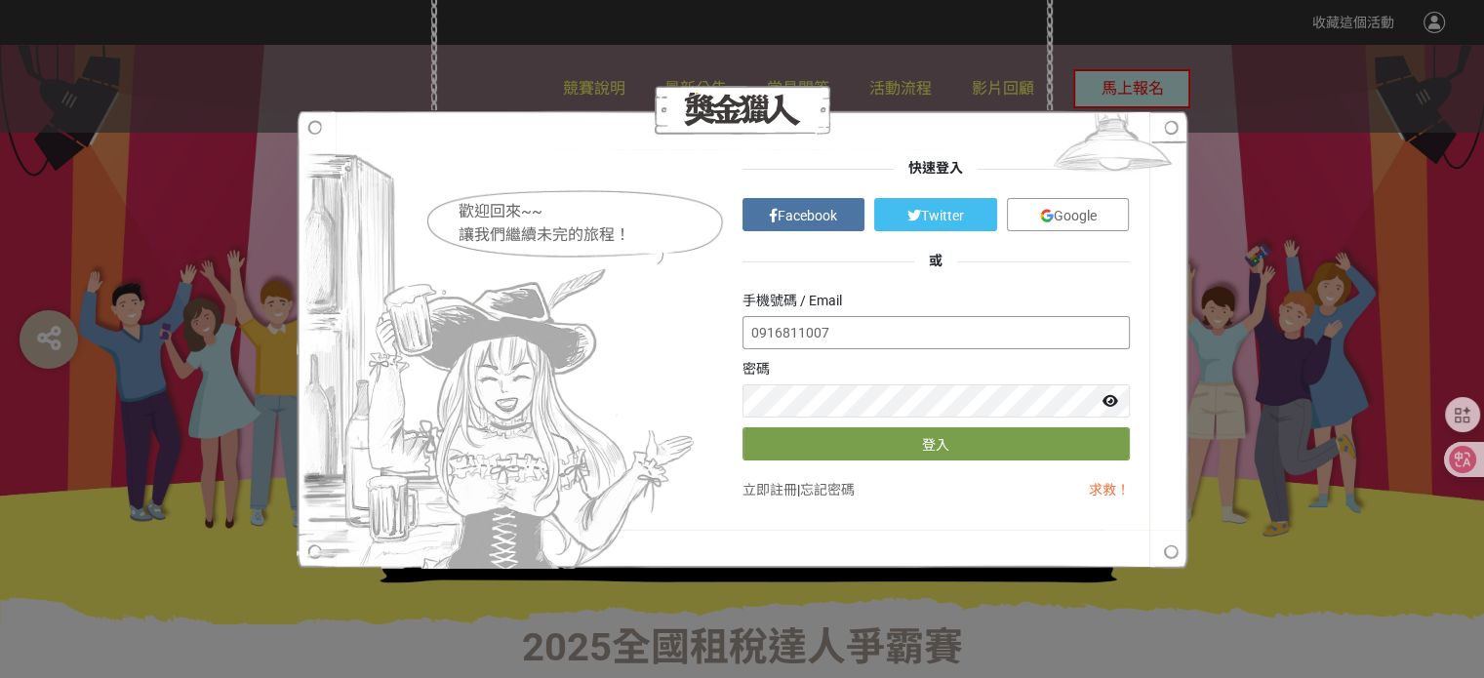
drag, startPoint x: 826, startPoint y: 329, endPoint x: 683, endPoint y: 342, distance: 143.0
click at [683, 342] on div "歡迎回來~~ 讓我們繼續未完的旅程！ 快速登入 Facebook Twitter Google 或 手機號碼 / Email 0916811007 密碼 登入…" at bounding box center [742, 339] width 775 height 362
type input "[EMAIL_ADDRESS][DOMAIN_NAME]"
click at [743, 427] on button "登入" at bounding box center [936, 443] width 387 height 33
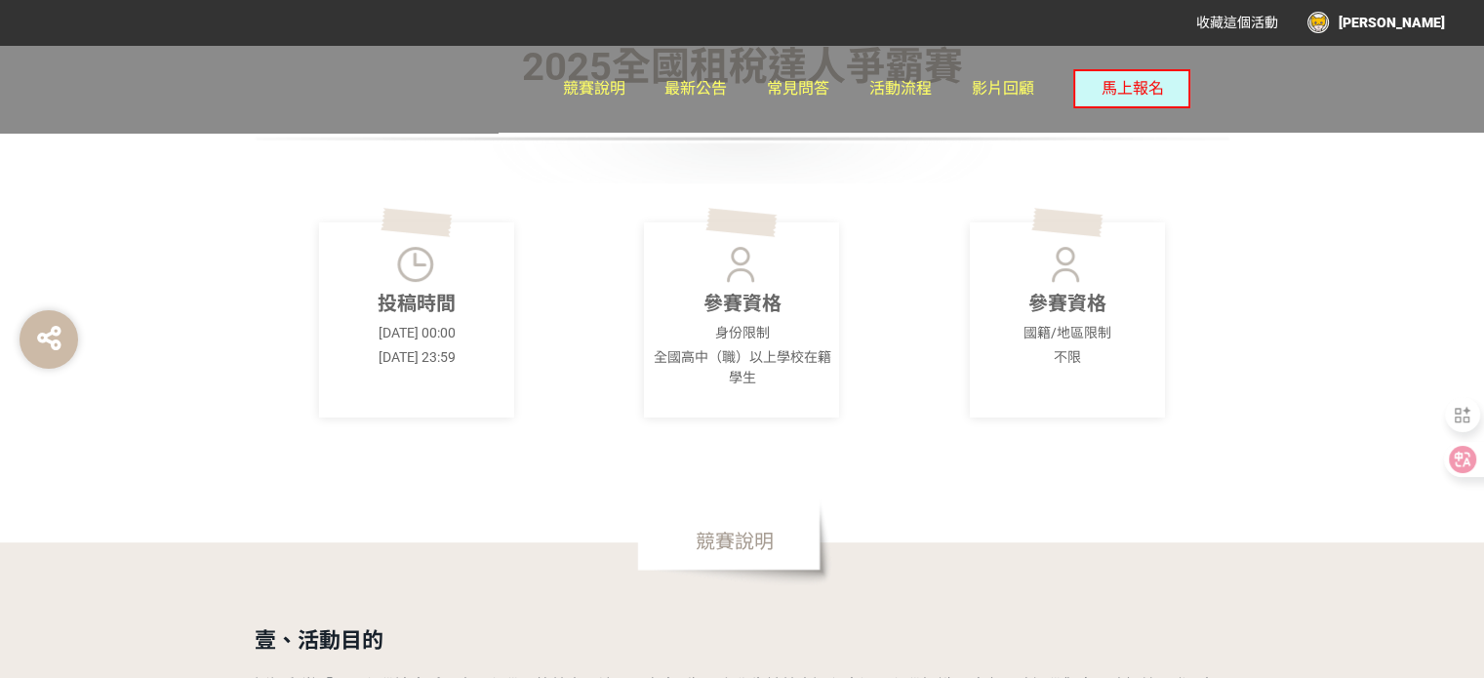
scroll to position [583, 0]
click at [1386, 34] on div "收藏這個活動 [PERSON_NAME]" at bounding box center [1306, 22] width 278 height 35
click at [1397, 15] on div "[PERSON_NAME]" at bounding box center [1377, 22] width 138 height 21
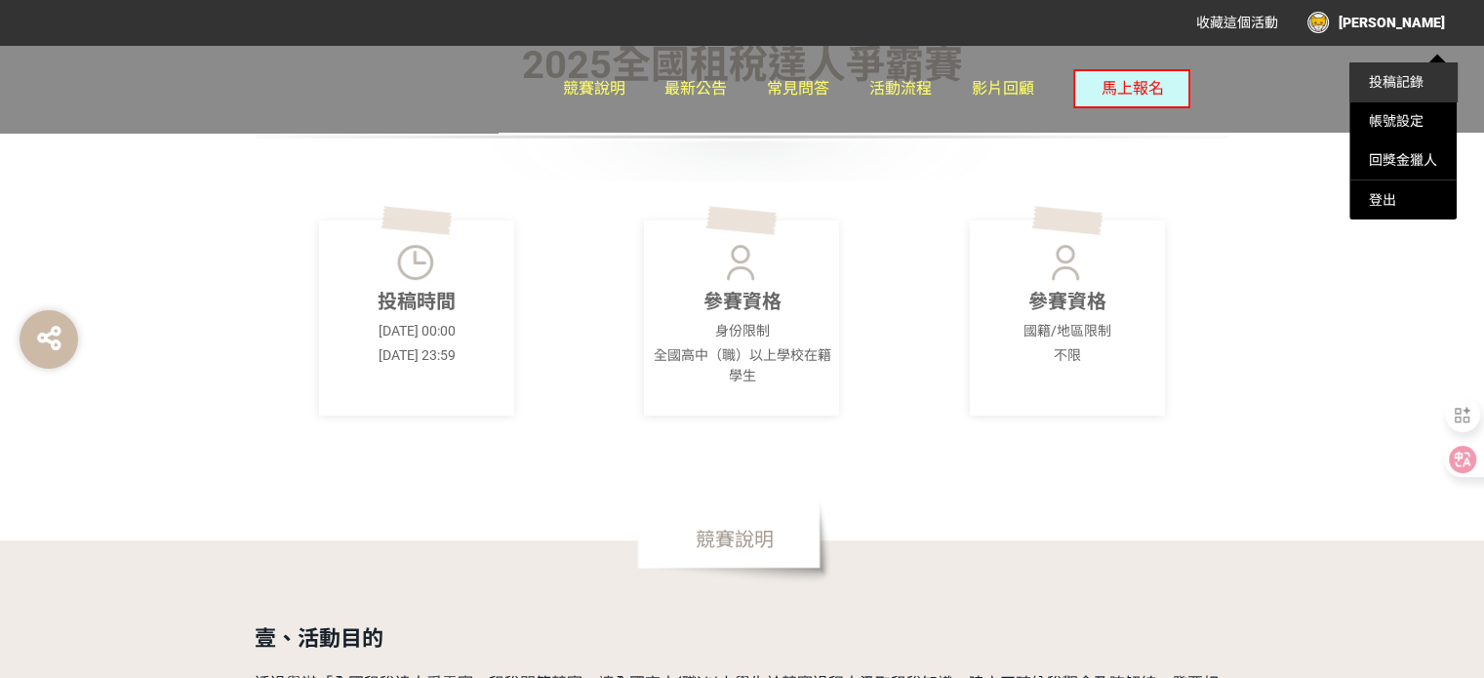
click at [1407, 98] on li "投稿記錄" at bounding box center [1403, 81] width 107 height 39
click at [1405, 81] on link "投稿記錄" at bounding box center [1396, 82] width 55 height 16
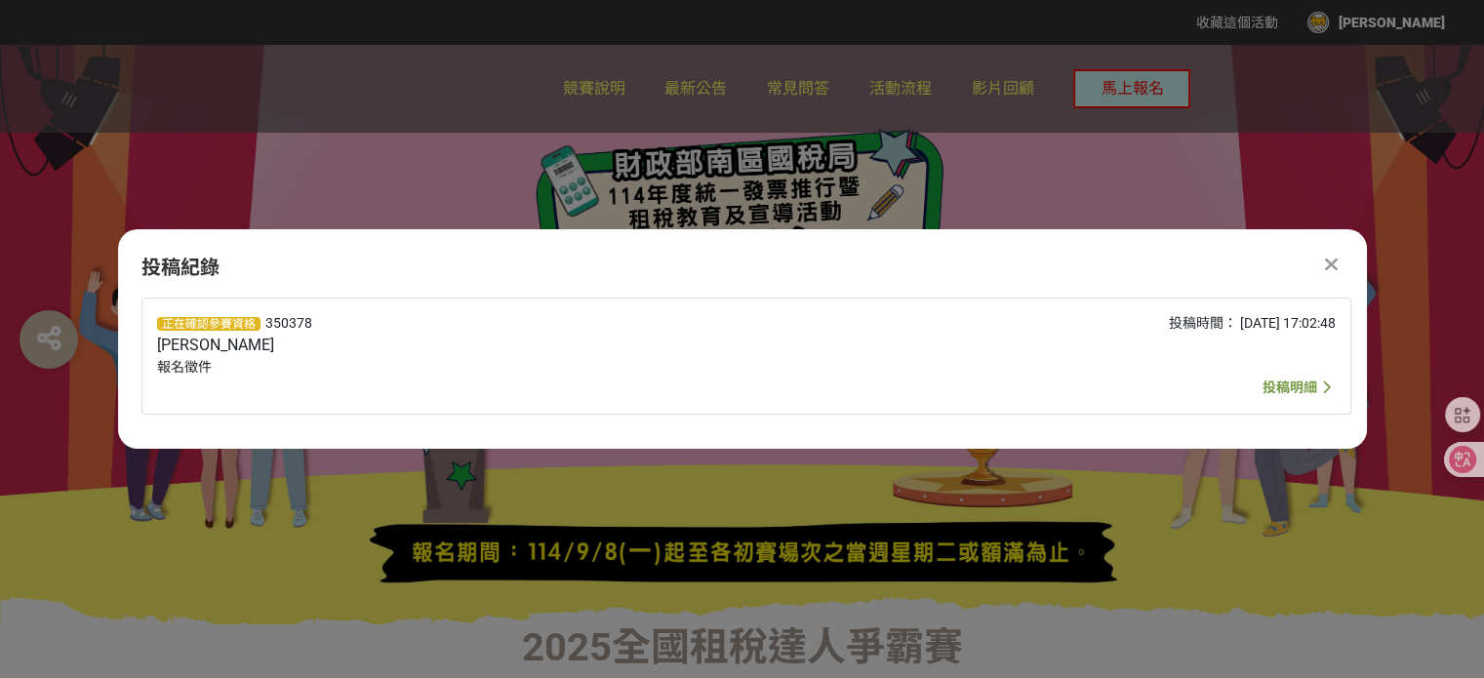
click at [1196, 522] on div at bounding box center [742, 335] width 1484 height 580
click at [1339, 260] on div at bounding box center [1331, 264] width 23 height 23
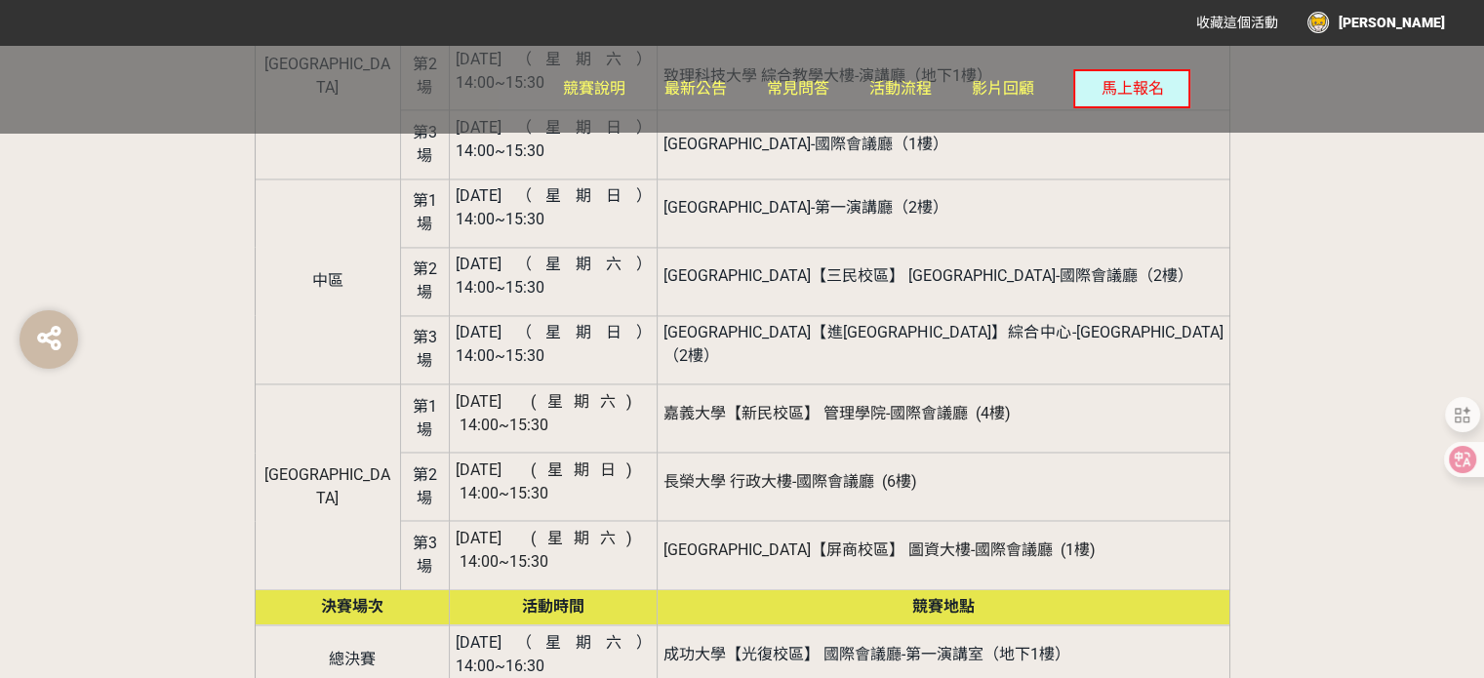
scroll to position [3076, 0]
